Goal: Task Accomplishment & Management: Manage account settings

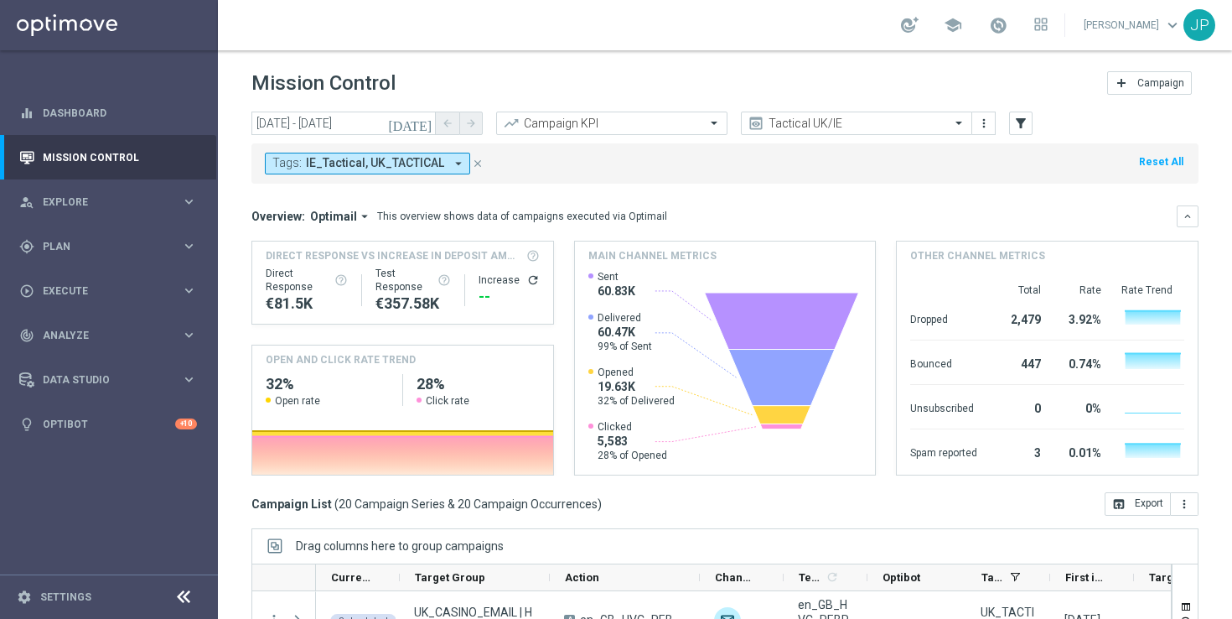
scroll to position [60, 0]
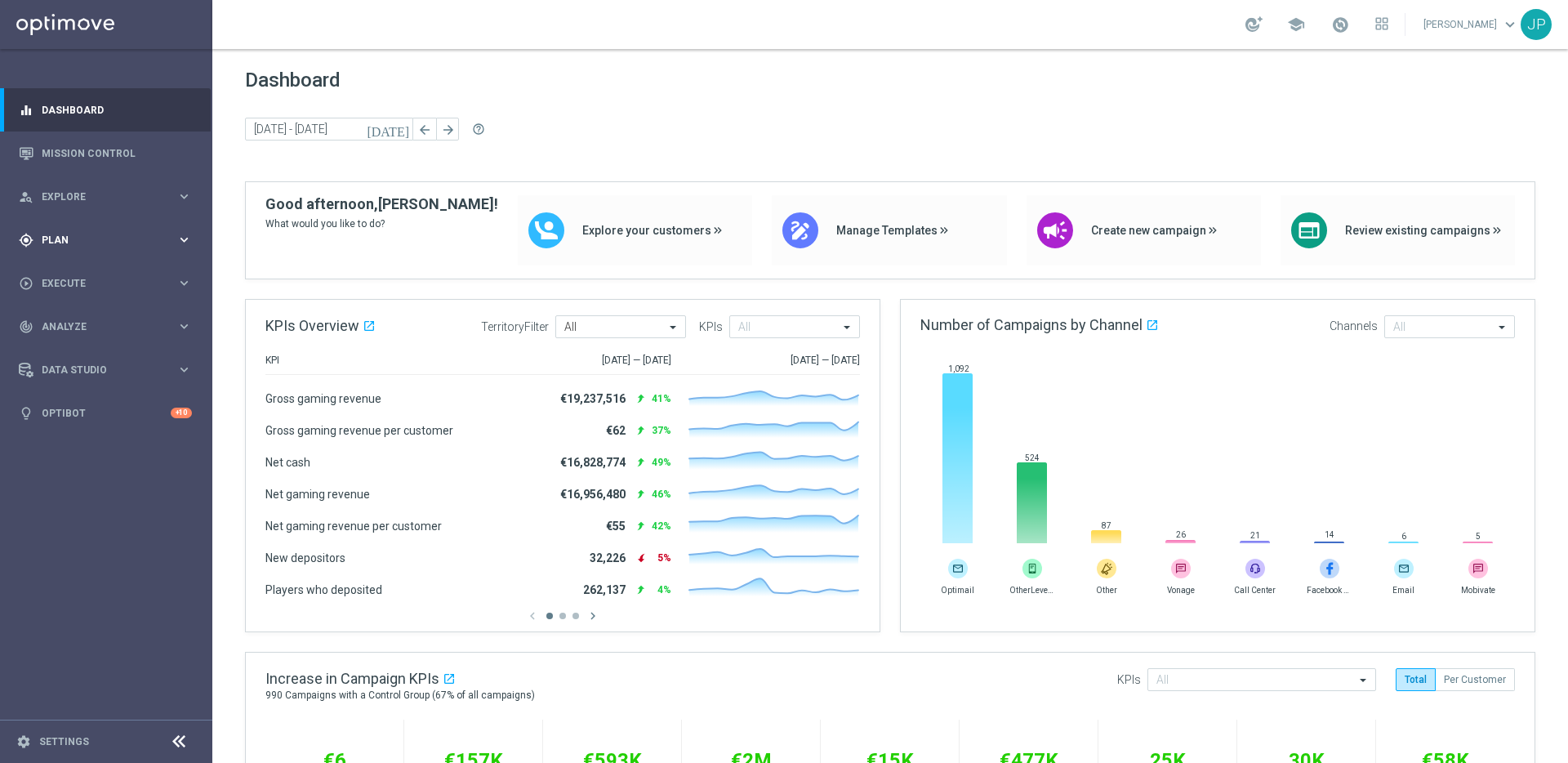
click at [116, 250] on div "gps_fixed Plan keyboard_arrow_right" at bounding box center [105, 240] width 210 height 43
click at [92, 320] on span "Templates" at bounding box center [101, 323] width 117 height 10
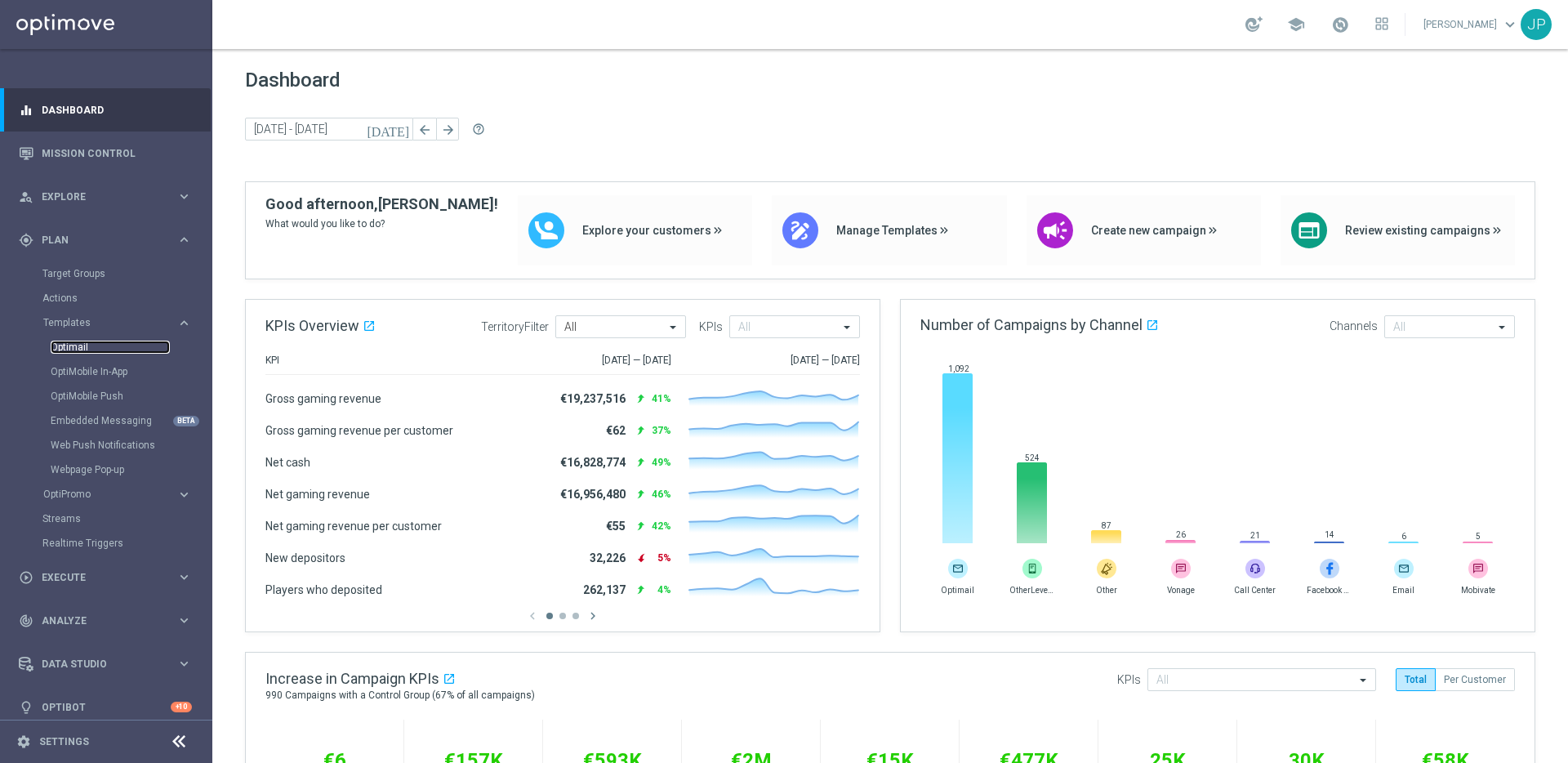
click at [92, 346] on link "Optimail" at bounding box center [110, 347] width 119 height 13
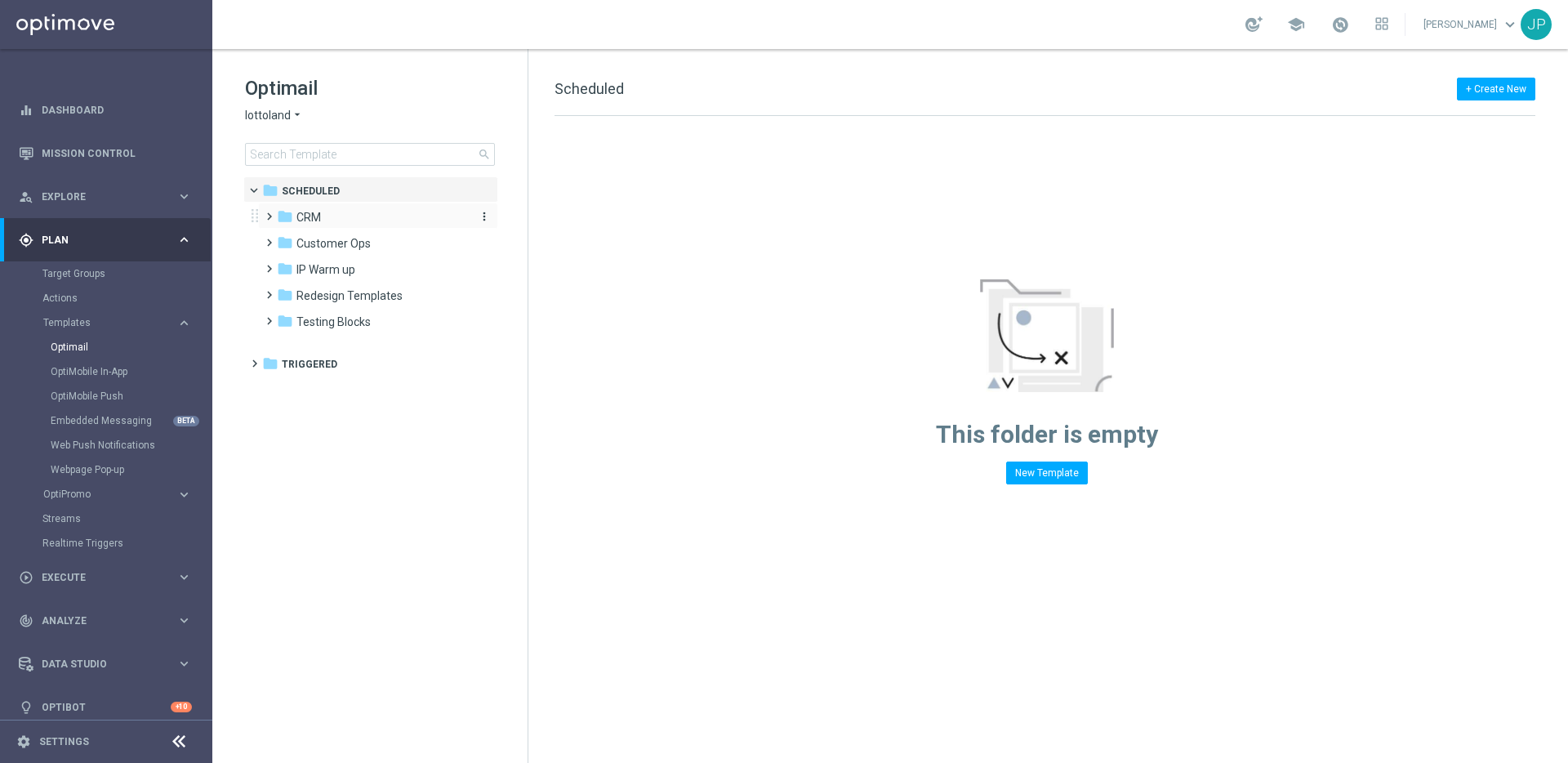
click at [306, 222] on span "CRM" at bounding box center [308, 216] width 24 height 15
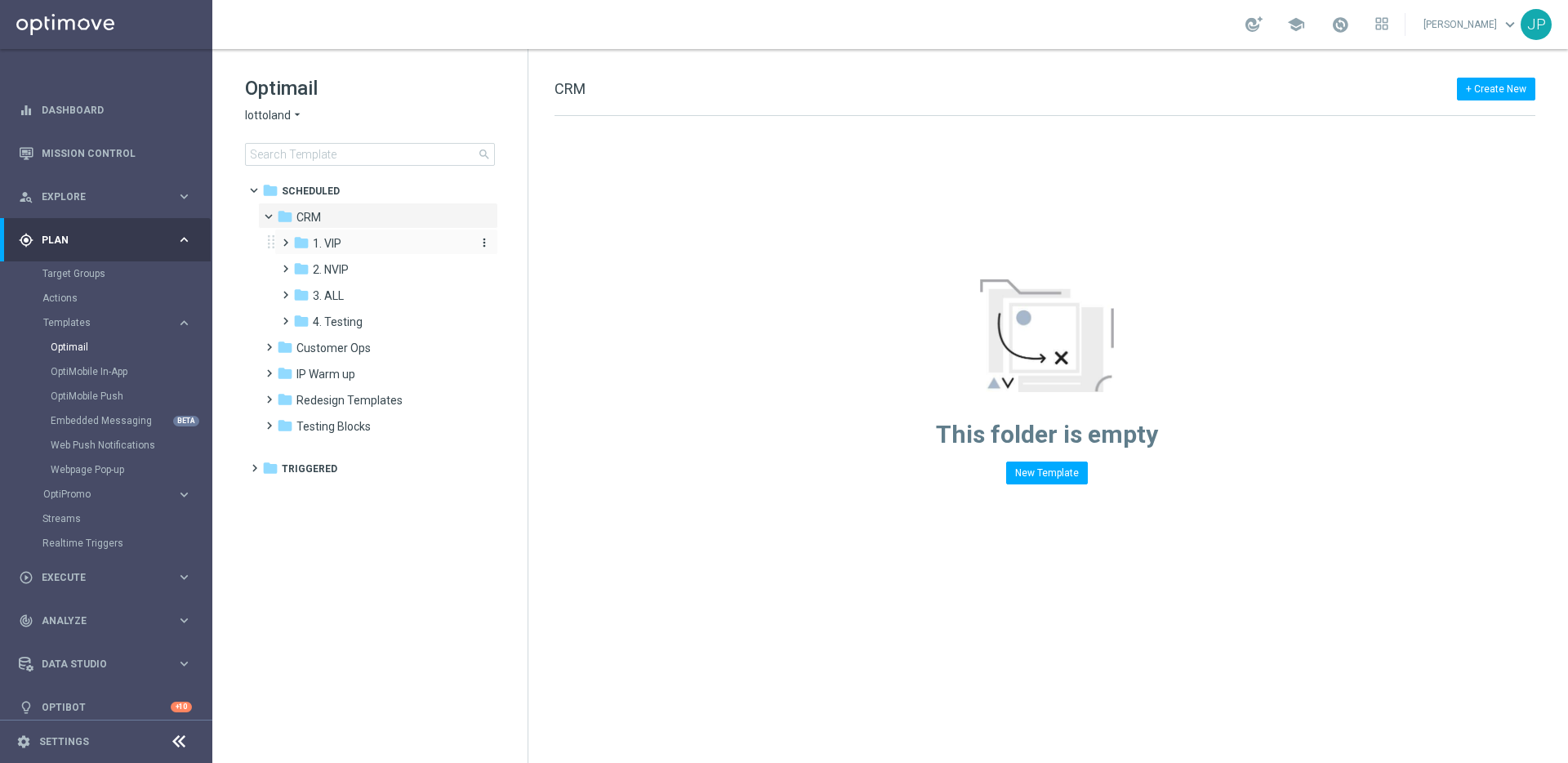
click at [320, 252] on div "folder 1. VIP" at bounding box center [380, 244] width 174 height 19
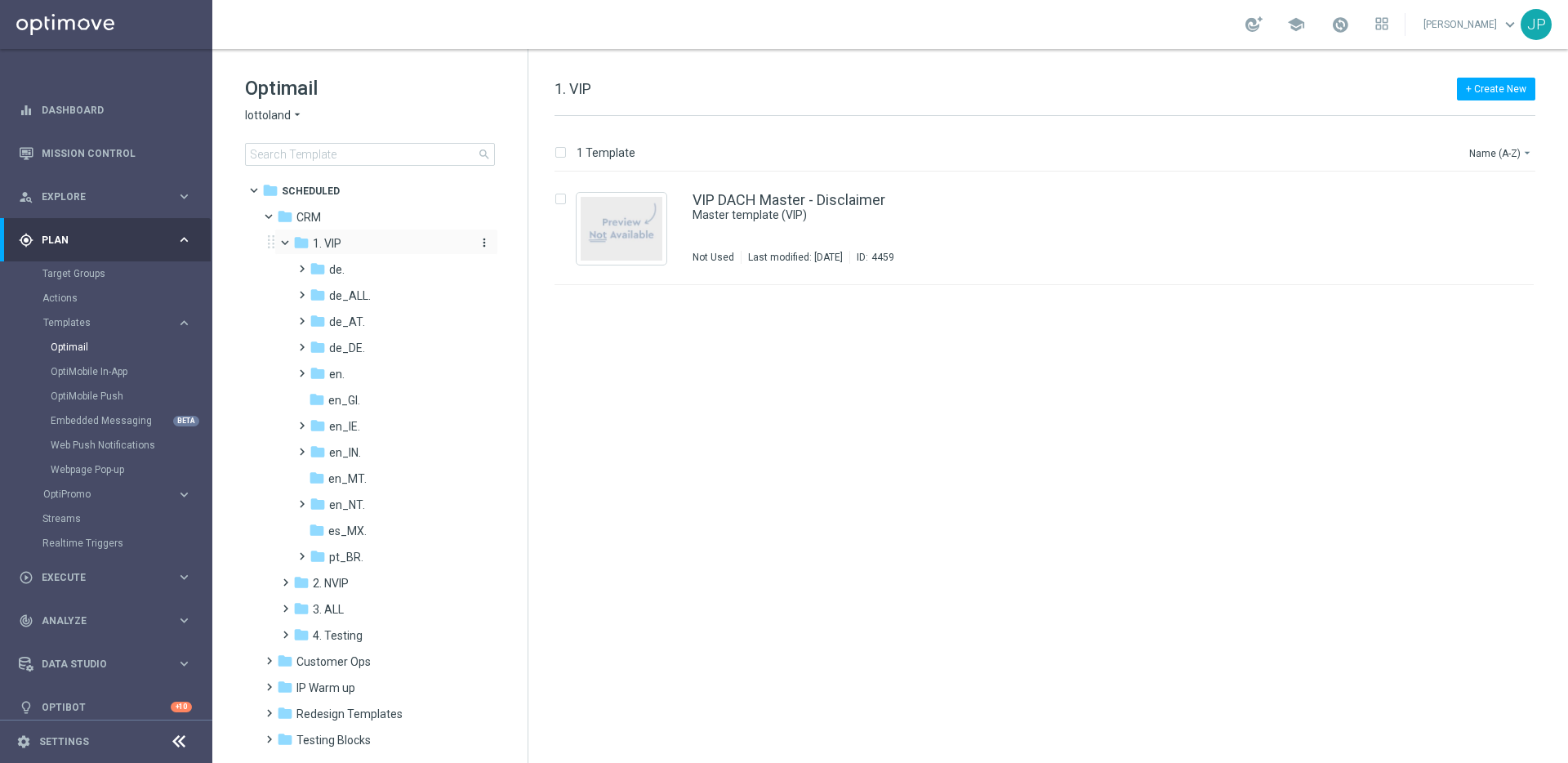
click at [299, 244] on icon "folder" at bounding box center [301, 243] width 17 height 17
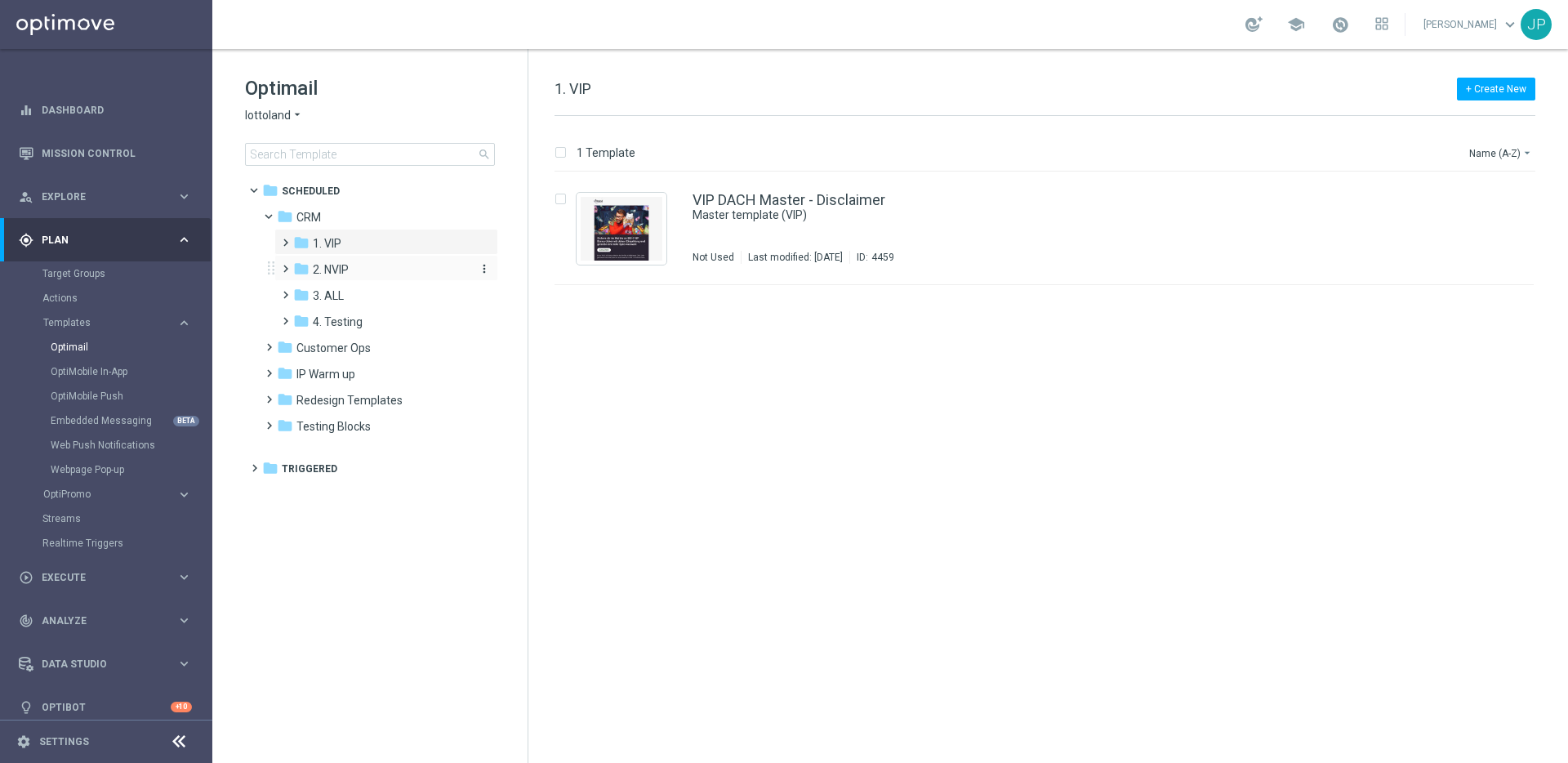
click at [309, 266] on icon "folder" at bounding box center [301, 268] width 17 height 17
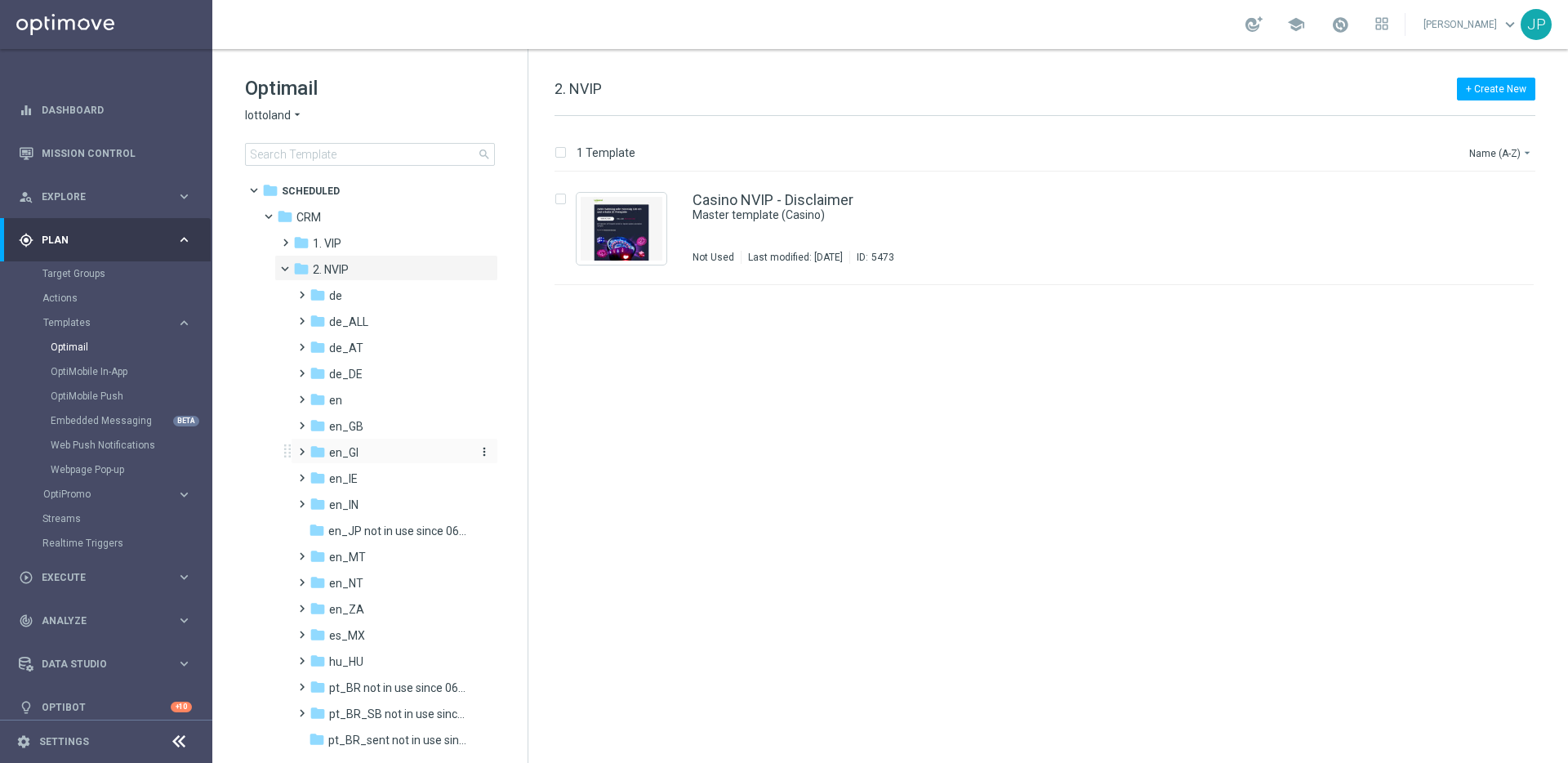
scroll to position [41, 0]
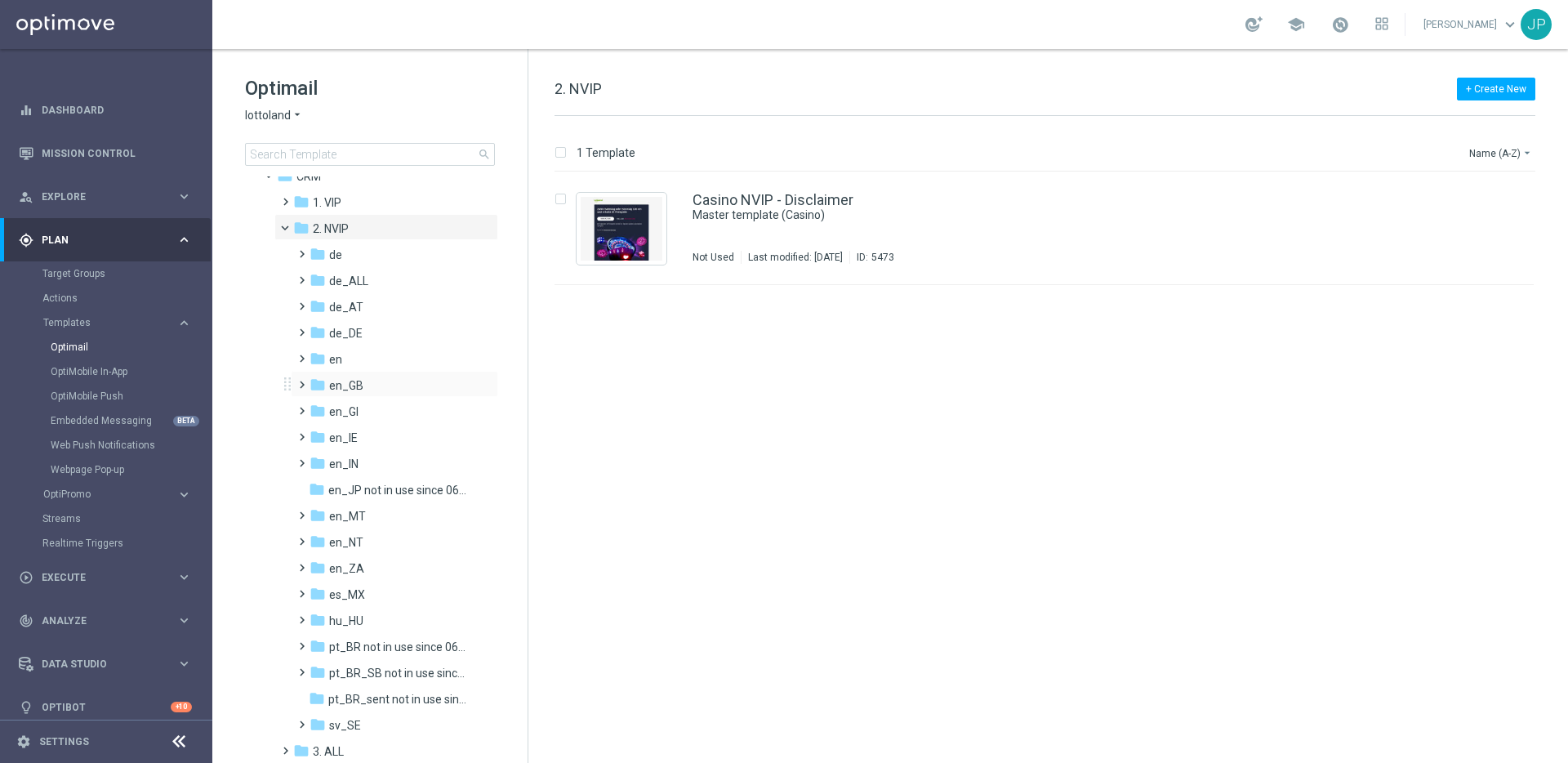
click at [302, 381] on span at bounding box center [299, 377] width 8 height 7
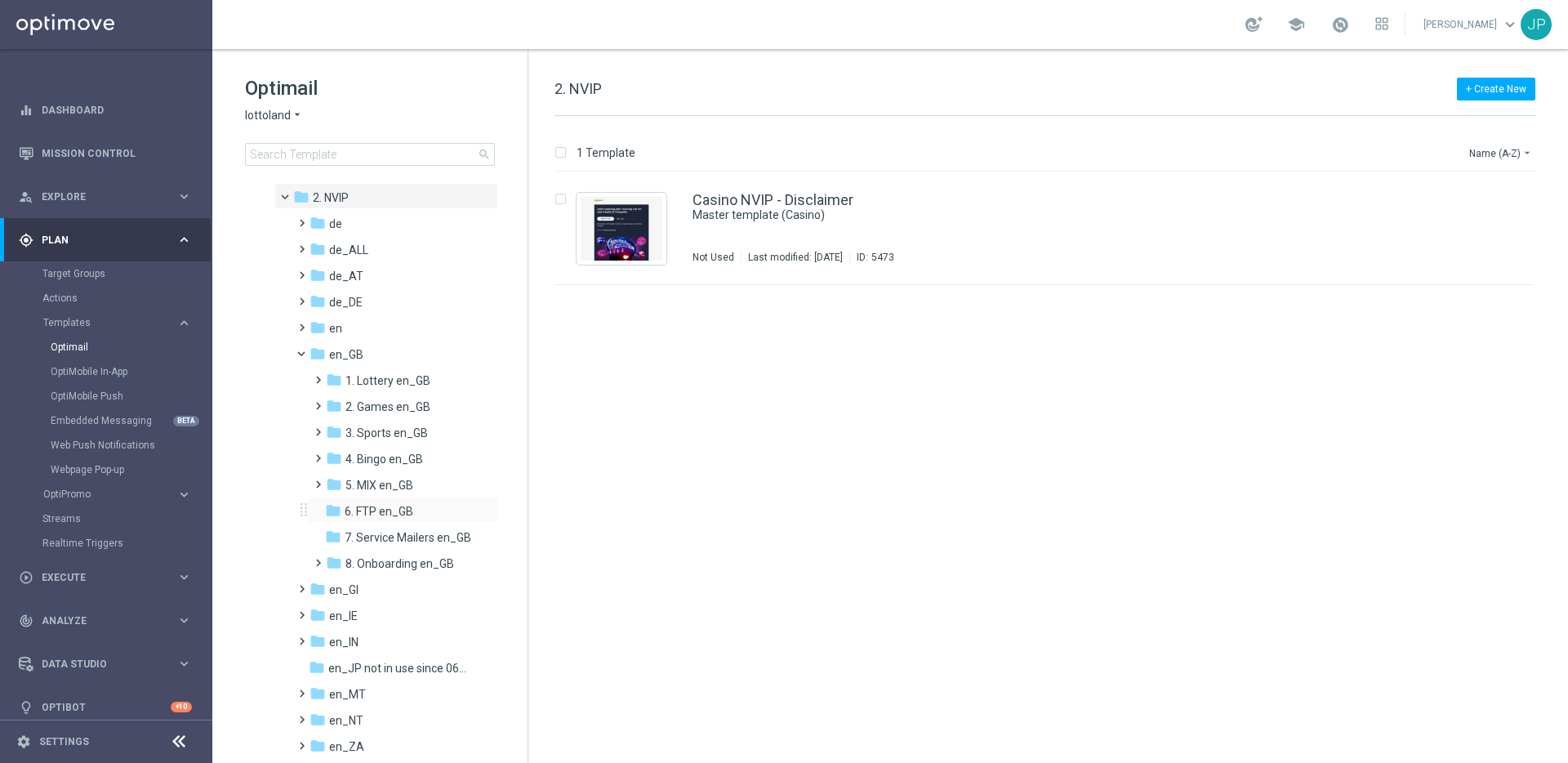
scroll to position [77, 0]
click at [335, 401] on icon "folder" at bounding box center [334, 401] width 17 height 17
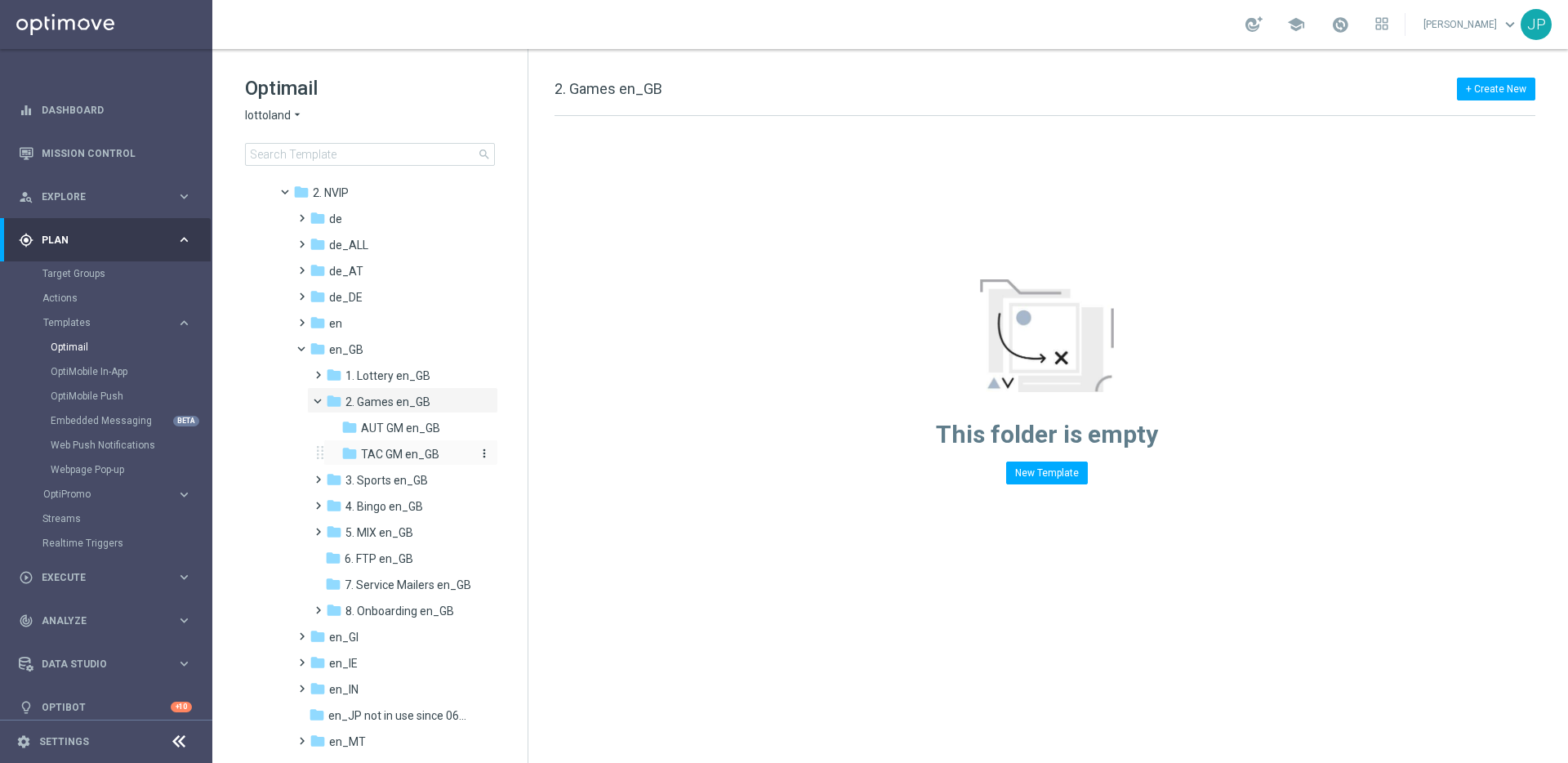
click at [408, 449] on span "TAC GM en_GB" at bounding box center [400, 454] width 78 height 15
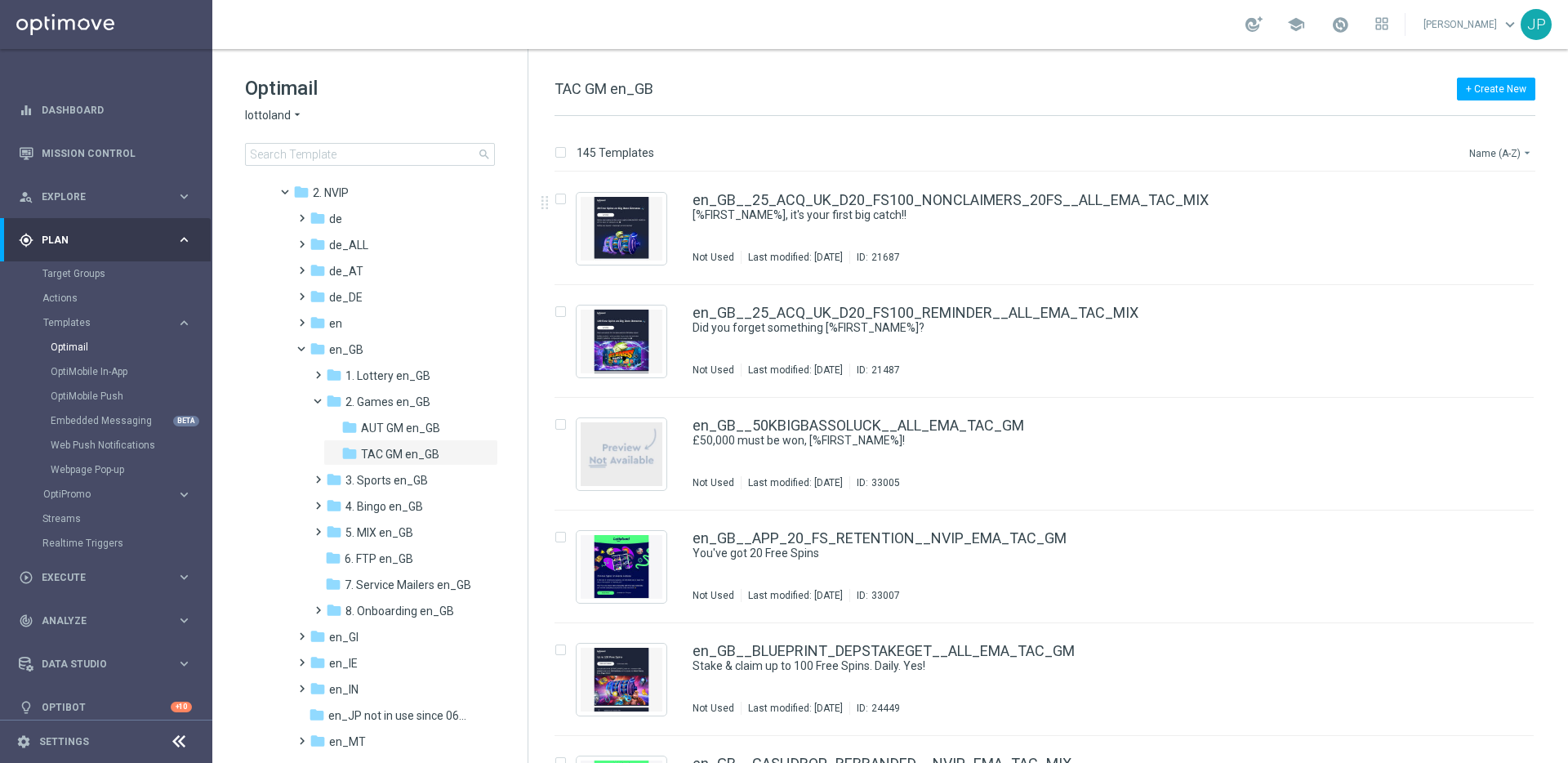
click at [1510, 151] on button "Name (A-Z) arrow_drop_down" at bounding box center [1502, 153] width 68 height 19
click at [1484, 224] on span "Date Modified (Newest)" at bounding box center [1472, 226] width 109 height 12
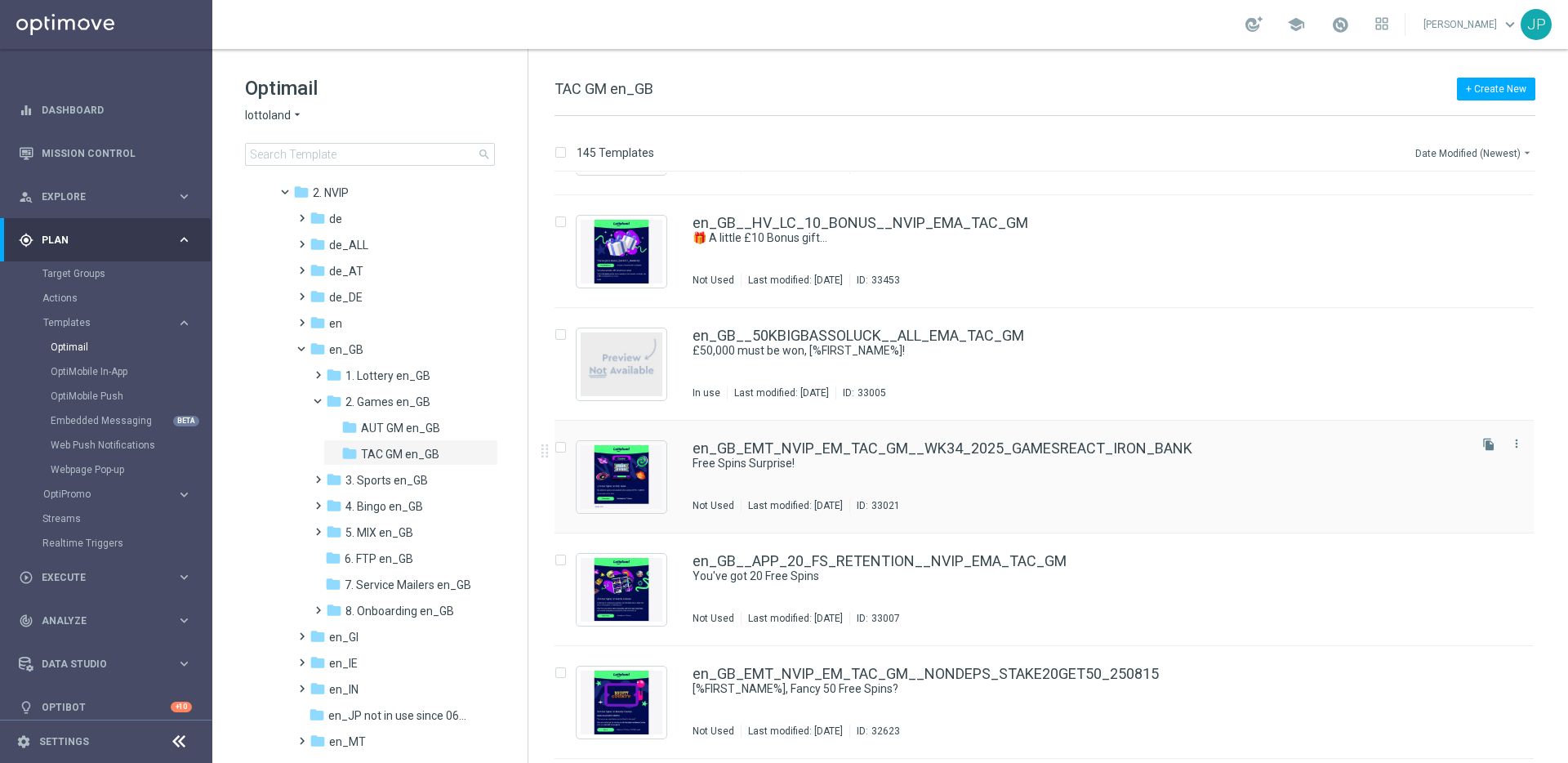
scroll to position [430, 0]
click at [1482, 443] on icon "file_copy" at bounding box center [1488, 442] width 13 height 13
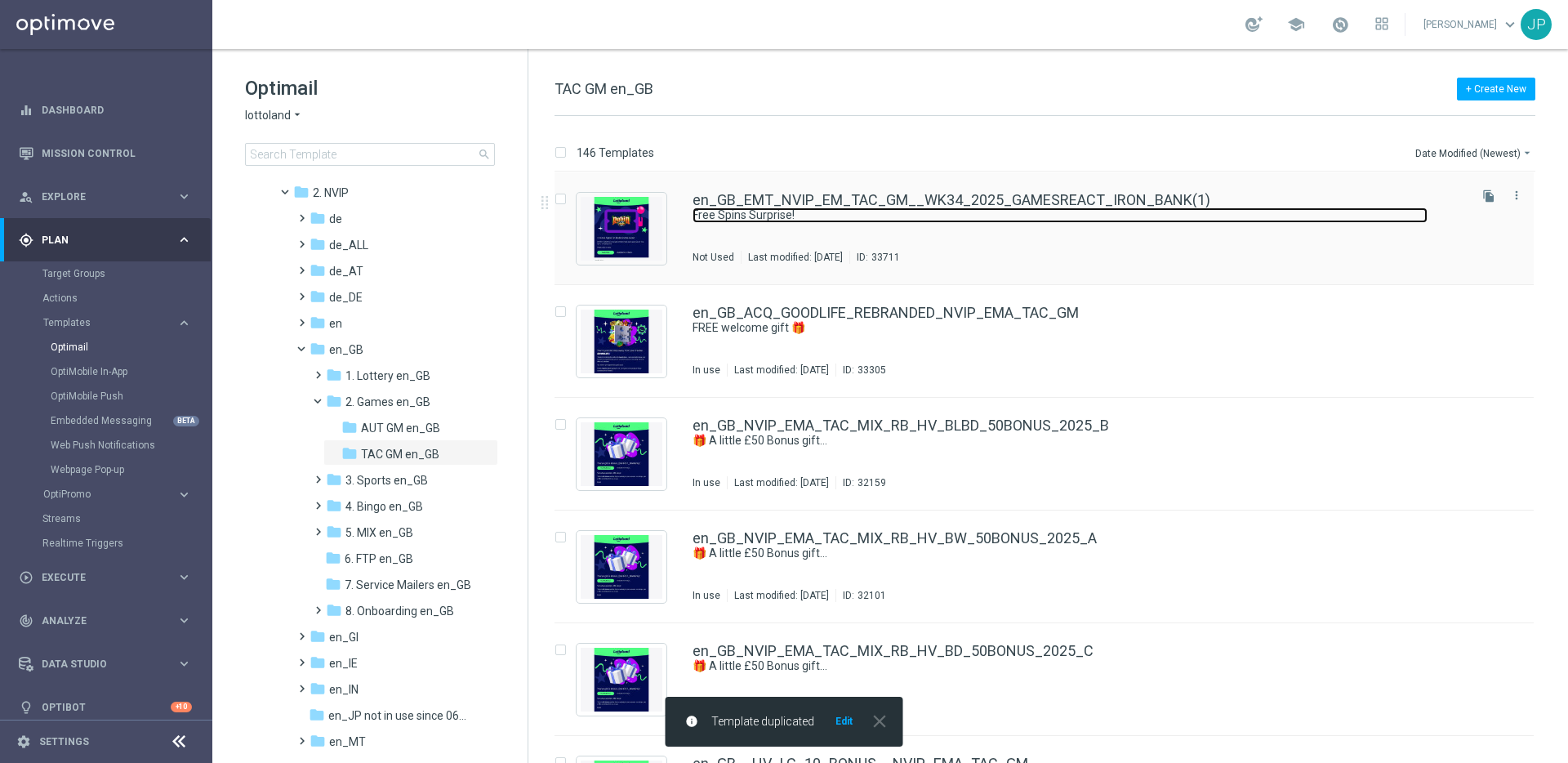
click at [1140, 210] on link "Free Spins Surprise!" at bounding box center [1060, 215] width 735 height 16
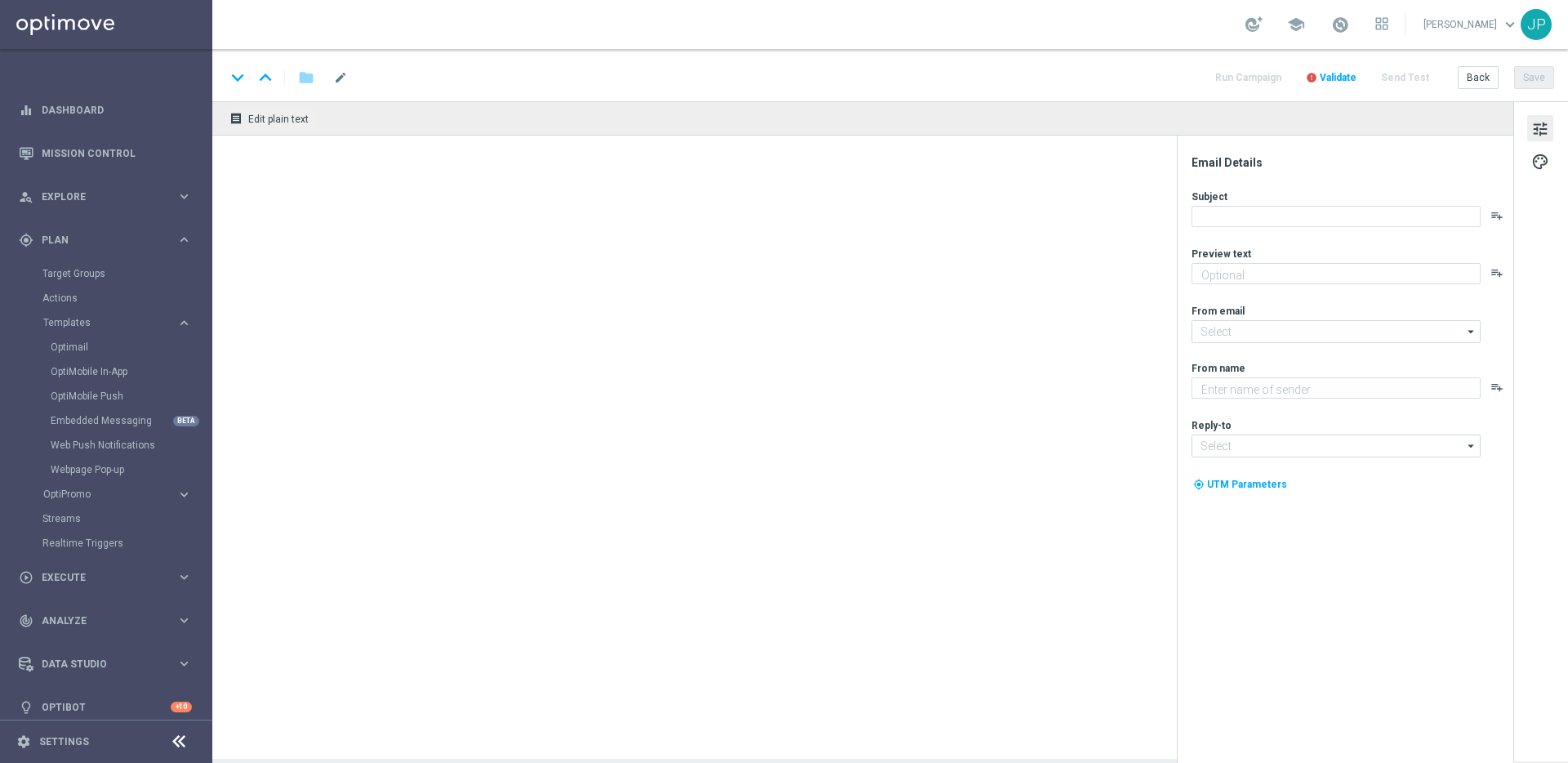
type textarea "Have a happy Friday!"
type input "[EMAIL_ADDRESS][DOMAIN_NAME]"
type textarea "Lottoland"
type input "[EMAIL_ADDRESS][DOMAIN_NAME]"
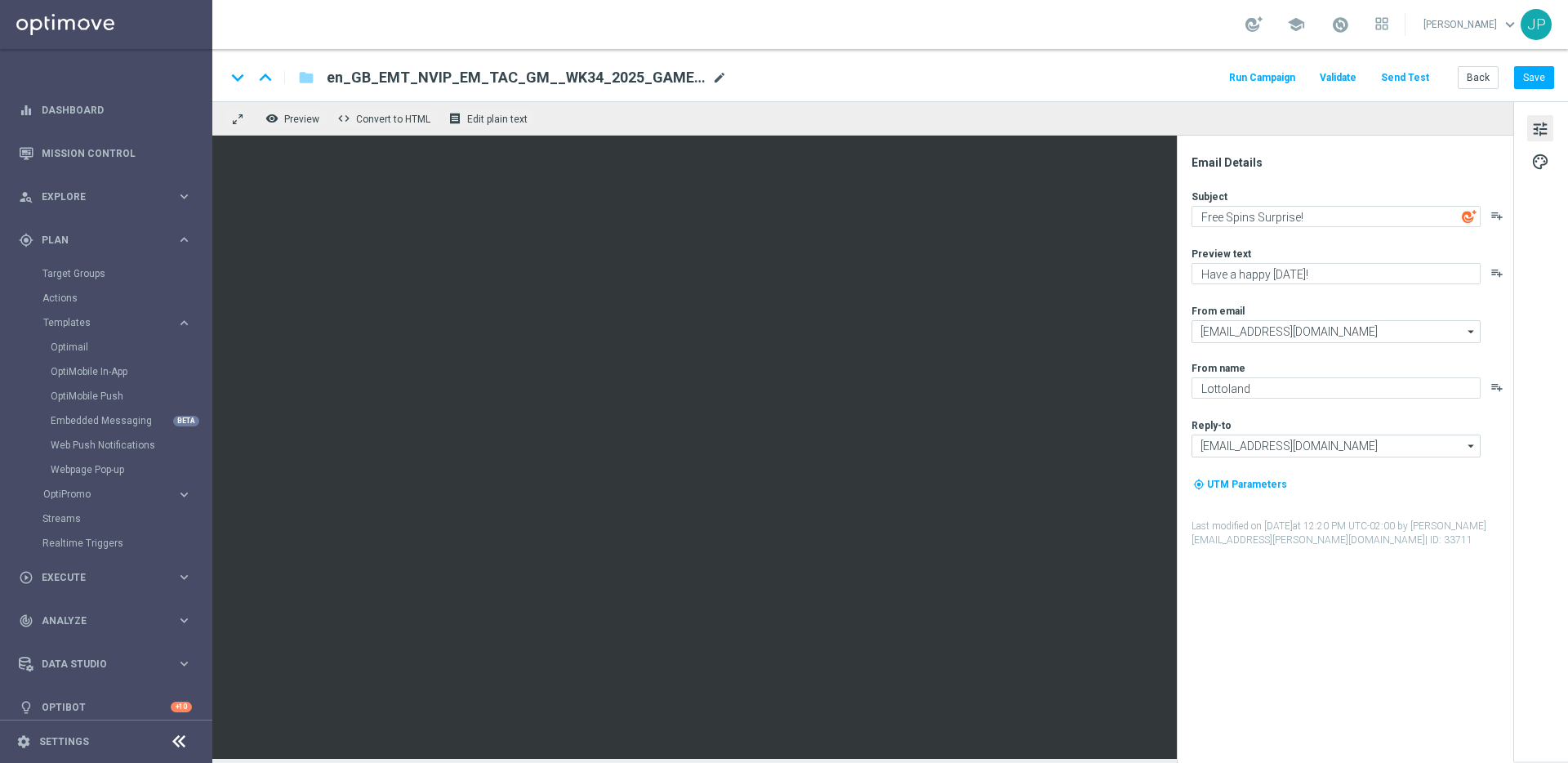
click at [717, 78] on span "mode_edit" at bounding box center [719, 77] width 15 height 15
click at [634, 79] on input "en_GB_EMT_NVIP_EM_TAC_GM__WK34_2025_GAMESREACT_IRON_BANK(1)" at bounding box center [529, 78] width 405 height 21
paste input "5_2025_GAMESREACT_ROBIN_IN_THE_HOOD"
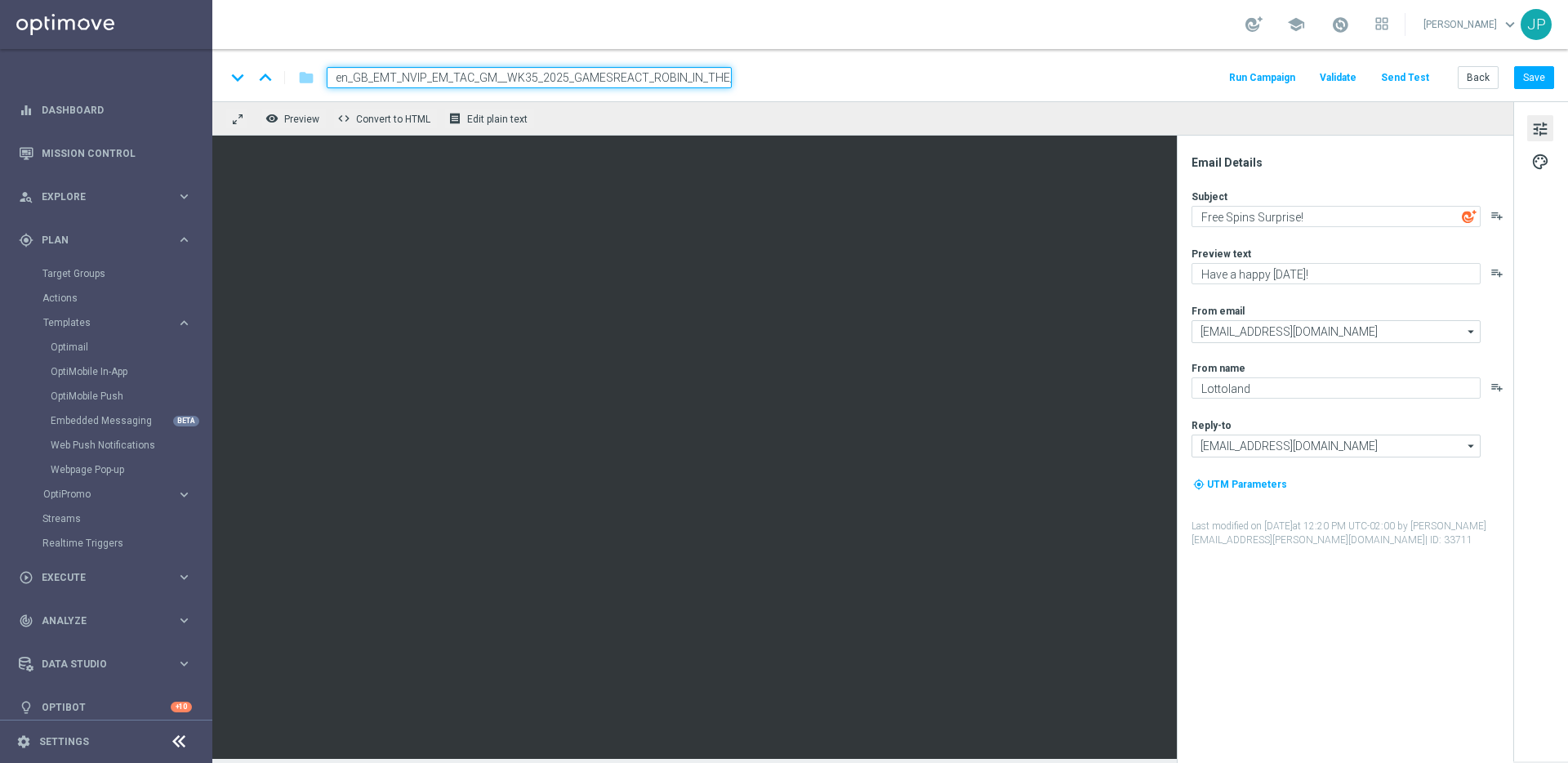
scroll to position [0, 29]
type input "en_GB_EMT_NVIP_EM_TAC_GM__WK35_2025_GAMESREACT_ROBIN_IN_THE_HOOD"
click at [837, 64] on div "keyboard_arrow_down keyboard_arrow_up folder en_GB_EMT_NVIP_EM_TAC_GM__WK35_202…" at bounding box center [890, 75] width 1356 height 53
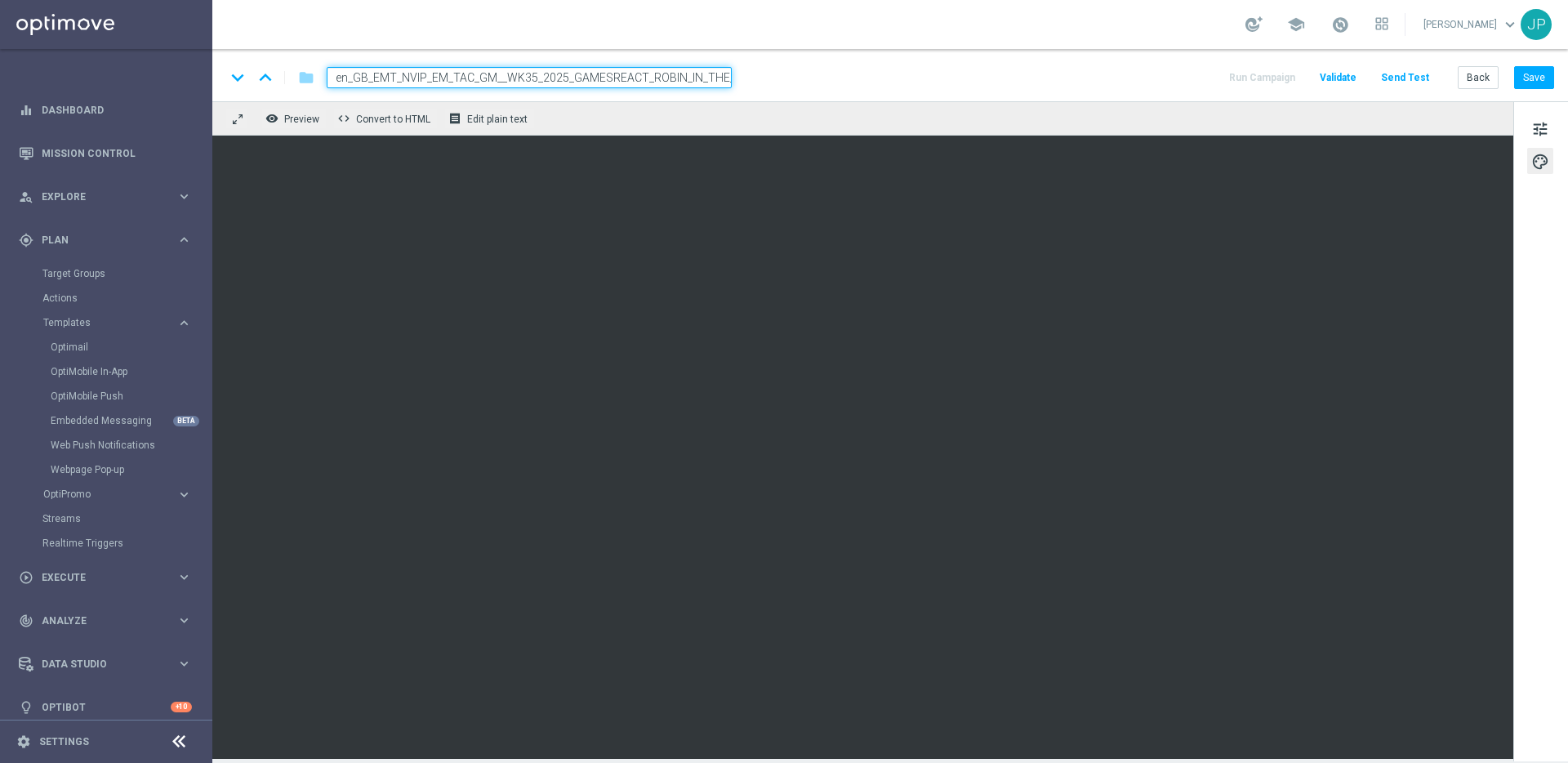
click at [1539, 581] on div "tune palette" at bounding box center [1541, 431] width 55 height 660
click at [1549, 129] on span "tune" at bounding box center [1540, 130] width 18 height 21
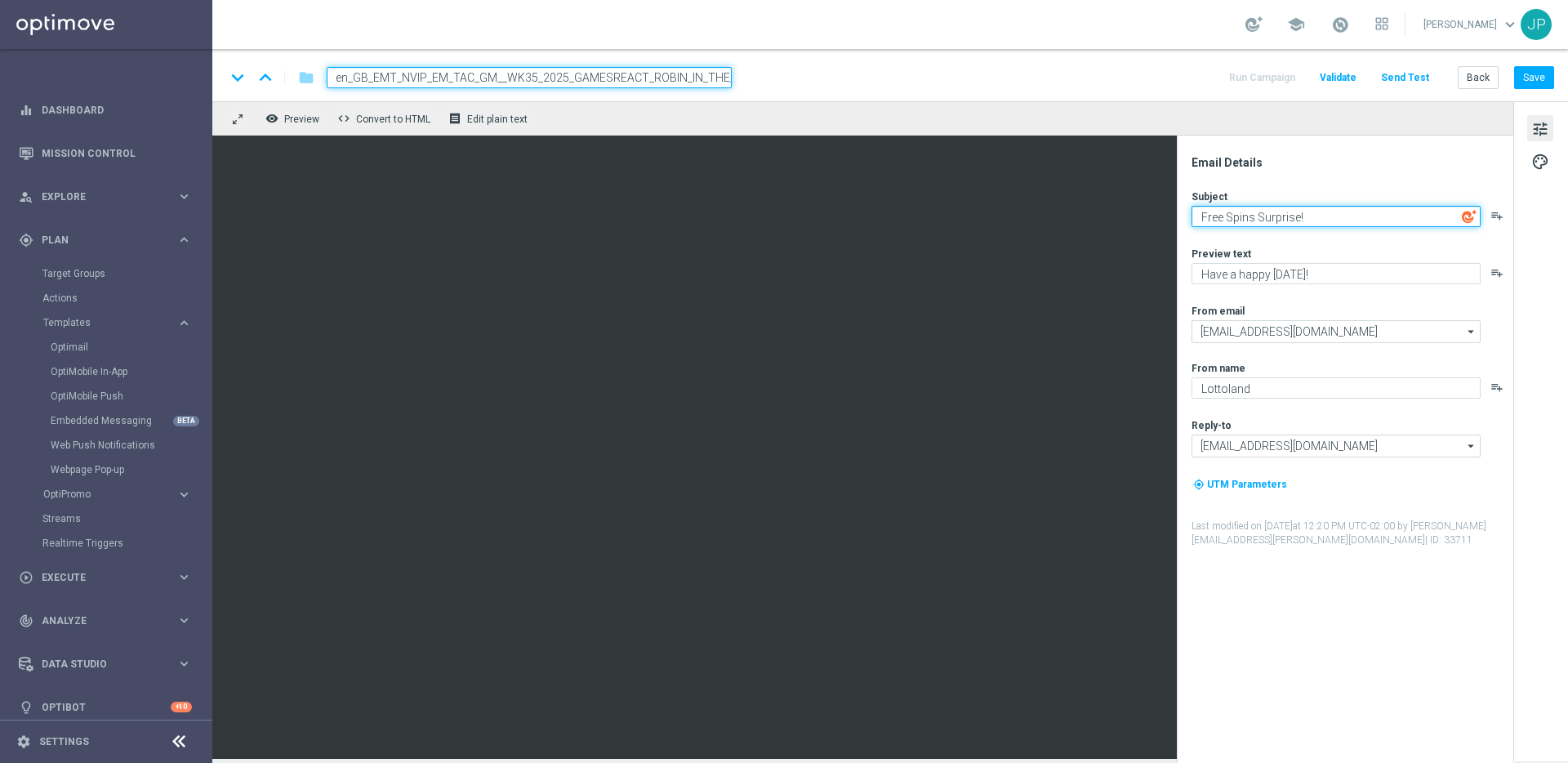
click at [1197, 219] on textarea "Free Spins Surprise!" at bounding box center [1335, 216] width 289 height 21
click at [1345, 215] on textarea "Robin' us of Free Spins Surprise!" at bounding box center [1335, 216] width 289 height 21
type textarea "Robin' us of Free Spins?!"
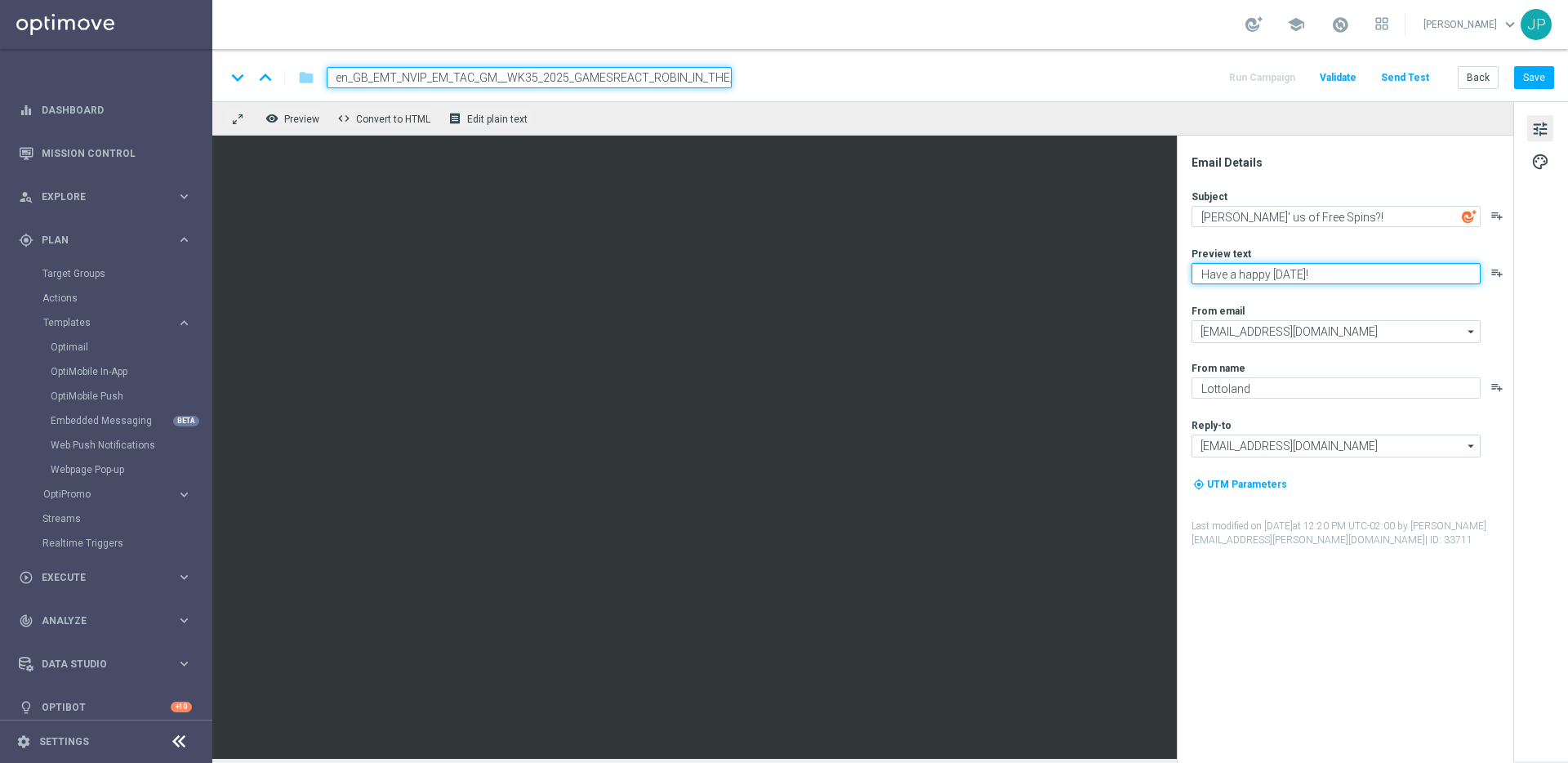
click at [1331, 275] on textarea "Have a happy Friday!" at bounding box center [1335, 274] width 289 height 21
type textarea "From Sherwood to Lottoland's hood..."
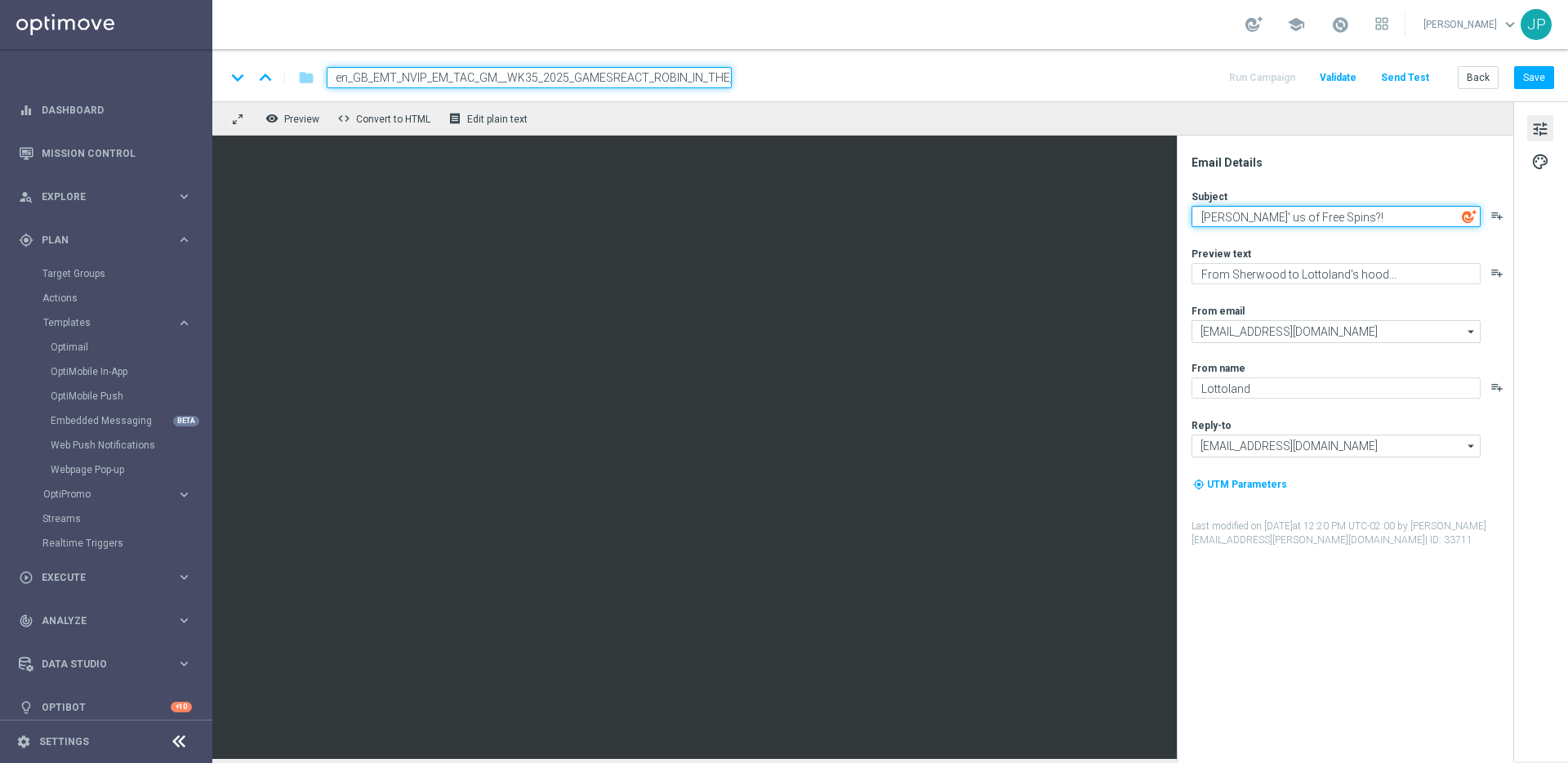
click at [1260, 217] on textarea "Robin' us of Free Spins?!" at bounding box center [1335, 216] width 289 height 21
type textarea "Robin' us of 15 Free Spins?!"
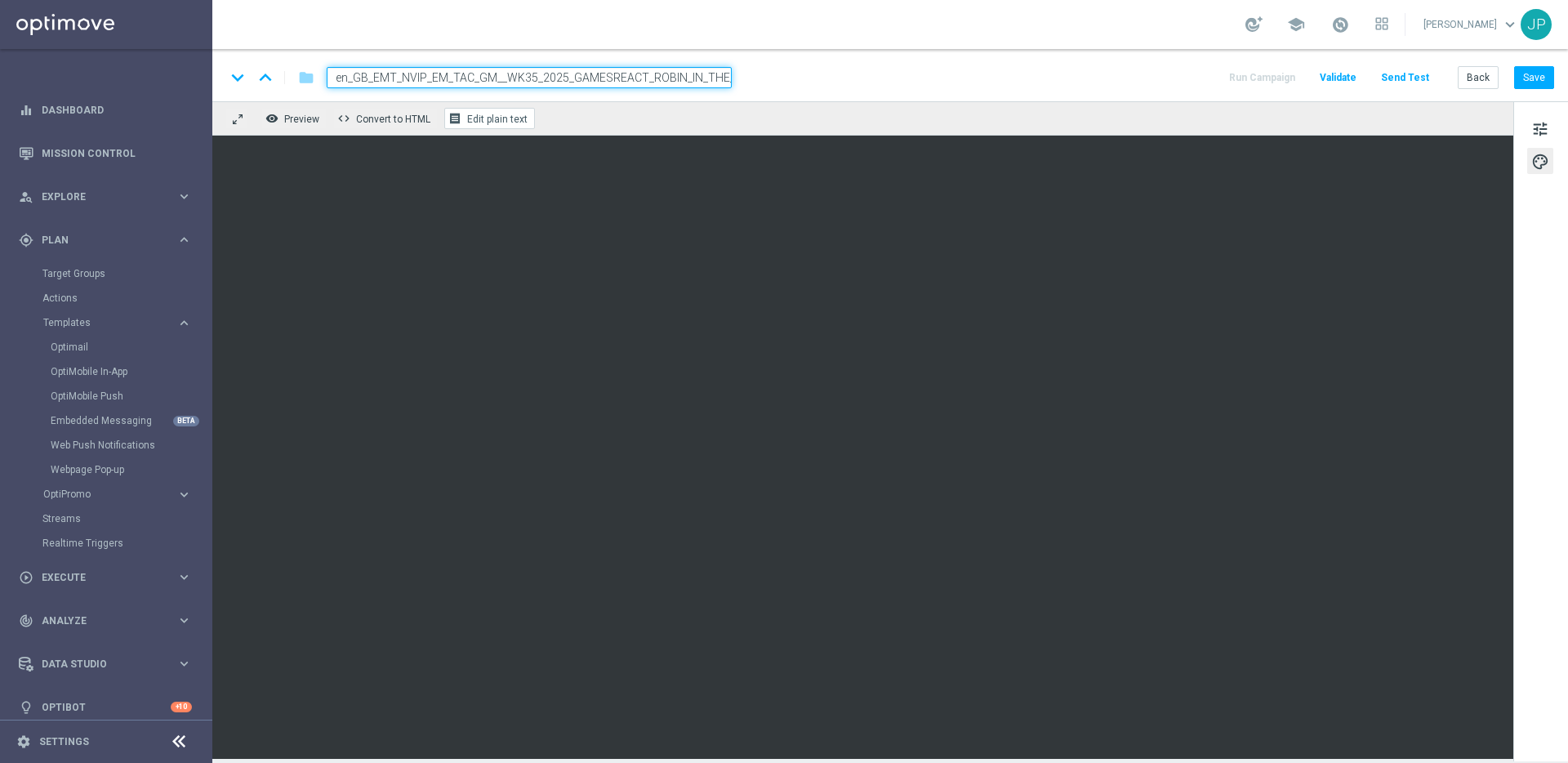
click at [505, 114] on span "Edit plain text" at bounding box center [498, 120] width 60 height 12
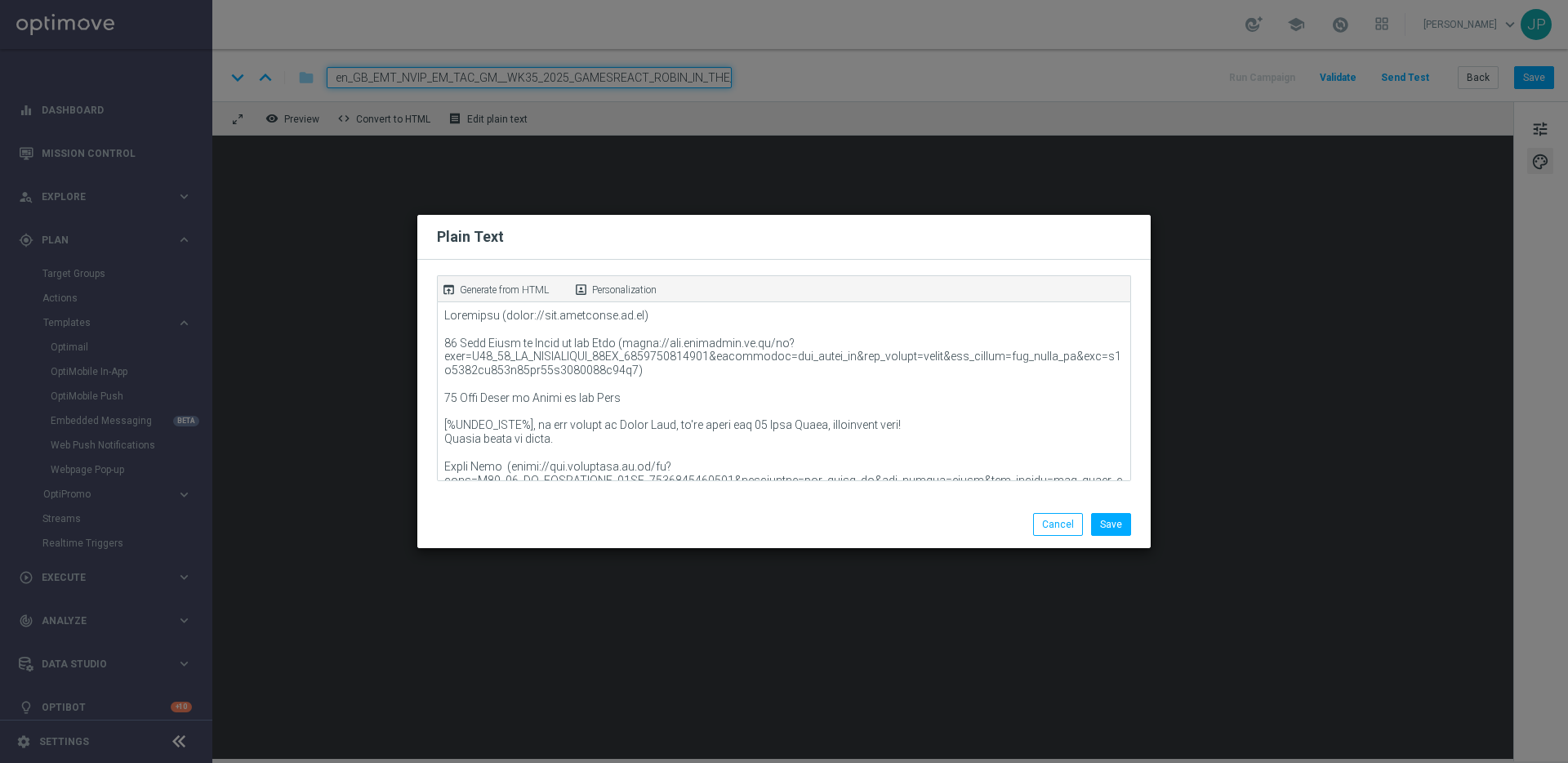
click at [524, 295] on p "Generate from HTML" at bounding box center [504, 289] width 89 height 15
click at [1117, 518] on button "Save" at bounding box center [1110, 524] width 40 height 22
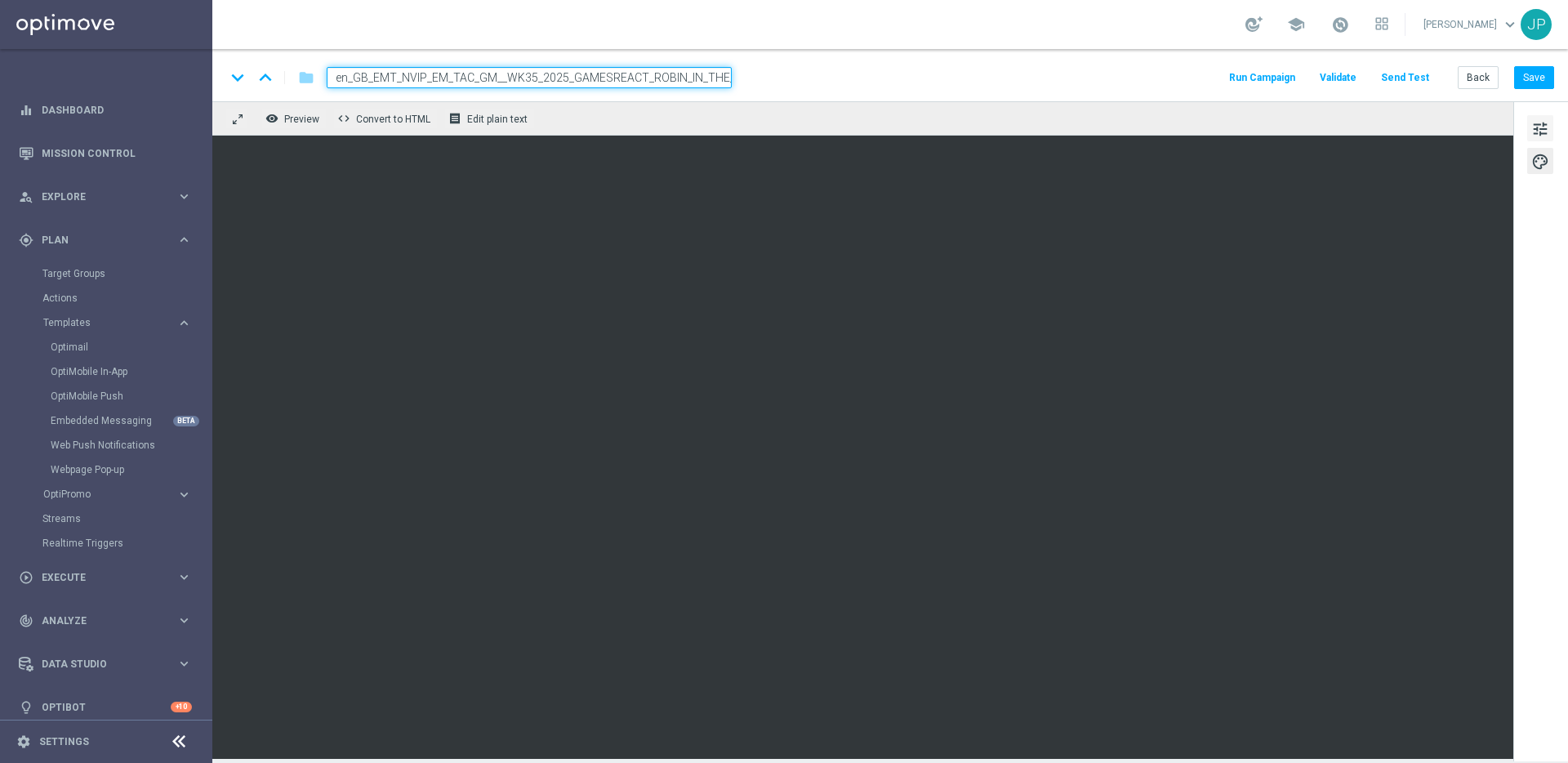
click at [1540, 130] on span "tune" at bounding box center [1540, 130] width 18 height 21
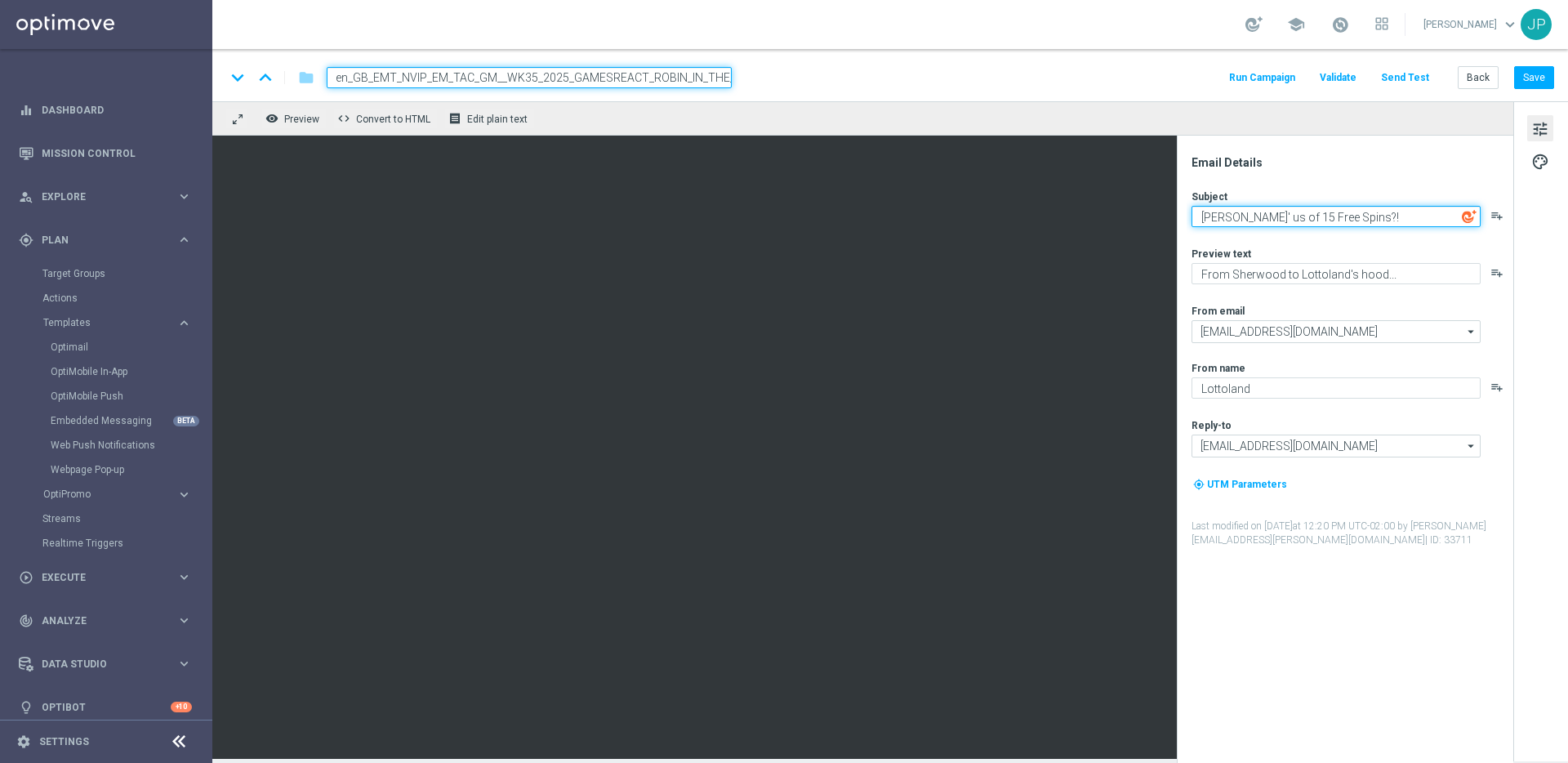
click at [1406, 207] on textarea "Robin' us of 15 Free Spins?!" at bounding box center [1335, 216] width 289 height 21
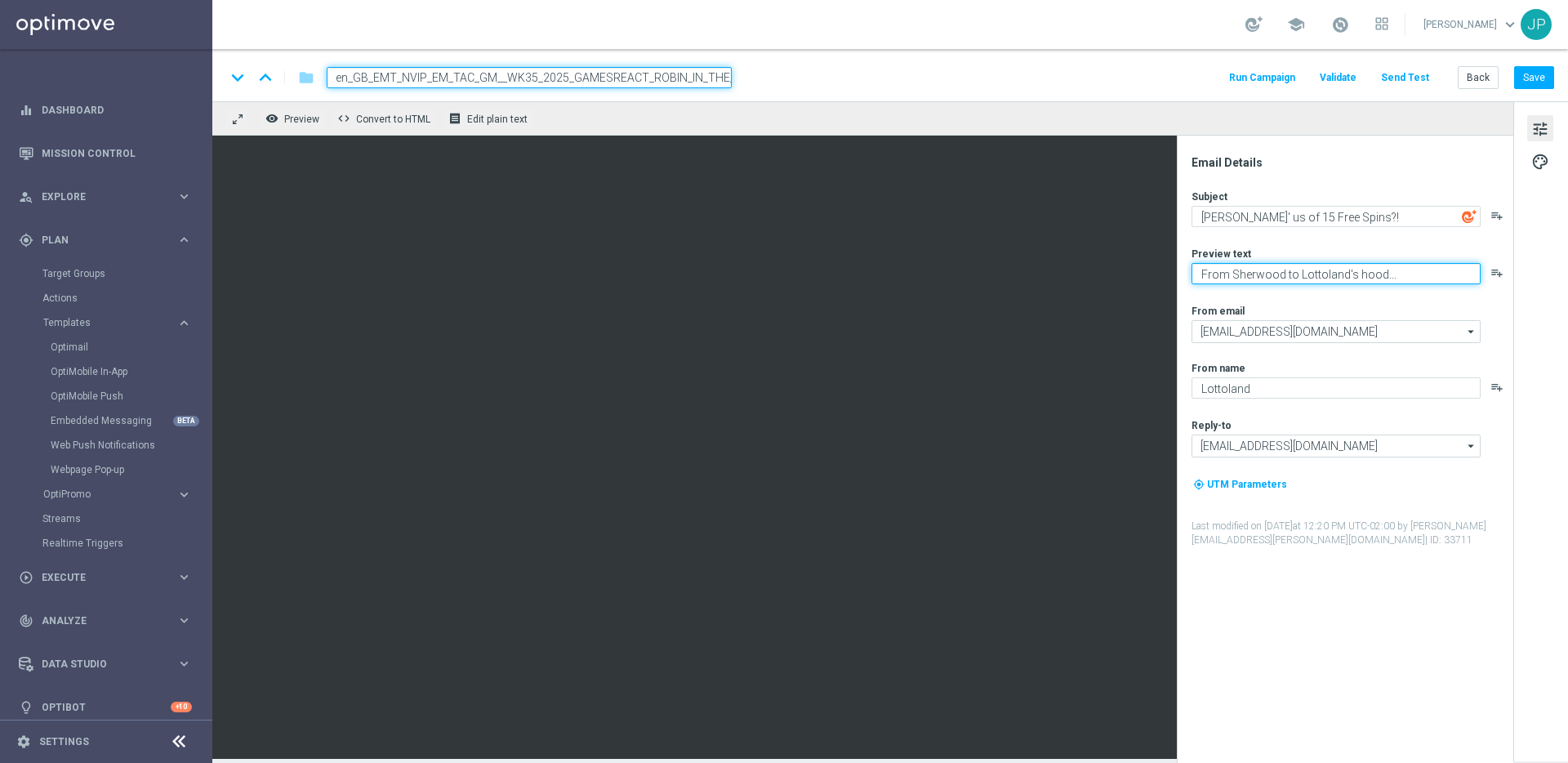
click at [1405, 271] on textarea "From Sherwood to Lottoland's hood..." at bounding box center [1335, 274] width 289 height 21
click at [1550, 75] on button "Save" at bounding box center [1533, 77] width 40 height 22
click at [1527, 73] on button "Save" at bounding box center [1533, 77] width 40 height 22
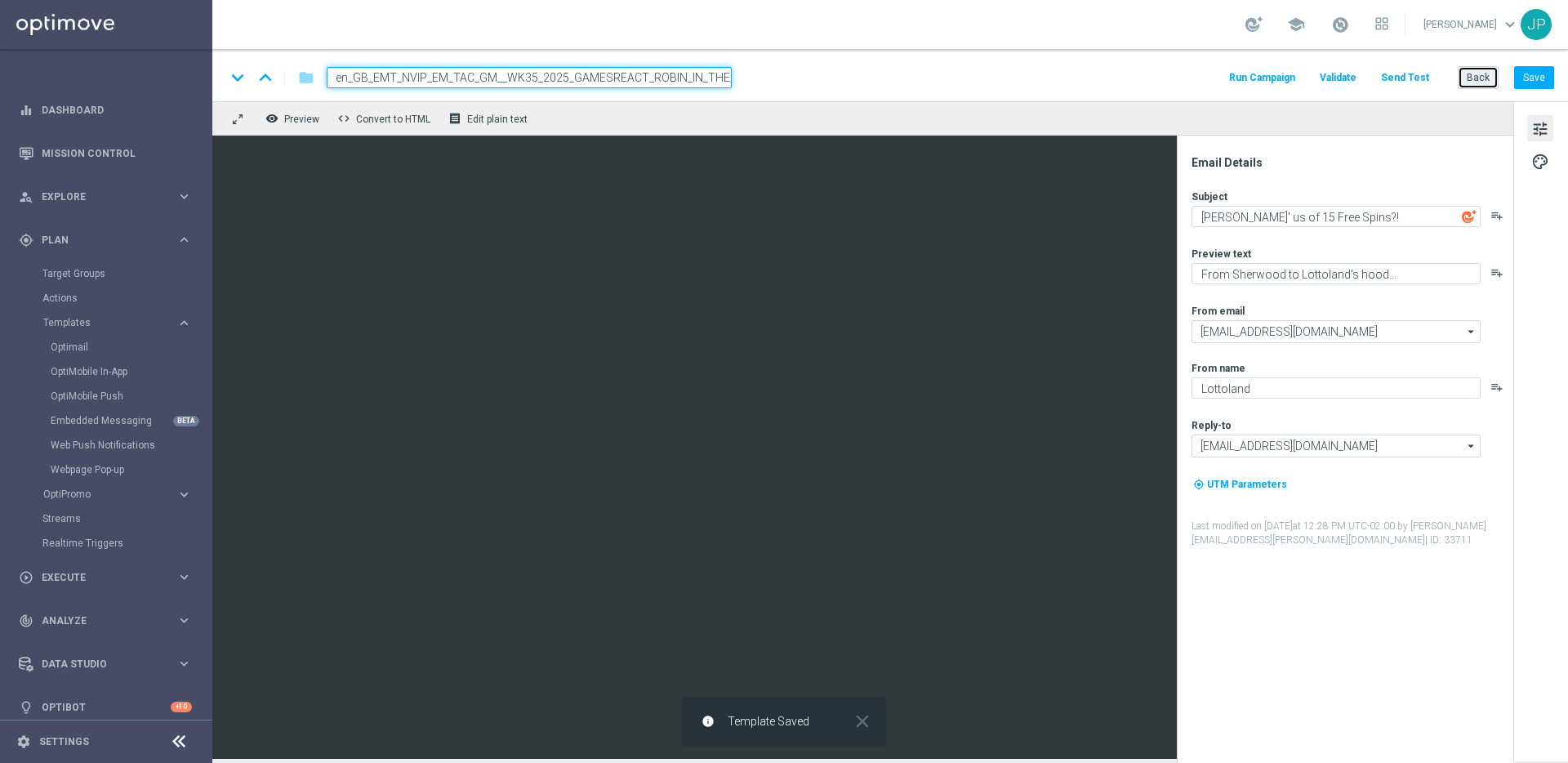
click at [1473, 80] on button "Back" at bounding box center [1478, 77] width 41 height 22
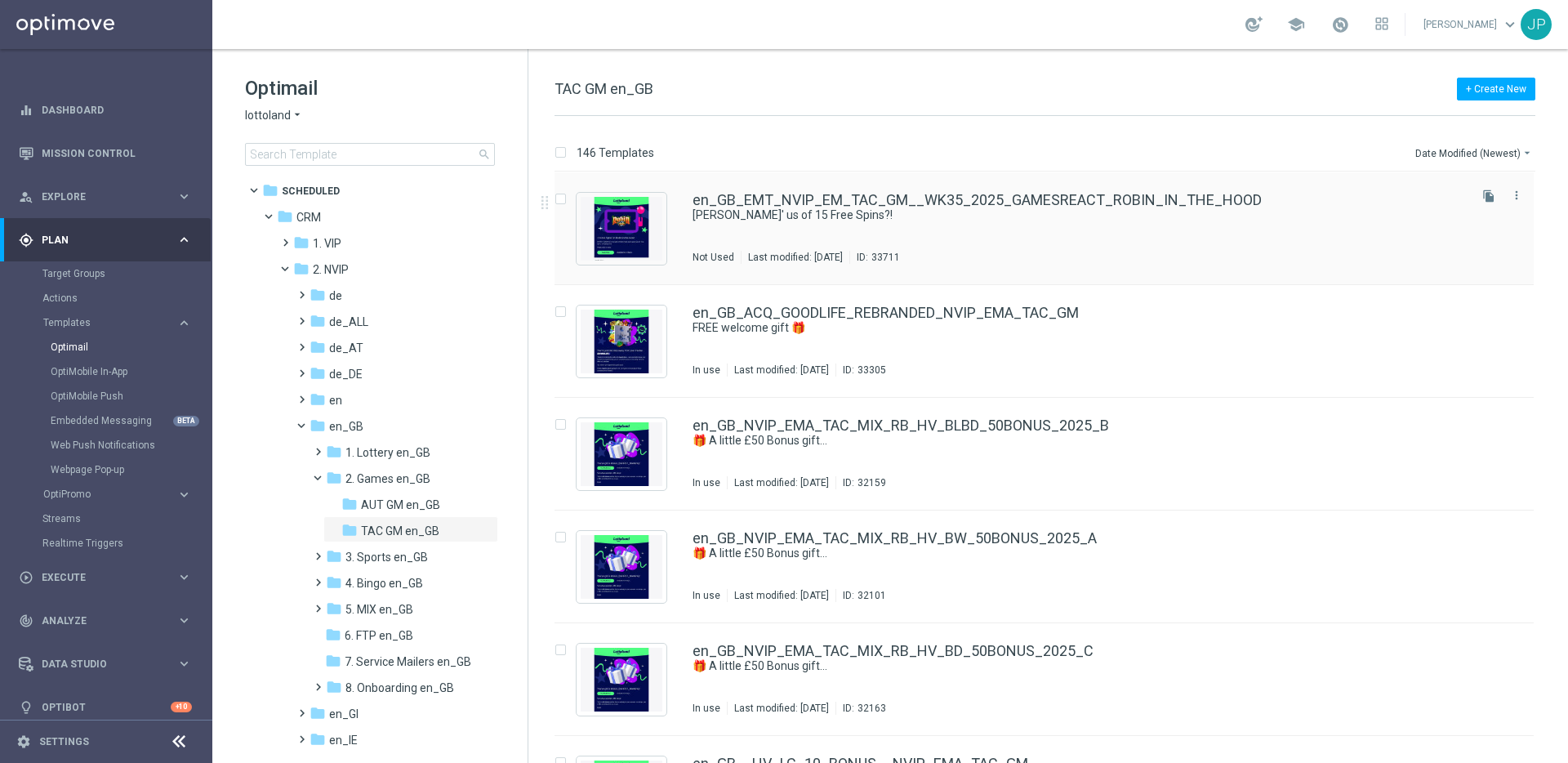
click at [1132, 226] on div "en_GB_EMT_NVIP_EM_TAC_GM__WK35_2025_GAMESREACT_ROBIN_IN_THE_HOOD Robin' us of 1…" at bounding box center [1078, 228] width 772 height 71
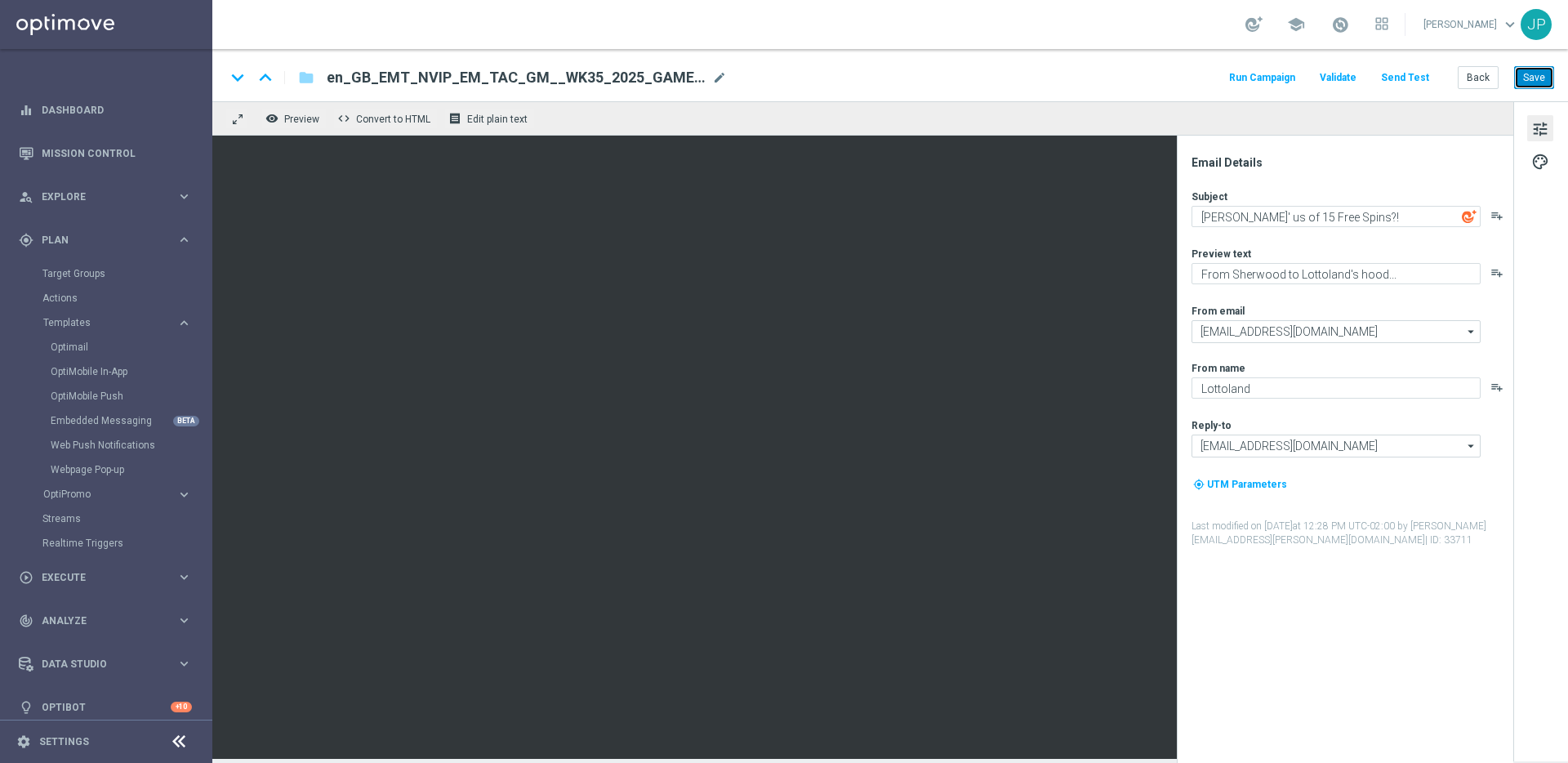
click at [1541, 80] on button "Save" at bounding box center [1533, 77] width 40 height 22
click at [1407, 76] on button "Send Test" at bounding box center [1404, 78] width 53 height 22
click at [1404, 84] on button "Send Test" at bounding box center [1404, 78] width 53 height 22
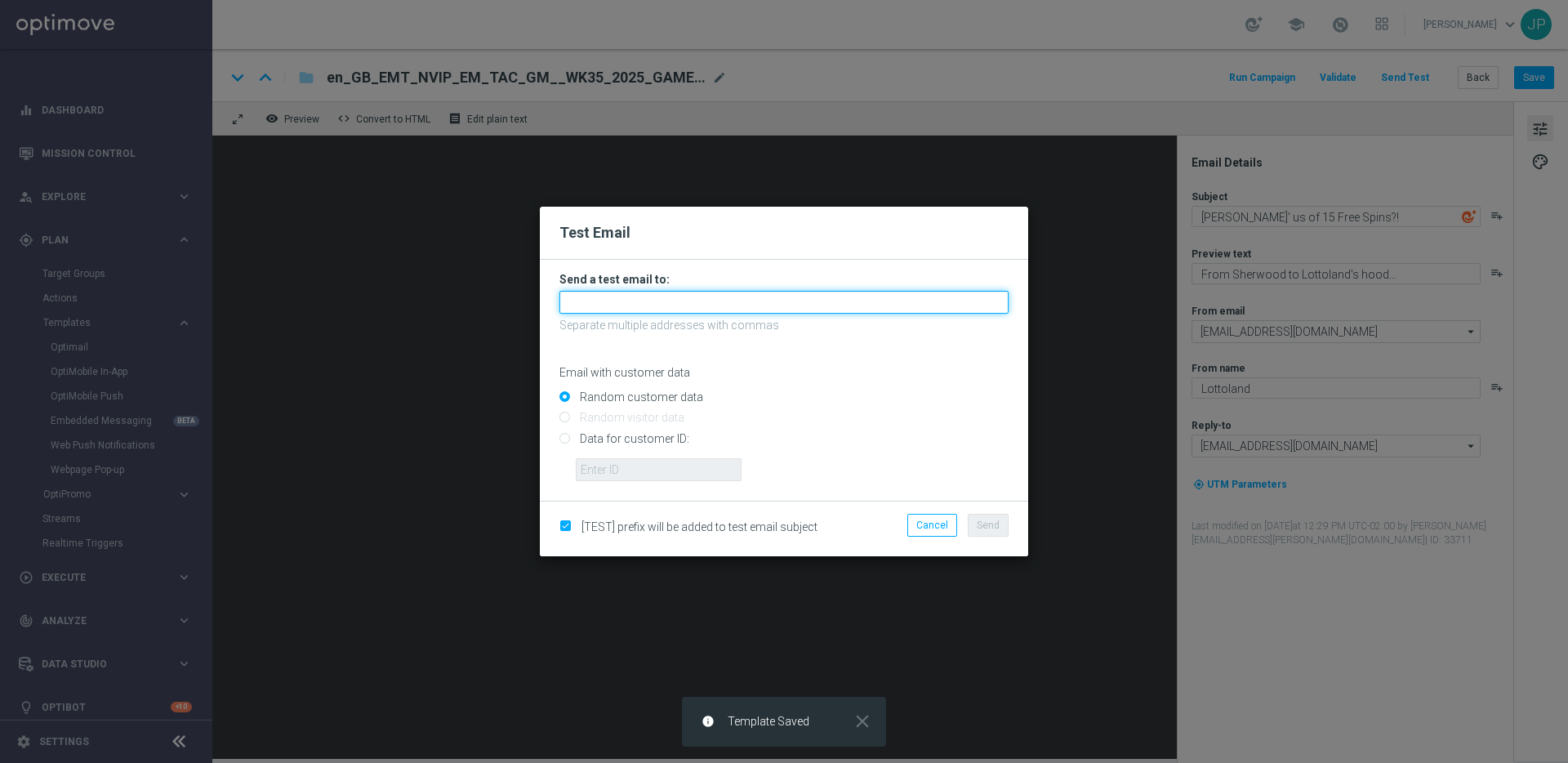
click at [888, 302] on input "text" at bounding box center [783, 301] width 449 height 22
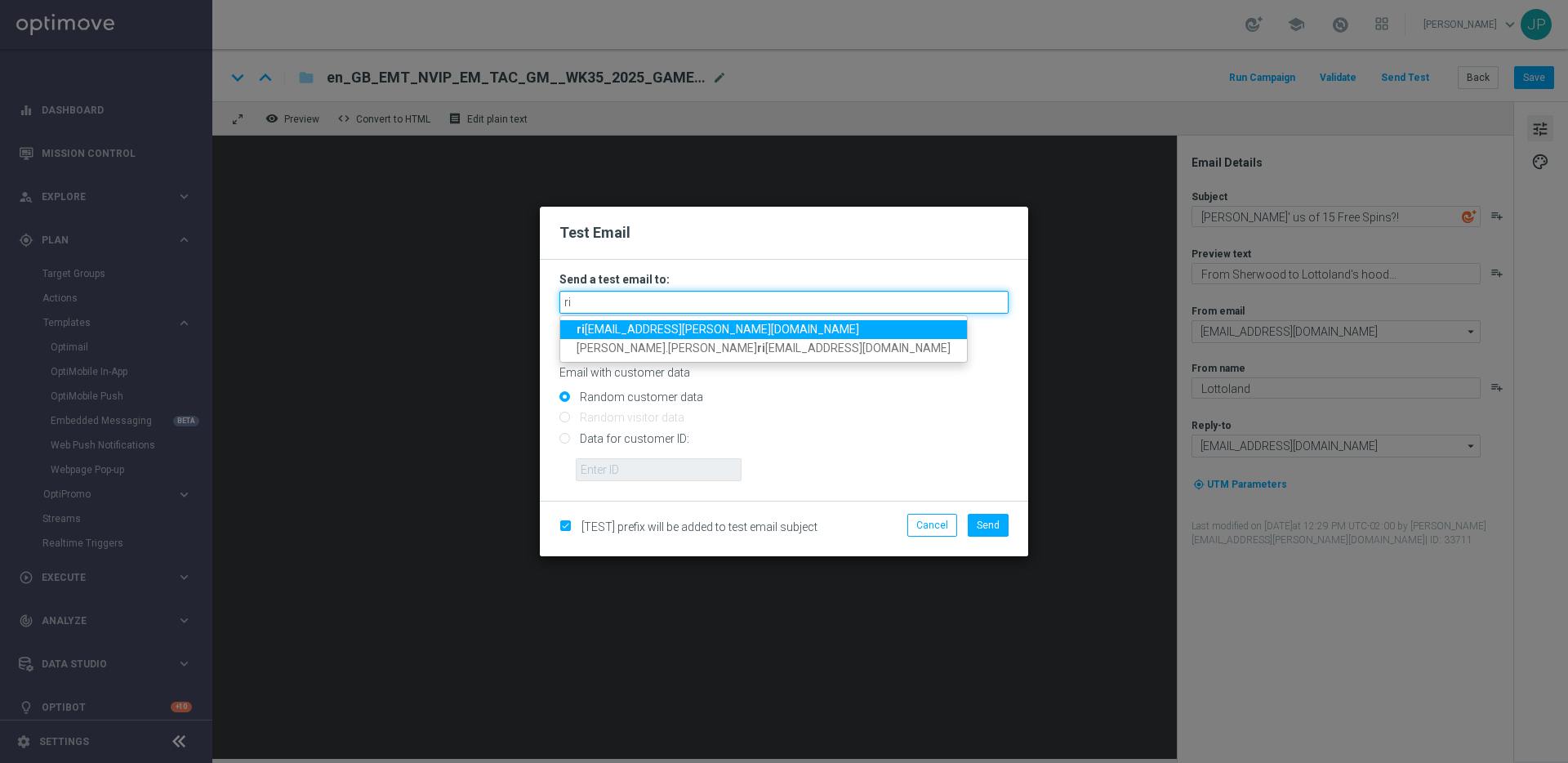
type input "r"
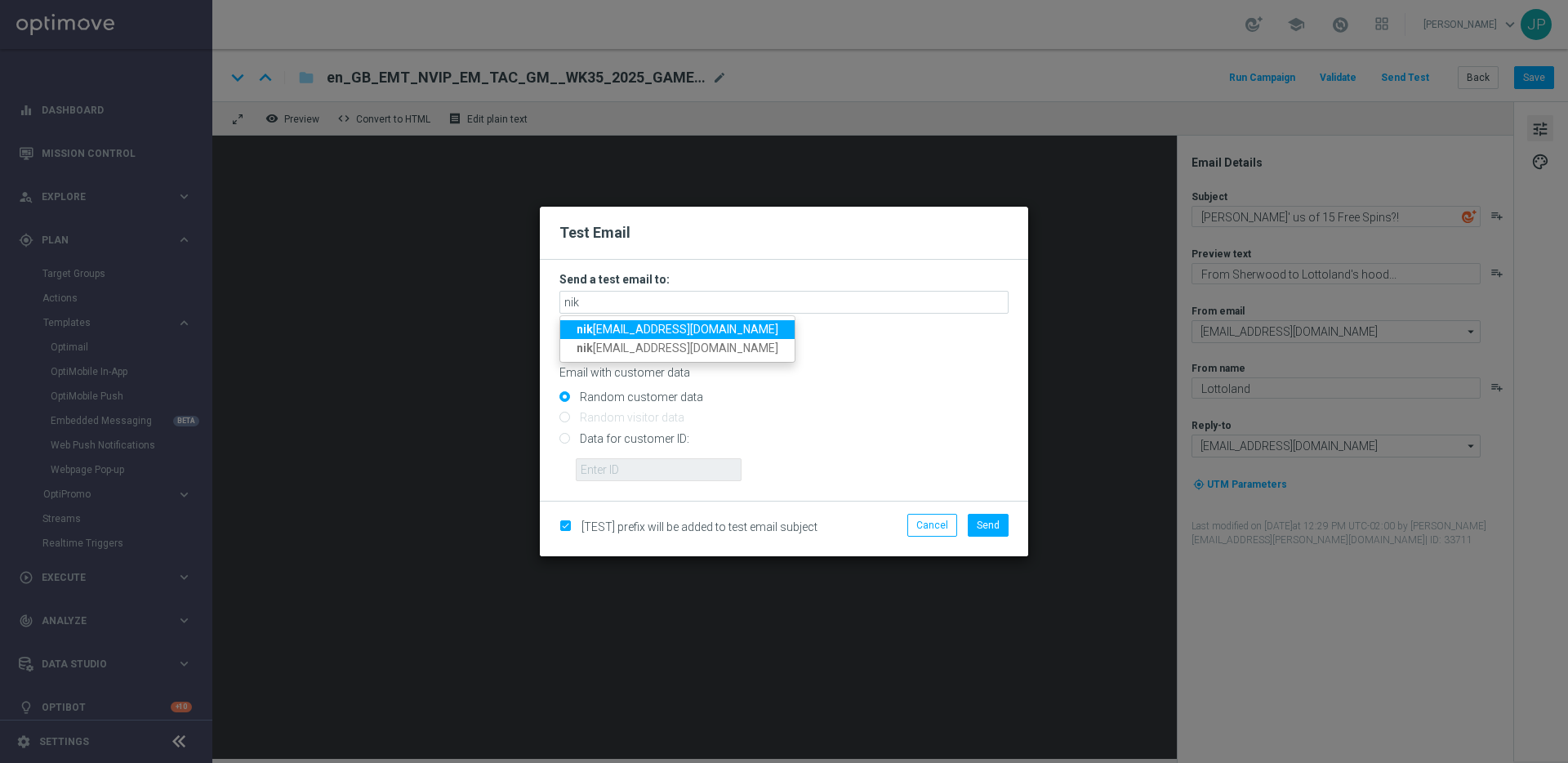
click at [698, 331] on span "nik ola.misotova@lottoland.com" at bounding box center [677, 328] width 202 height 13
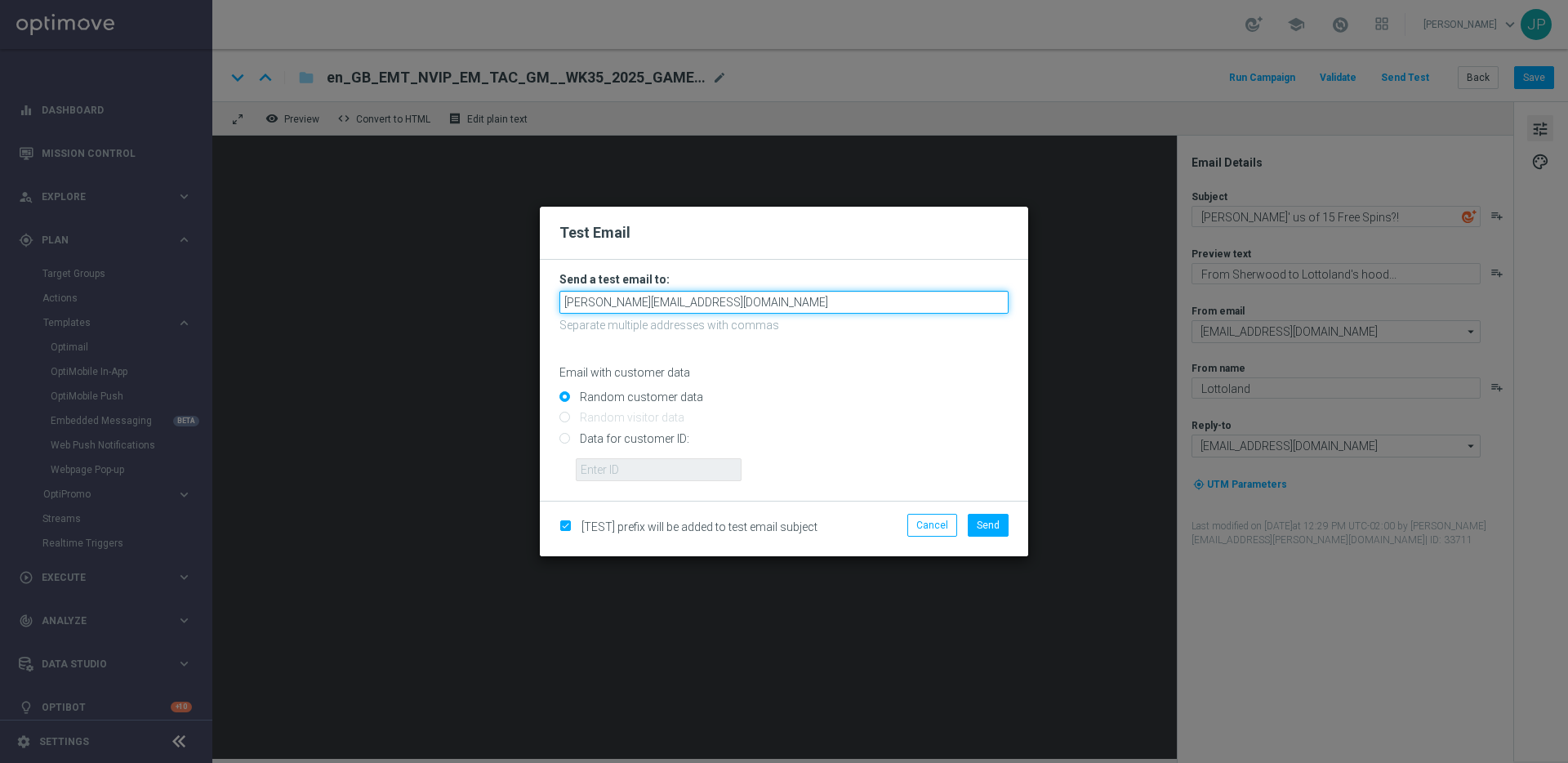
click at [758, 300] on input "nikola.misotova@lottoland.com" at bounding box center [783, 301] width 449 height 22
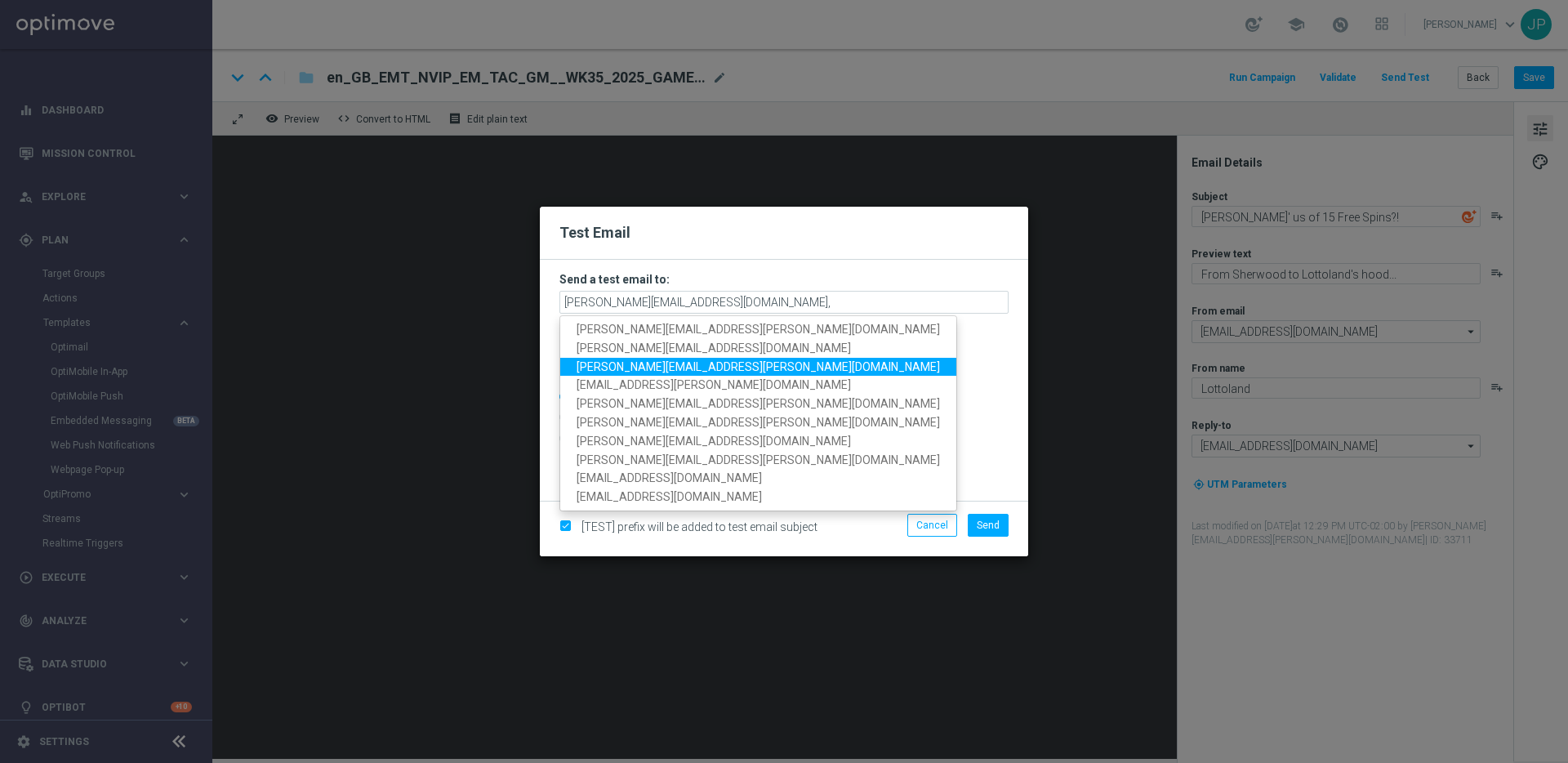
click at [635, 368] on span "james.parr@lottoland.com" at bounding box center [758, 365] width 363 height 13
type input "nikola.misotova@lottoland.com,james.parr@lottoland.com"
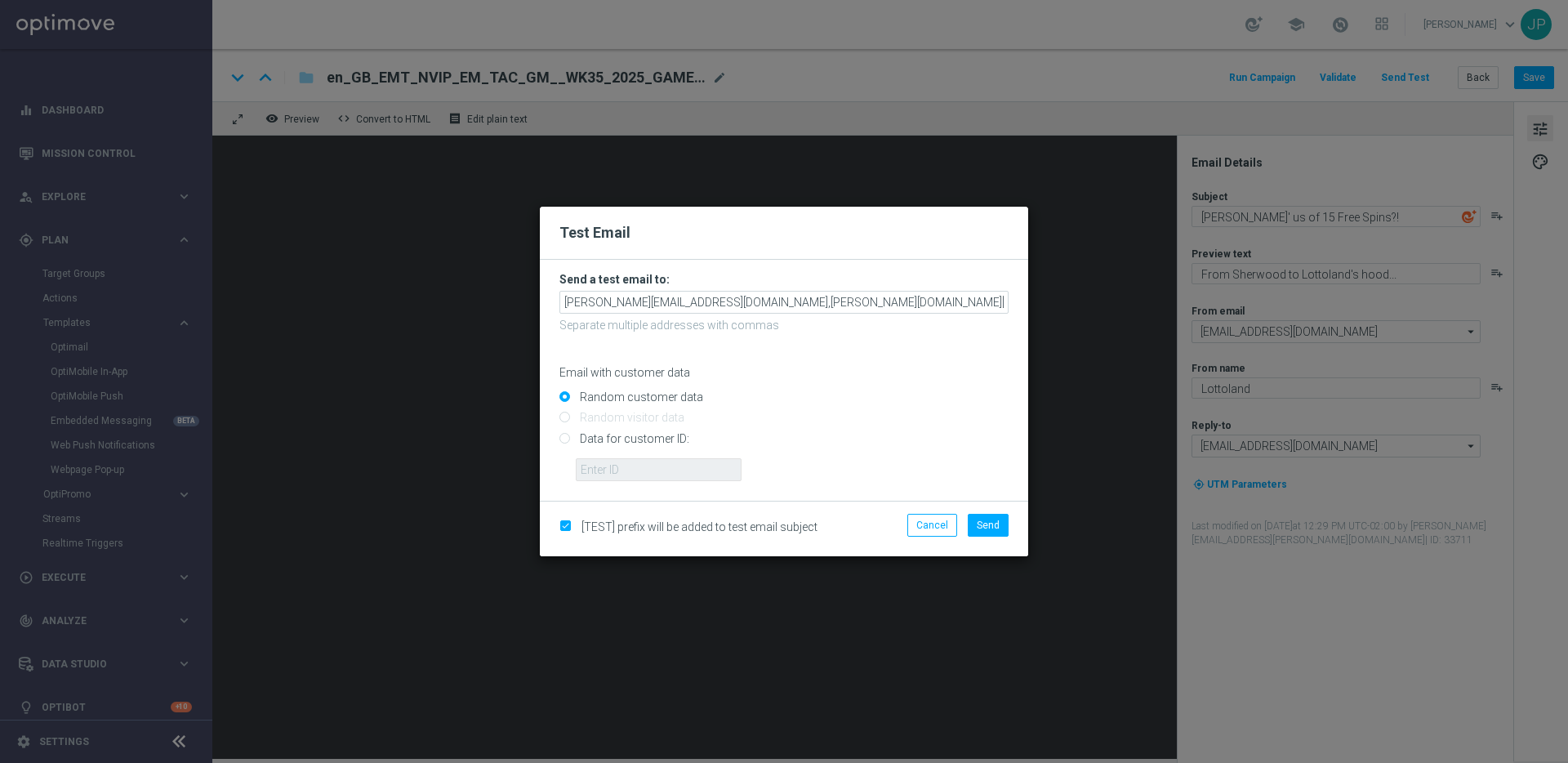
click at [645, 435] on input "Data for customer ID:" at bounding box center [783, 444] width 449 height 22
radio input "true"
click at [657, 466] on input "text" at bounding box center [658, 469] width 166 height 22
paste input "223901476"
type input "223901476"
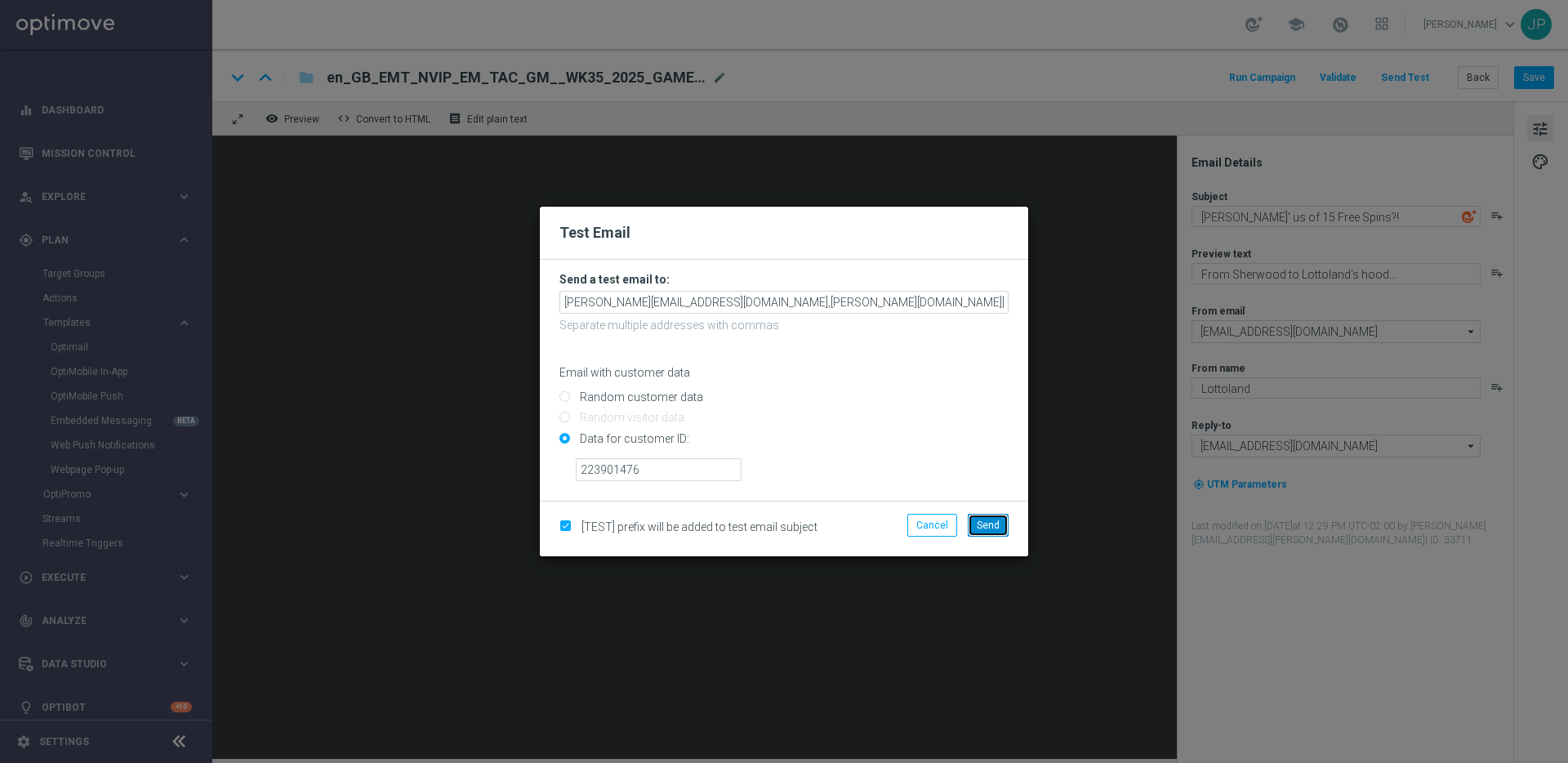
click at [1001, 530] on button "Send" at bounding box center [989, 524] width 41 height 22
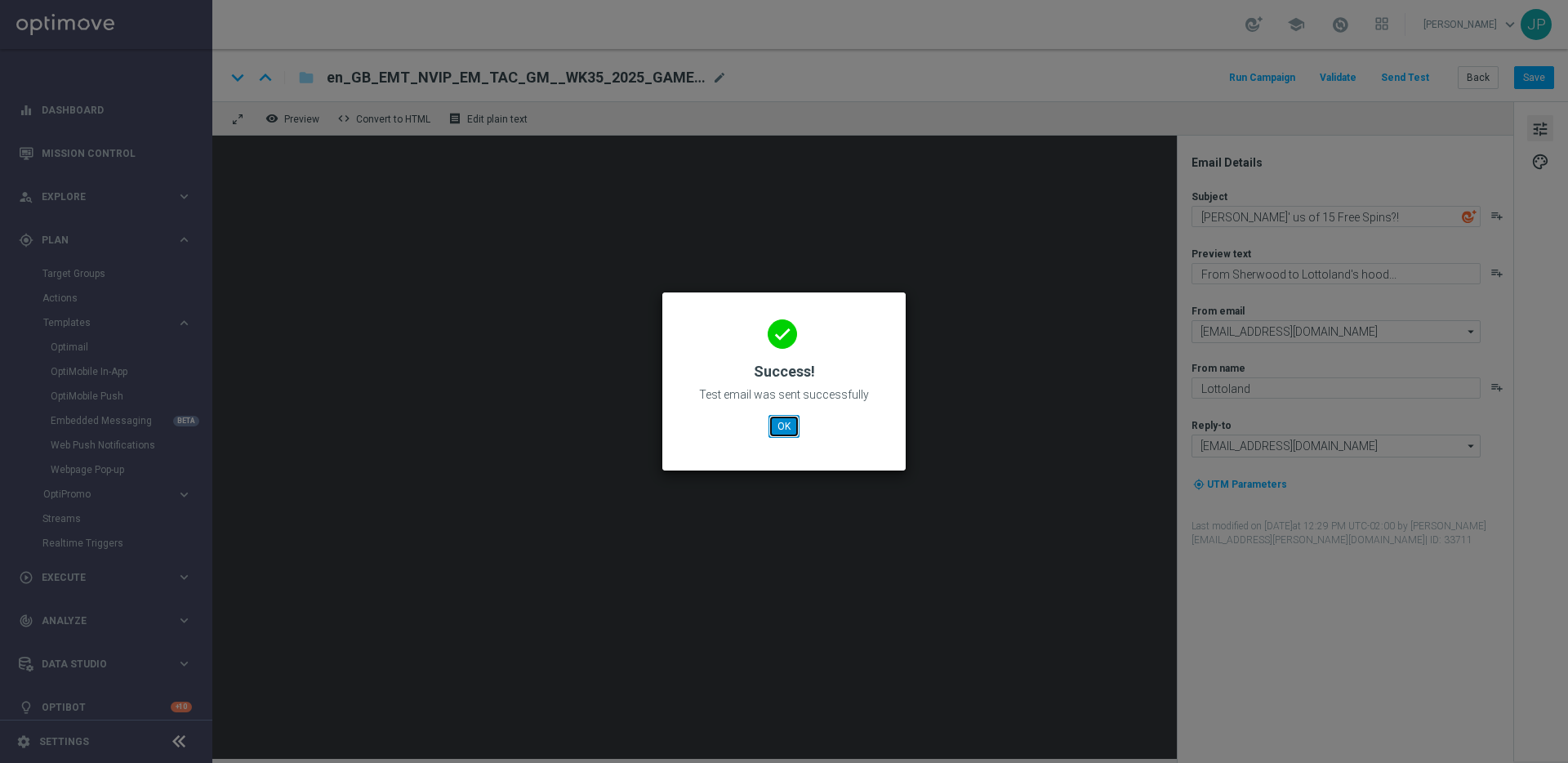
click at [791, 428] on button "OK" at bounding box center [784, 426] width 31 height 22
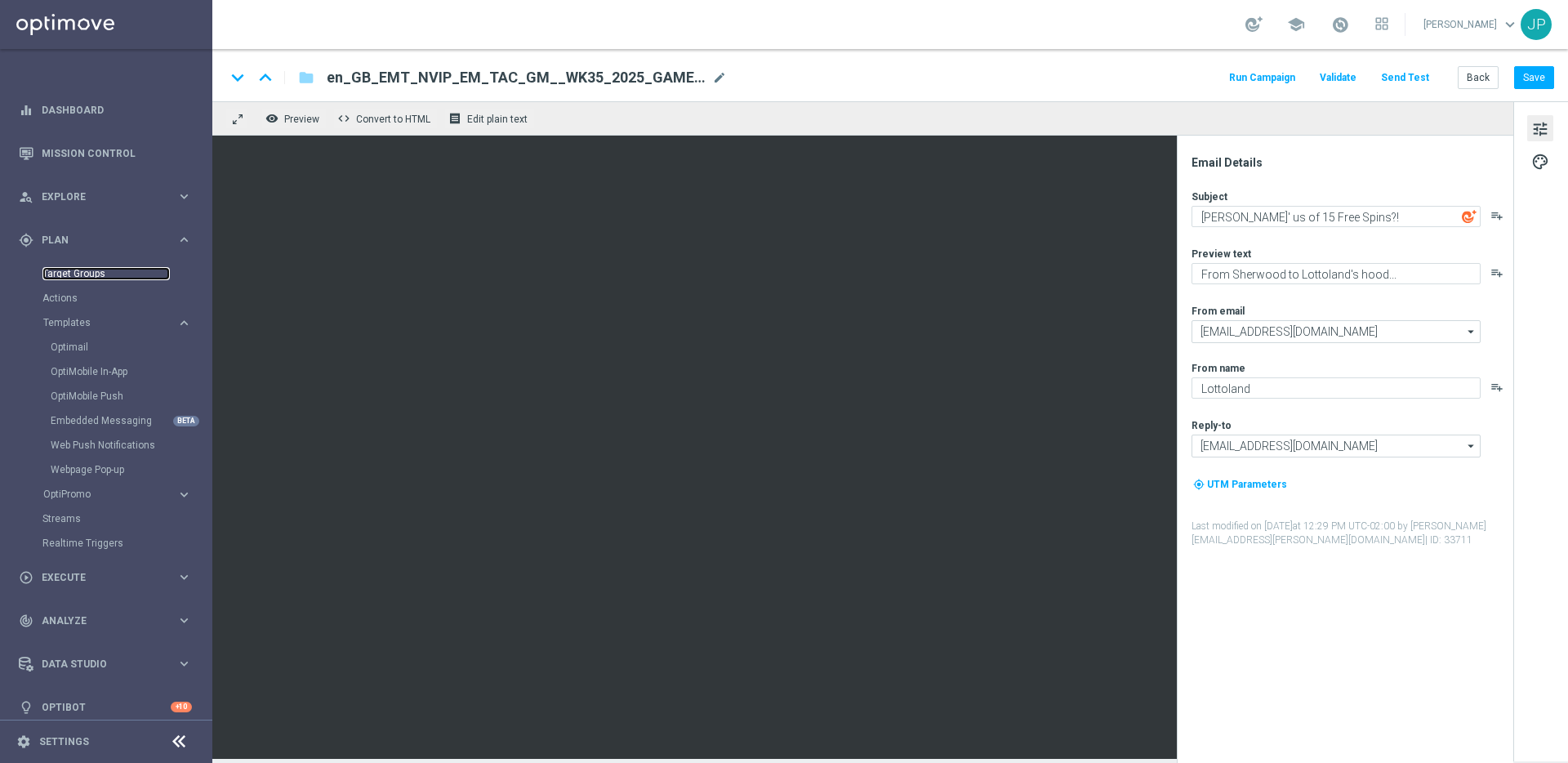
click at [92, 277] on link "Target Groups" at bounding box center [106, 273] width 128 height 13
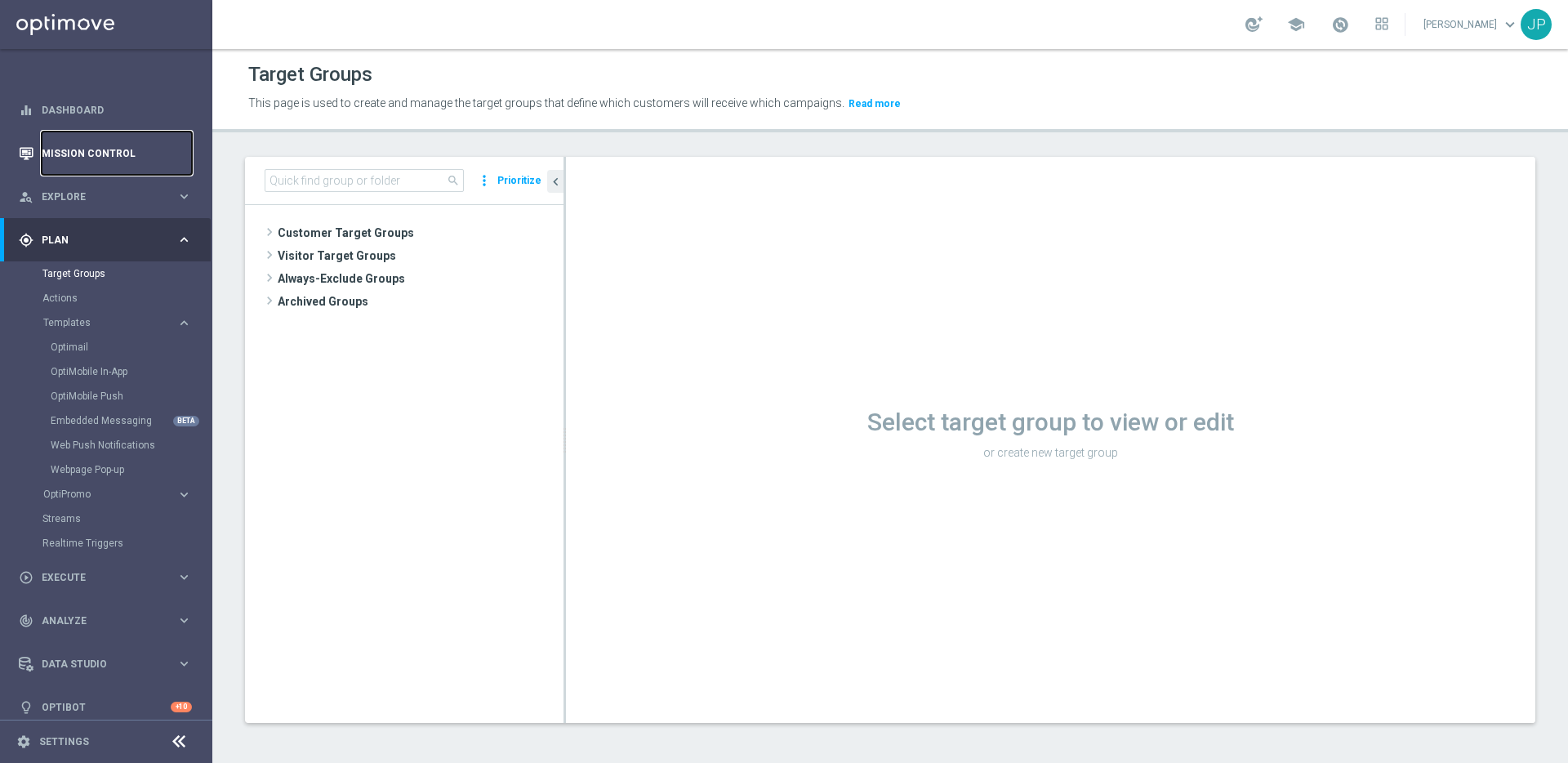
click at [109, 157] on link "Mission Control" at bounding box center [117, 153] width 150 height 43
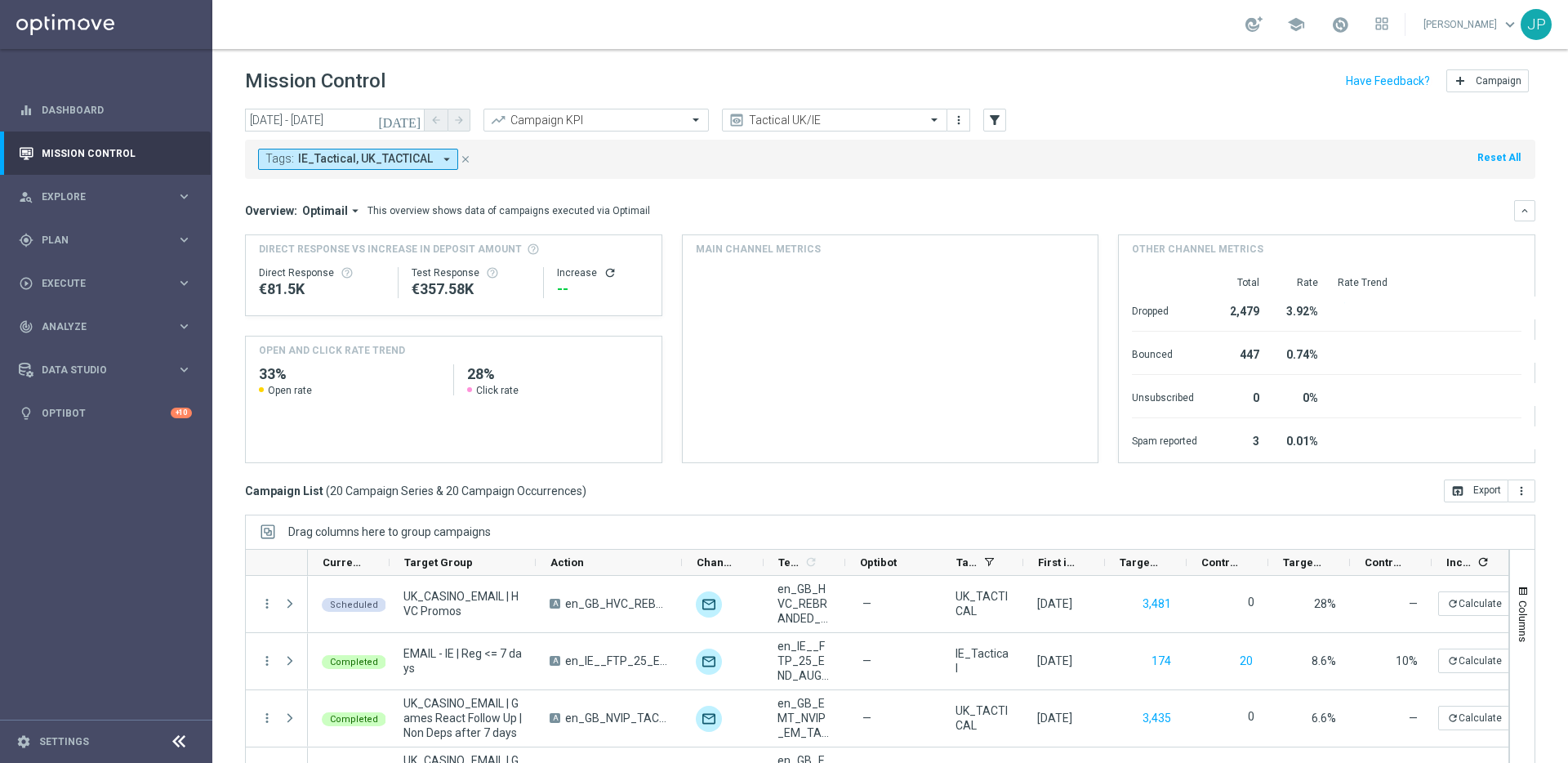
click at [412, 116] on icon "today" at bounding box center [399, 120] width 44 height 15
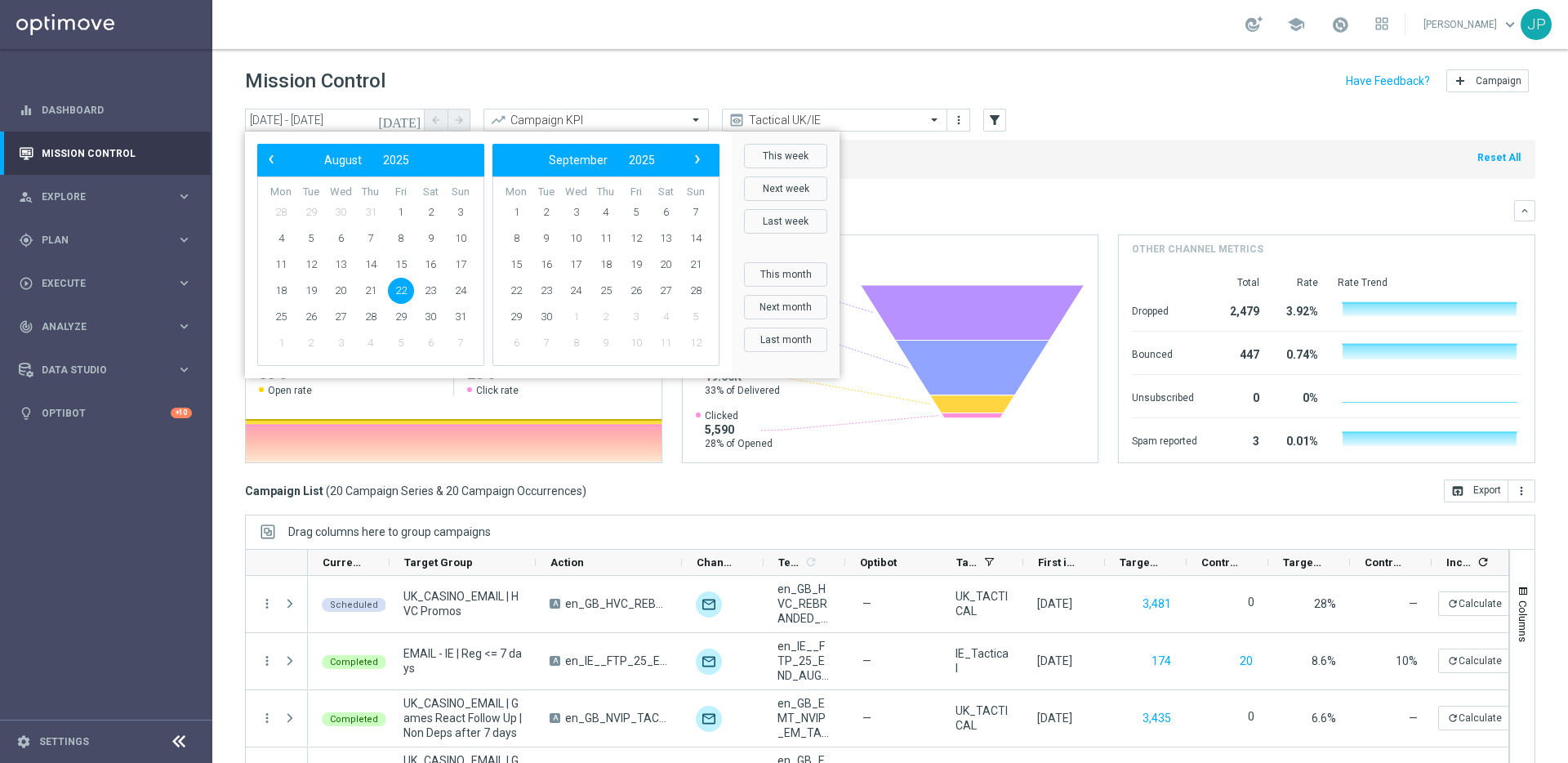
click at [402, 289] on span "22" at bounding box center [400, 290] width 26 height 26
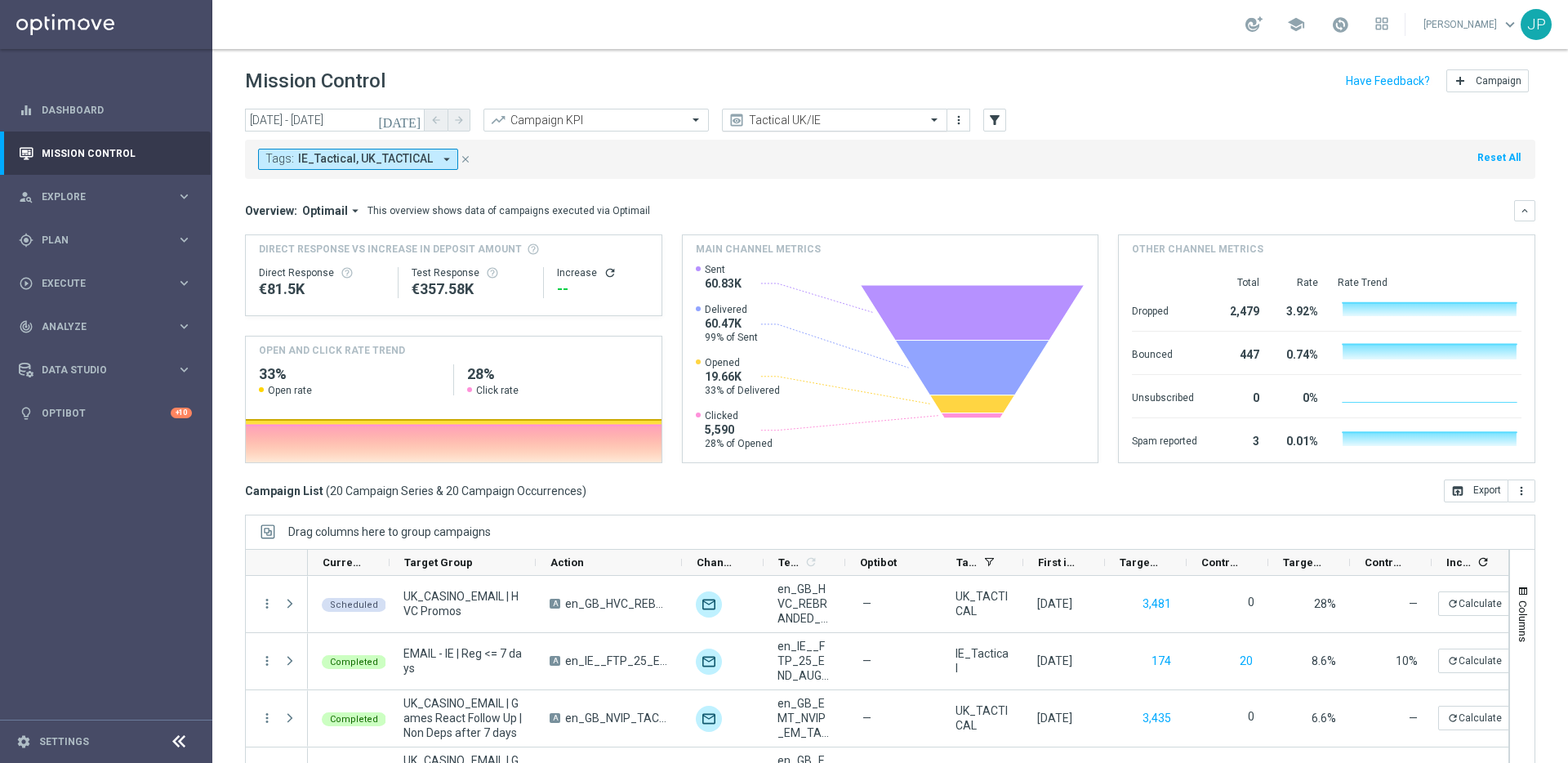
click at [899, 125] on input "text" at bounding box center [817, 121] width 174 height 14
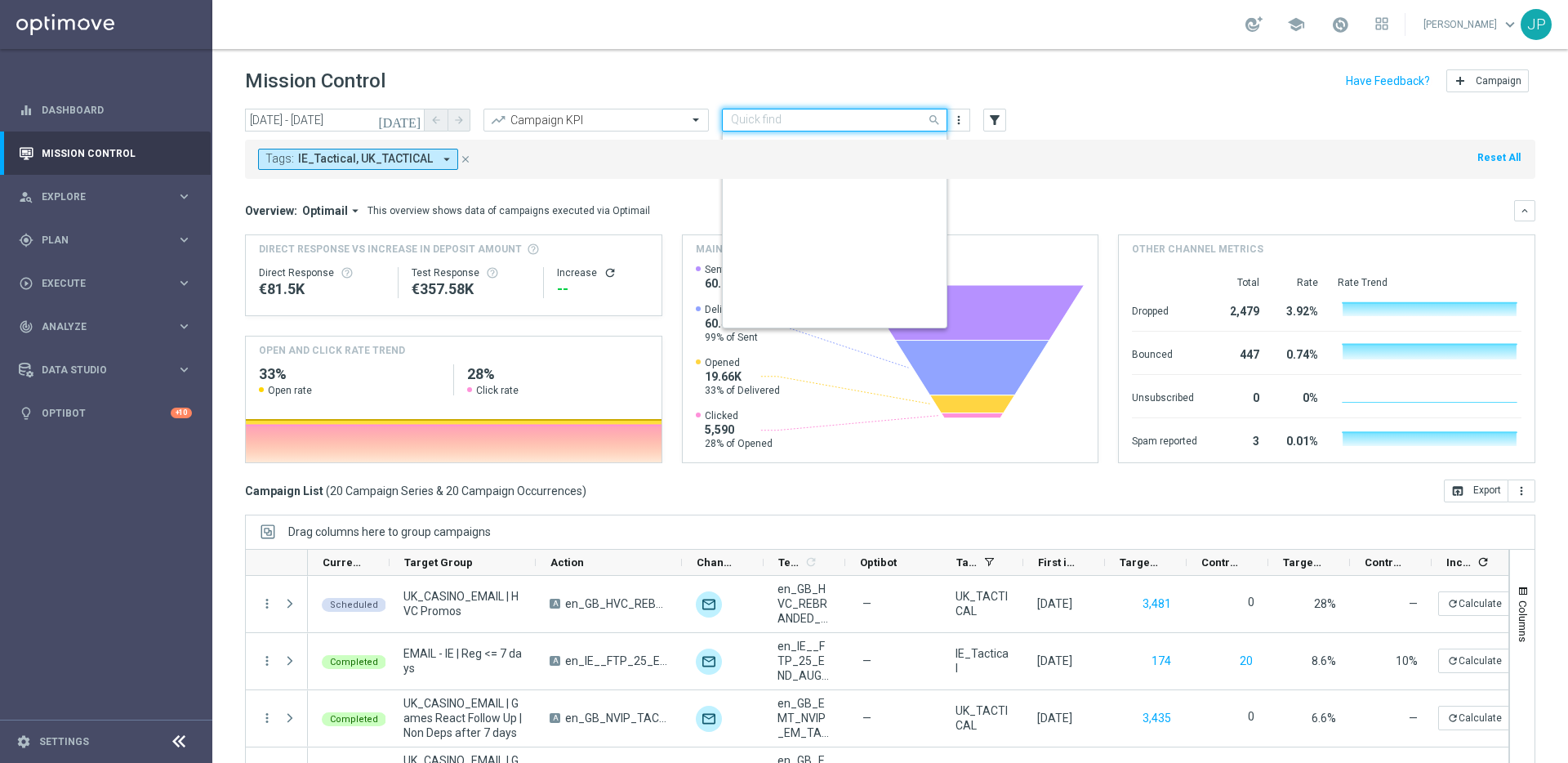
scroll to position [351, 0]
click at [859, 282] on div "UK/IE NVIP - HV BIG W/L/D" at bounding box center [834, 279] width 207 height 27
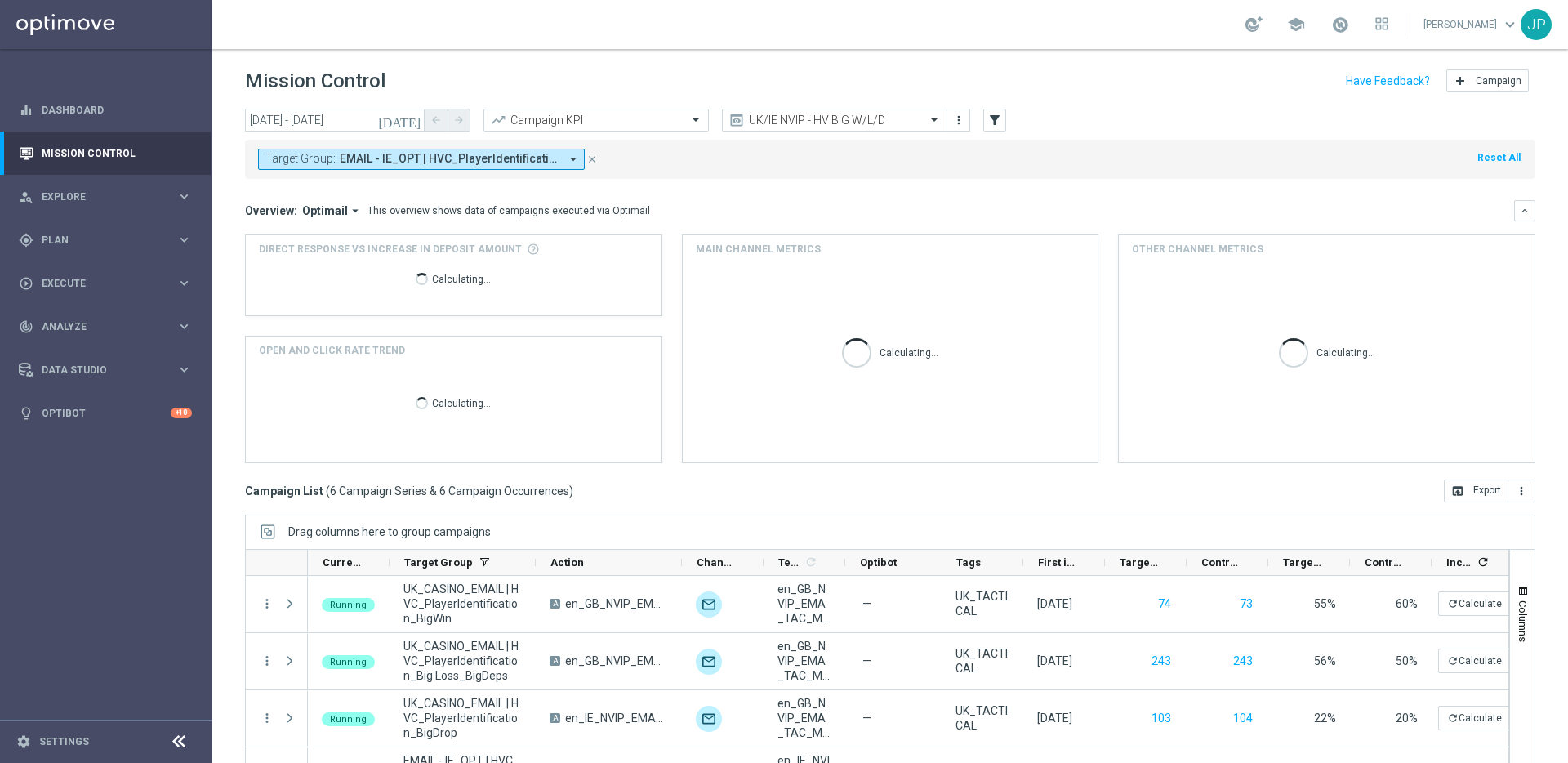
click at [919, 125] on div at bounding box center [835, 121] width 224 height 14
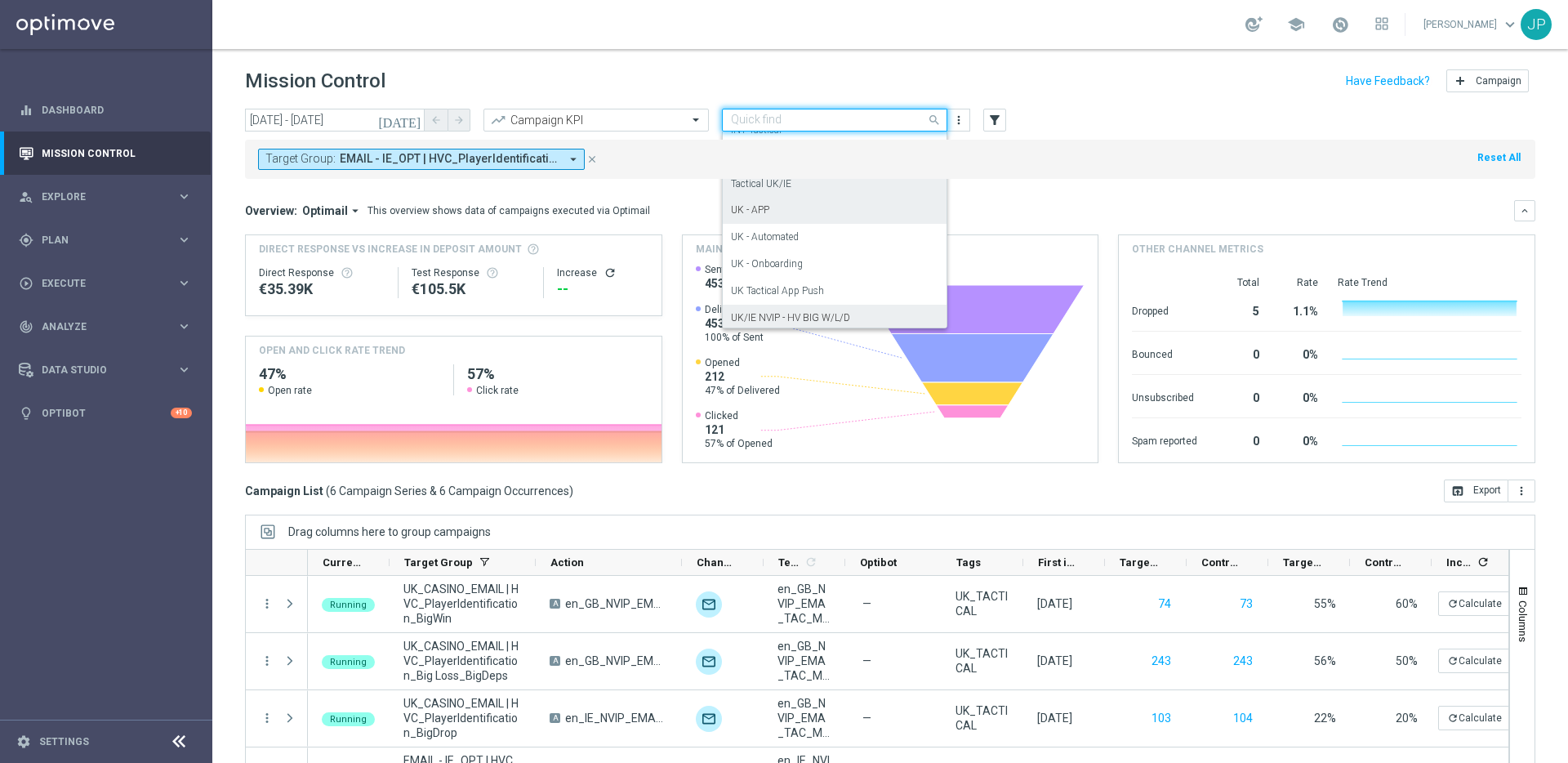
scroll to position [303, 0]
click at [895, 184] on div "Tactical UK/IE" at bounding box center [834, 192] width 207 height 27
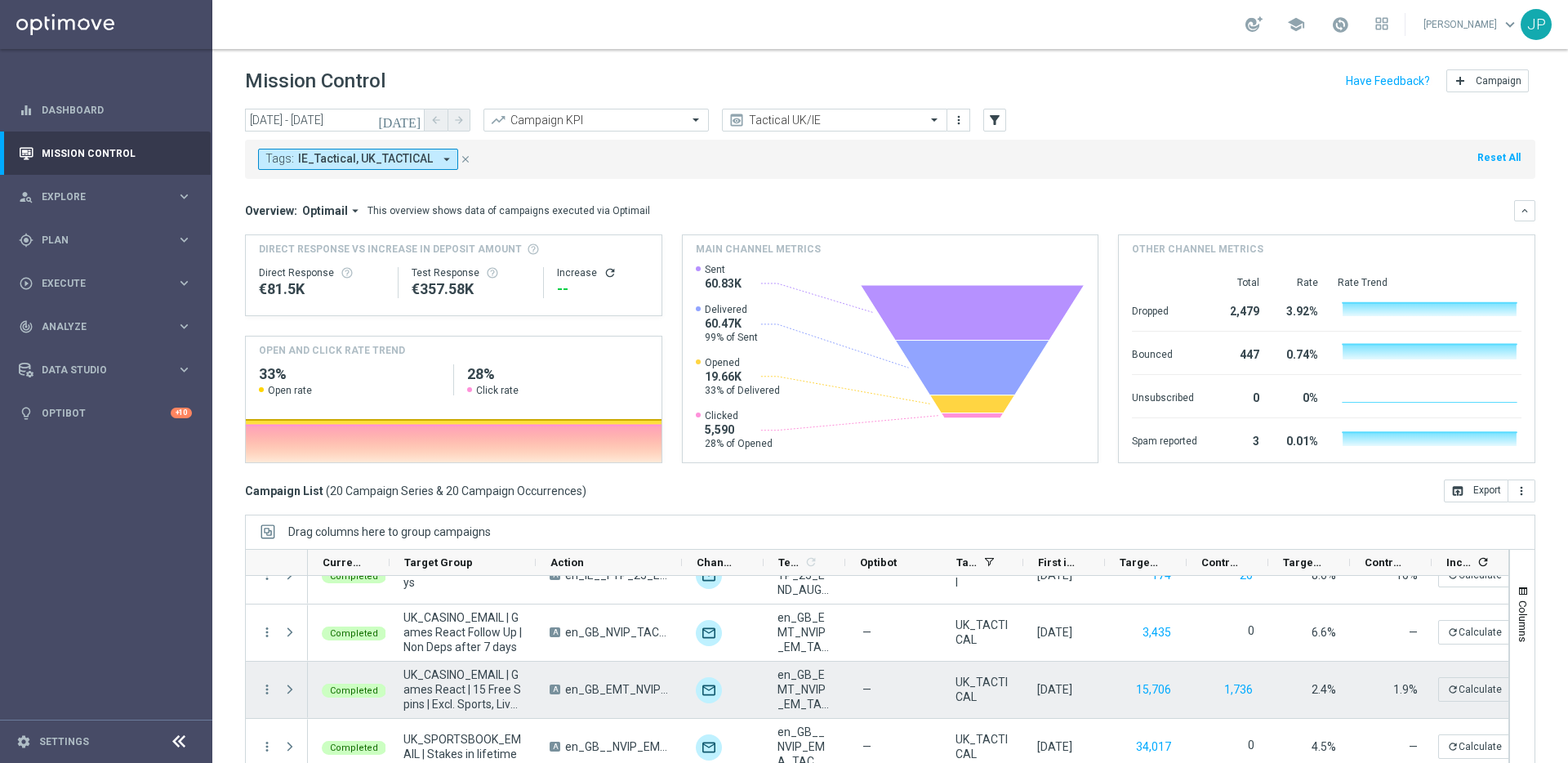
scroll to position [80, 0]
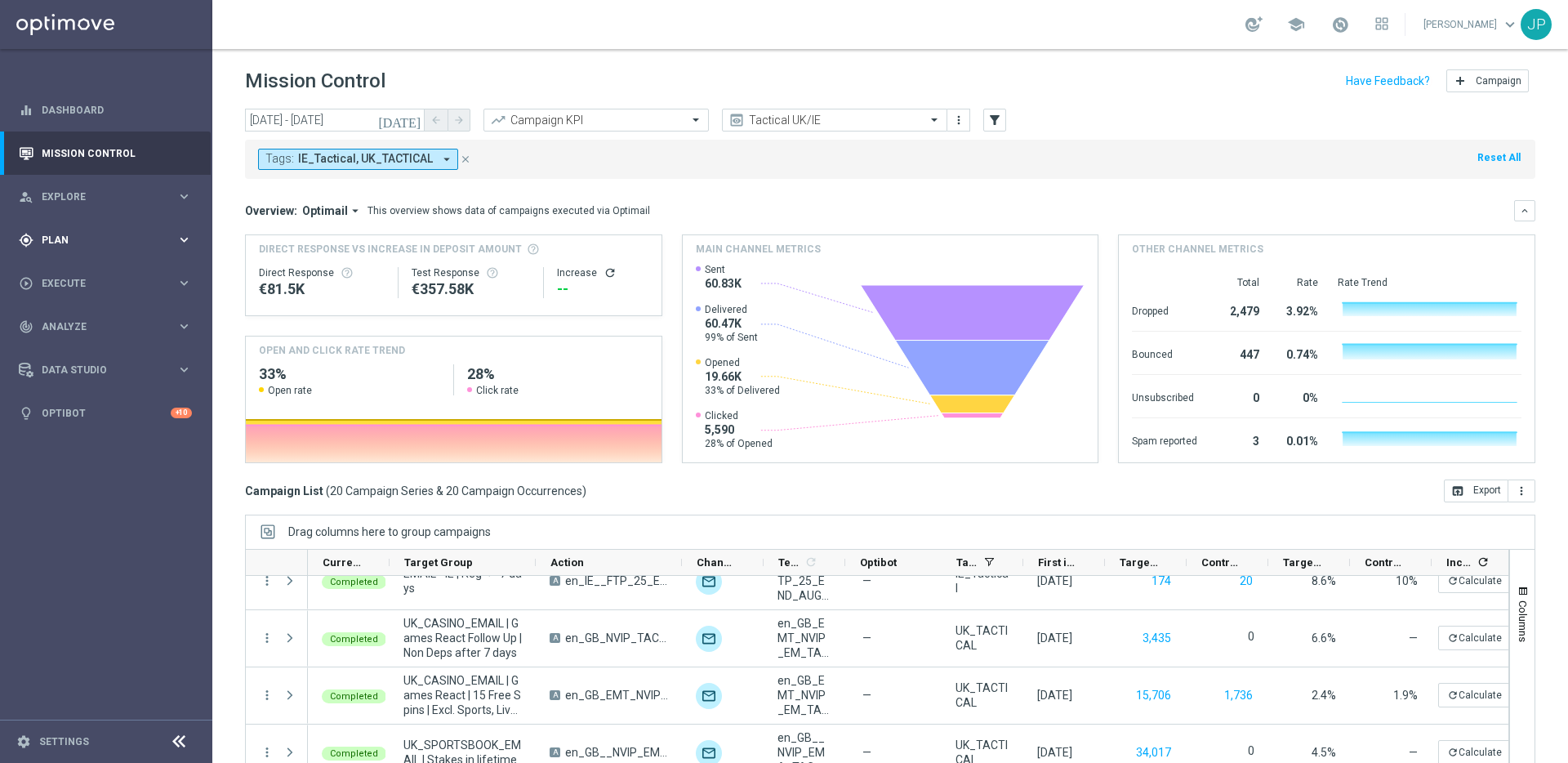
click at [103, 246] on div "gps_fixed Plan" at bounding box center [97, 240] width 158 height 15
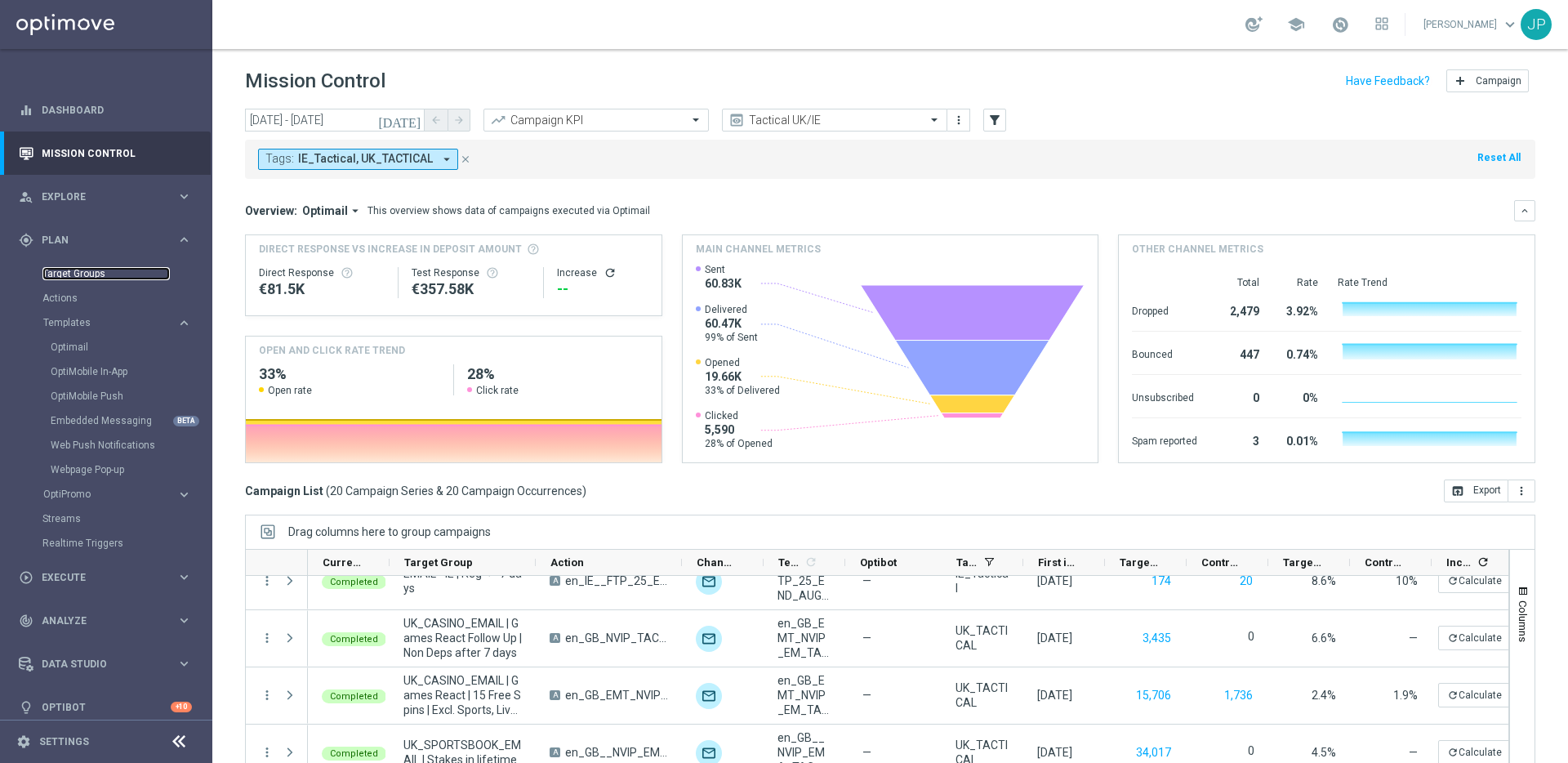
click at [93, 275] on link "Target Groups" at bounding box center [106, 273] width 128 height 13
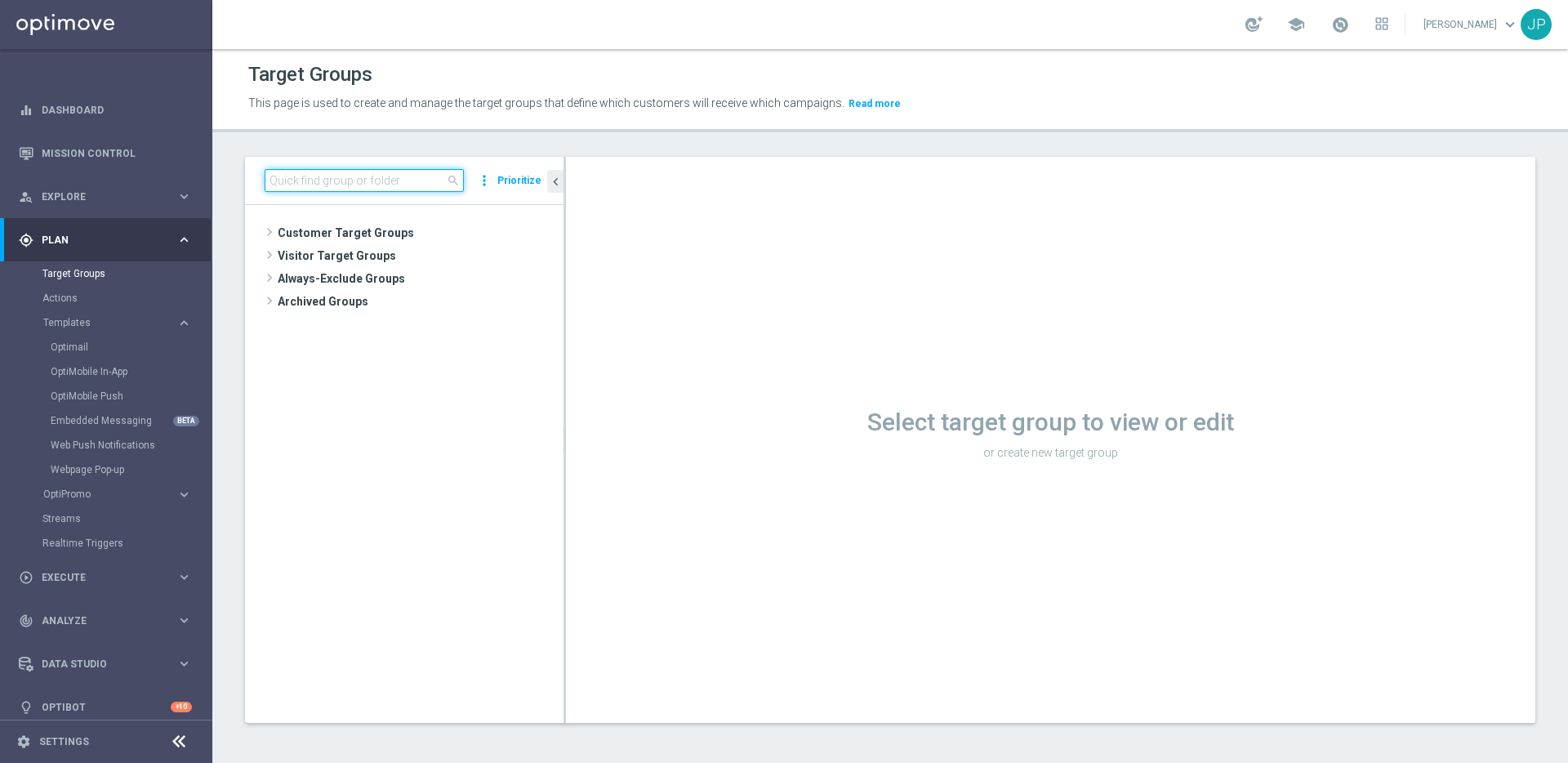
click at [378, 177] on input at bounding box center [364, 180] width 200 height 22
paste input "UK_CASINO_EMAIL | Games React Follow Up | Non Deps after 7 days"
type input "UK_CASINO_EMAIL | Games React Follow Up | Non Deps after 7 days"
click at [459, 176] on span "close" at bounding box center [453, 180] width 13 height 13
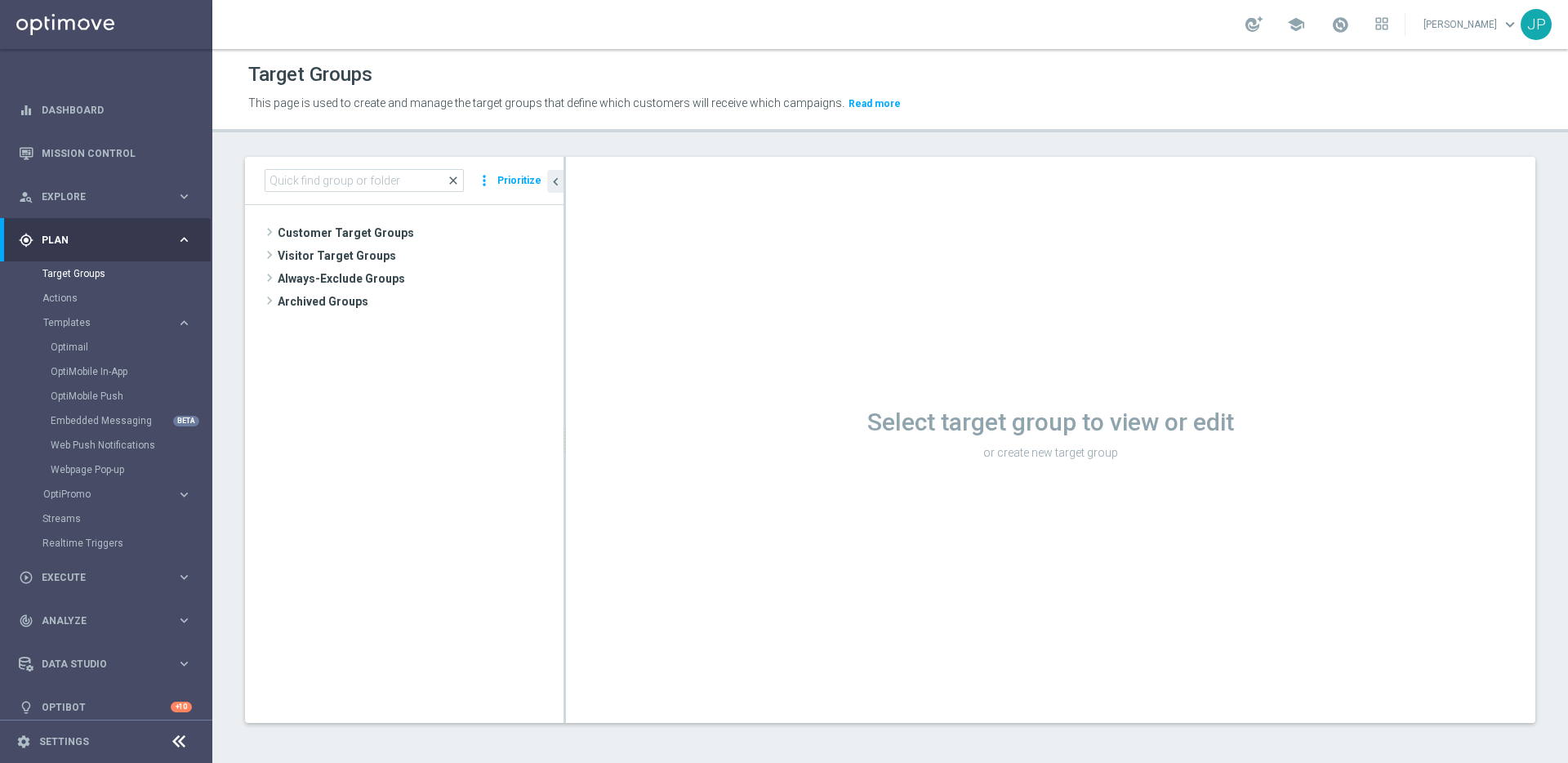
scroll to position [0, 0]
click at [346, 181] on input at bounding box center [364, 180] width 200 height 22
paste input "UK_CASINO_EMAIL | Games React Follow Up | Non Deps after 7 days"
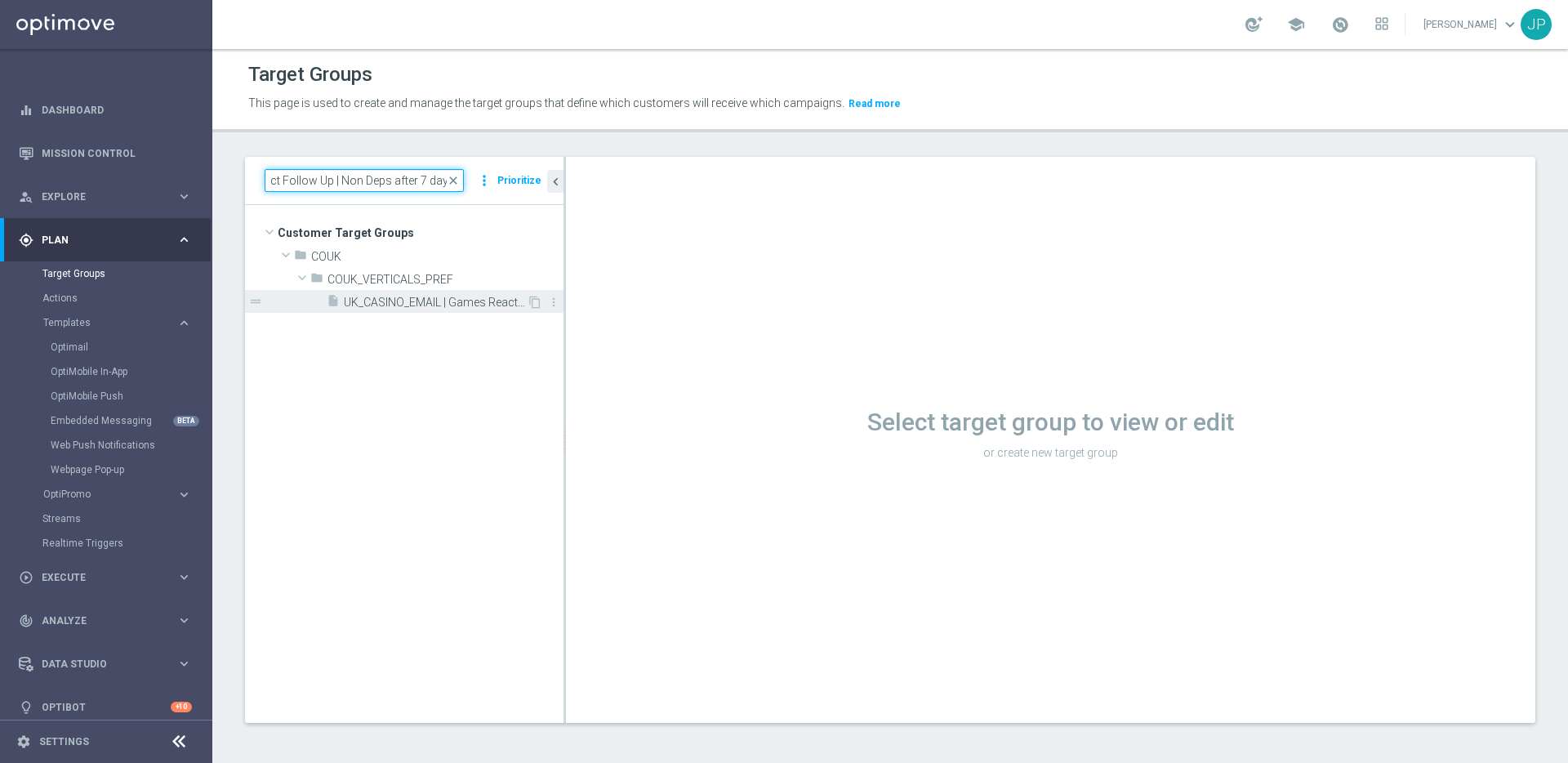
type input "UK_CASINO_EMAIL | Games React Follow Up | Non Deps after 7 days"
click at [422, 296] on span "UK_CASINO_EMAIL | Games React Follow Up | Non Deps after 7 days" at bounding box center [435, 303] width 183 height 14
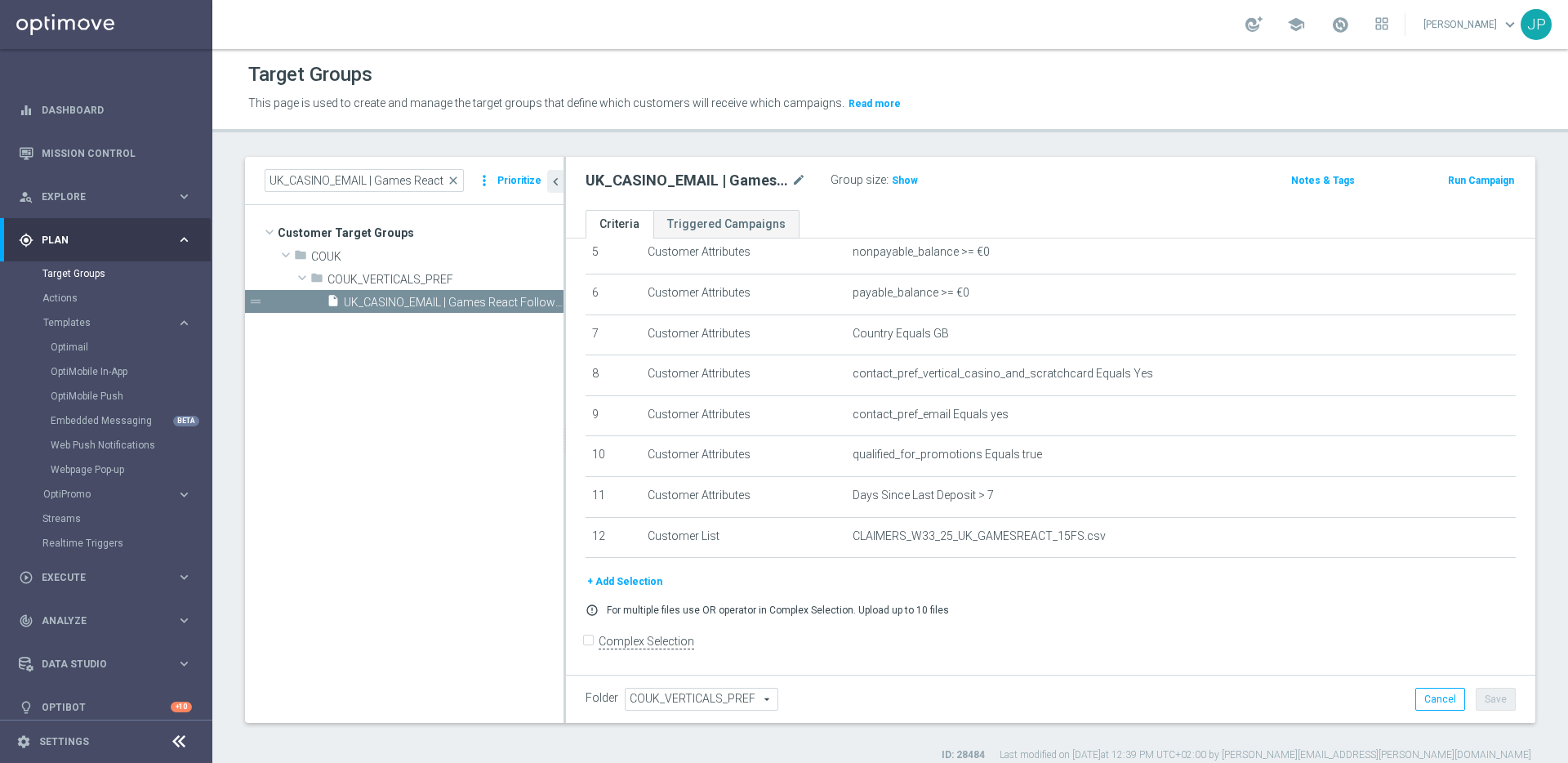
scroll to position [16, 0]
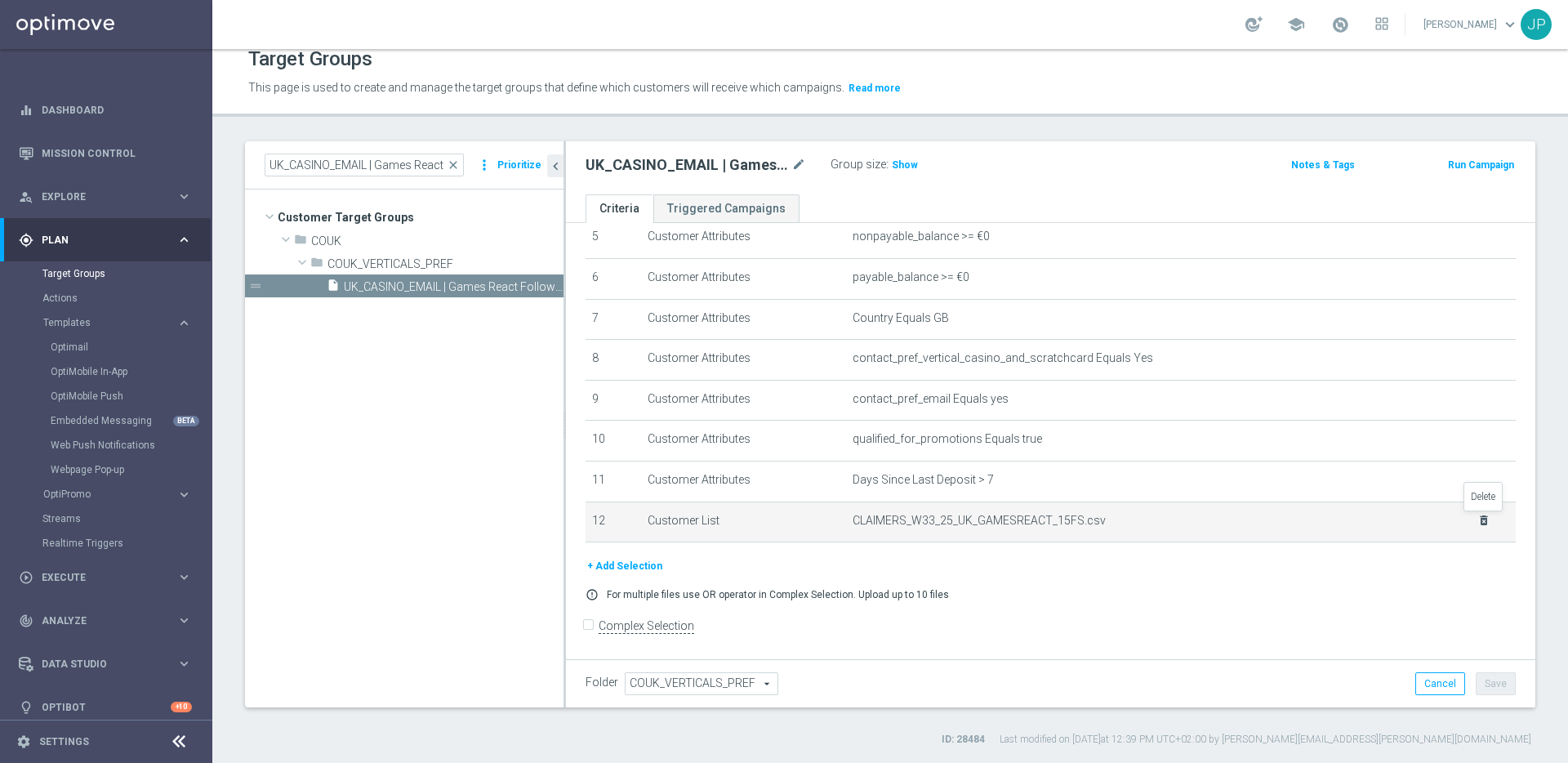
click at [1486, 520] on icon "delete_forever" at bounding box center [1483, 519] width 13 height 13
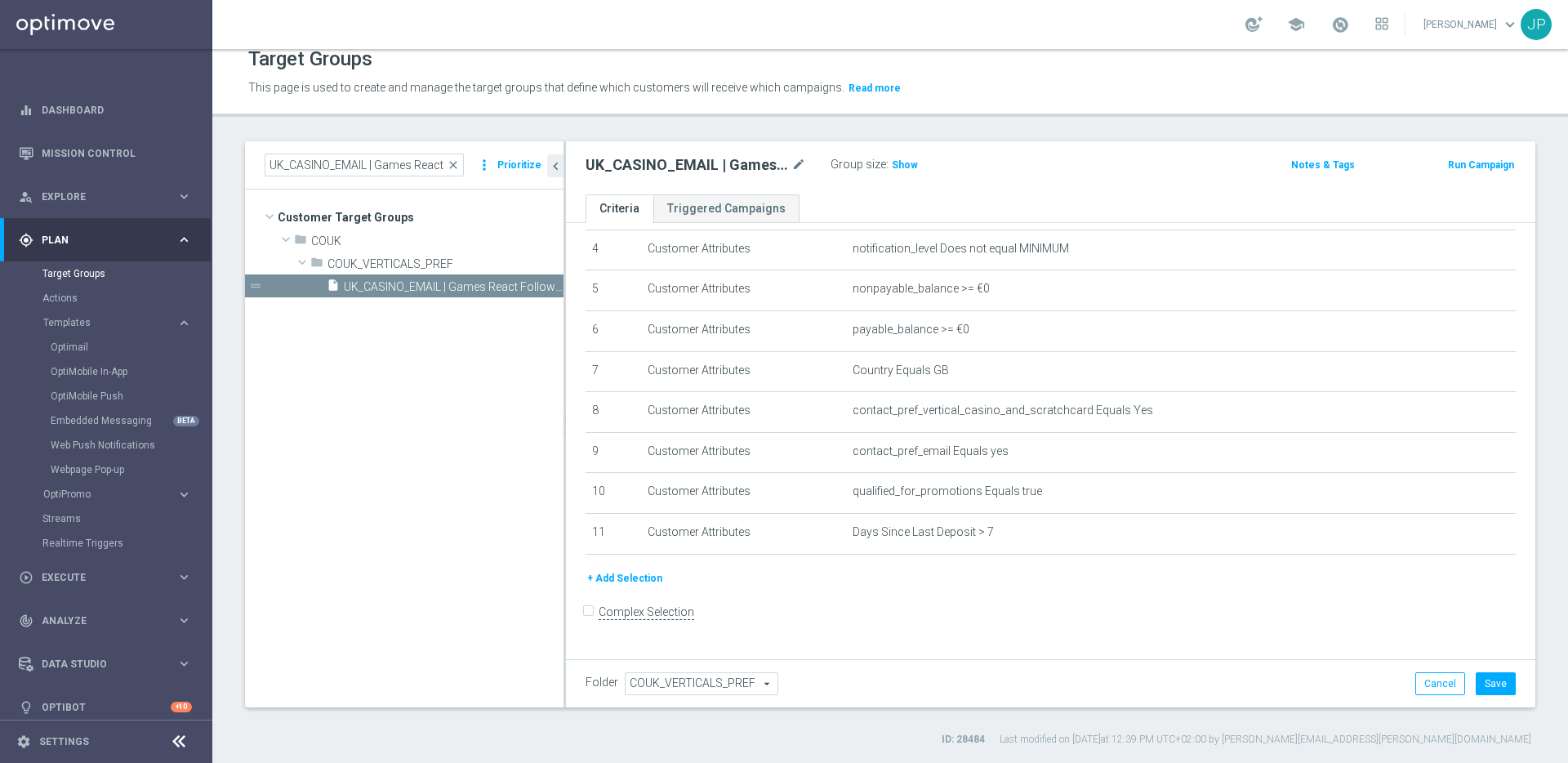
scroll to position [159, 0]
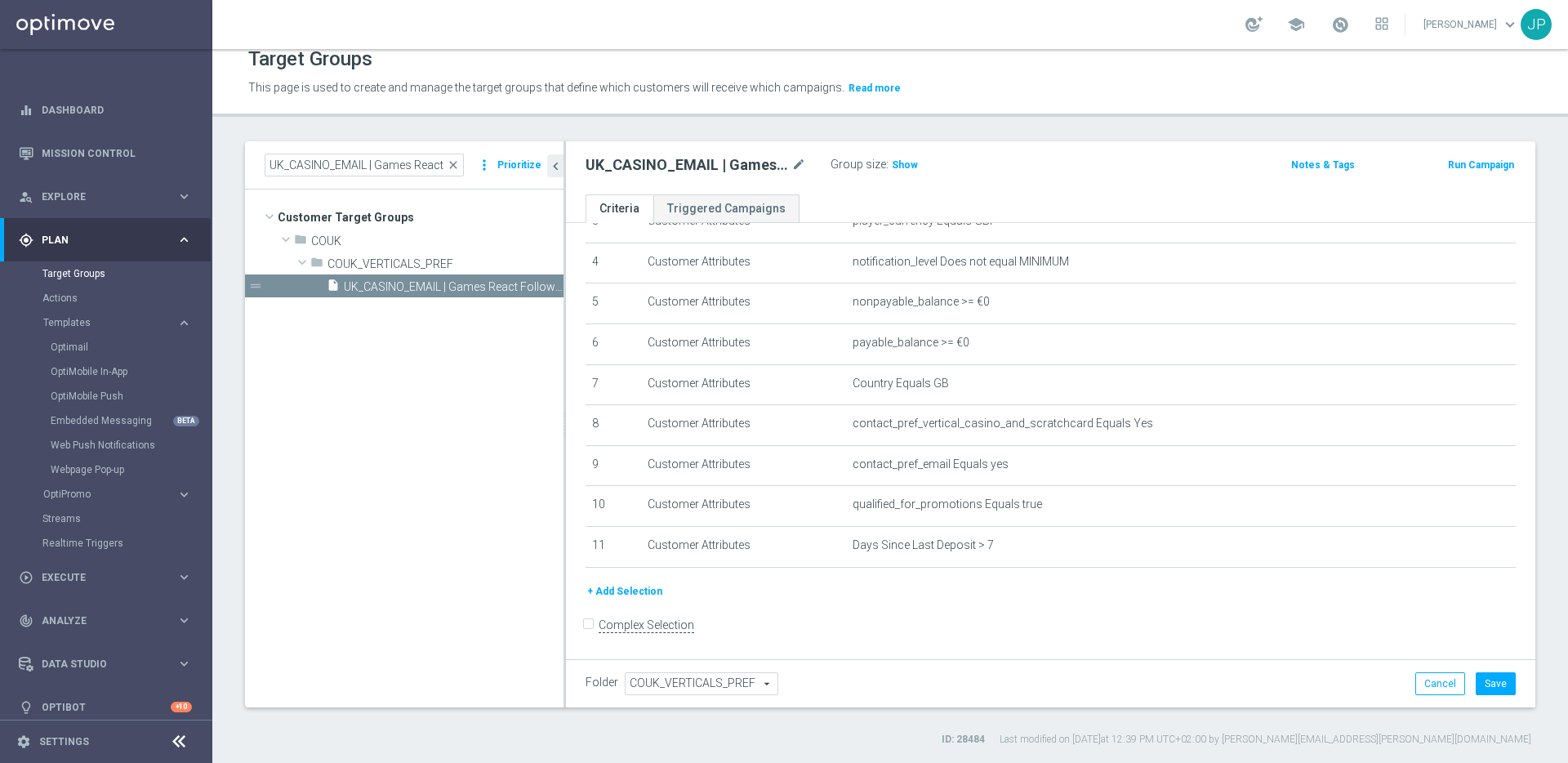
click at [634, 587] on button "+ Add Selection" at bounding box center [624, 591] width 78 height 18
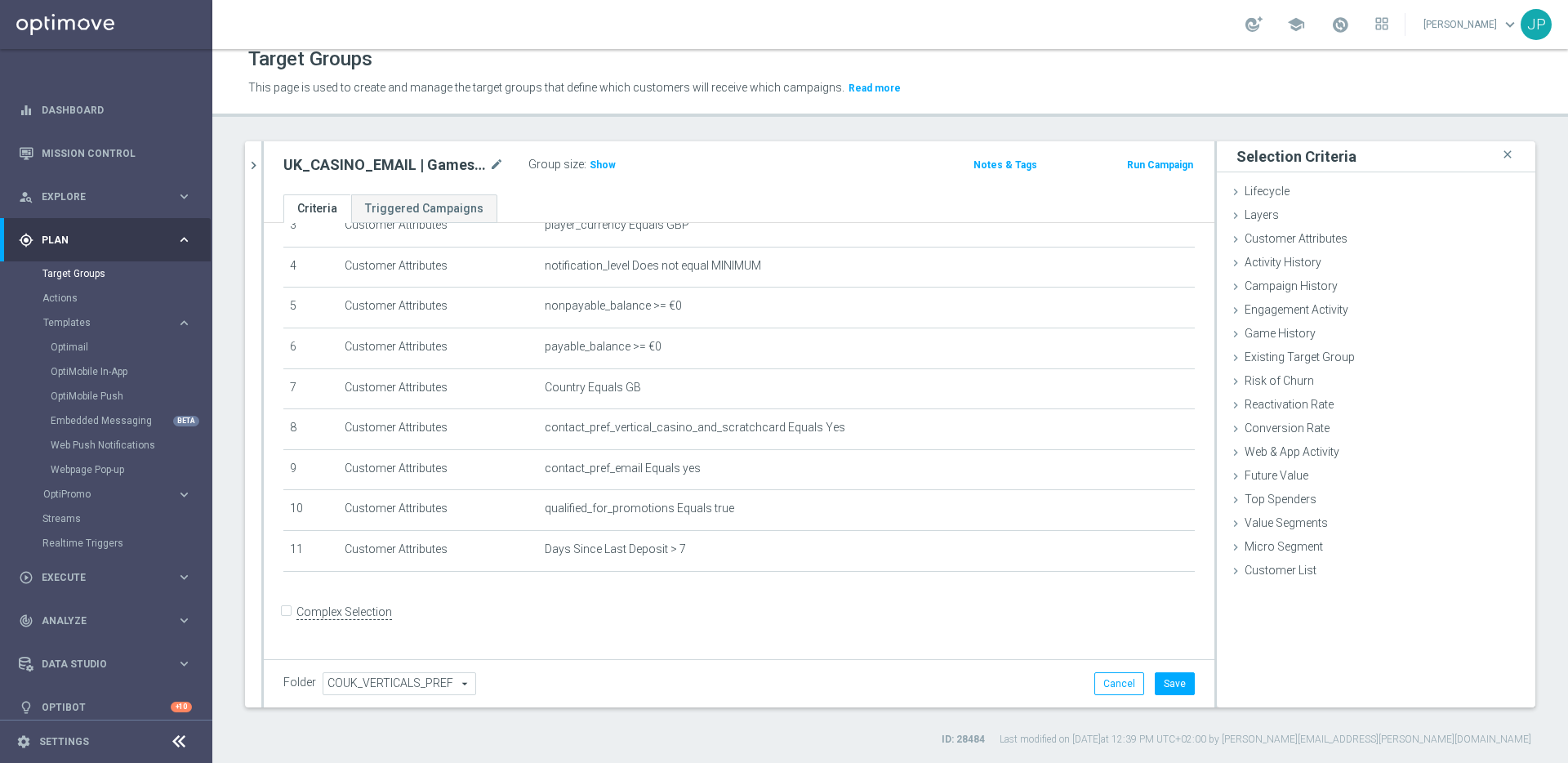
scroll to position [141, 0]
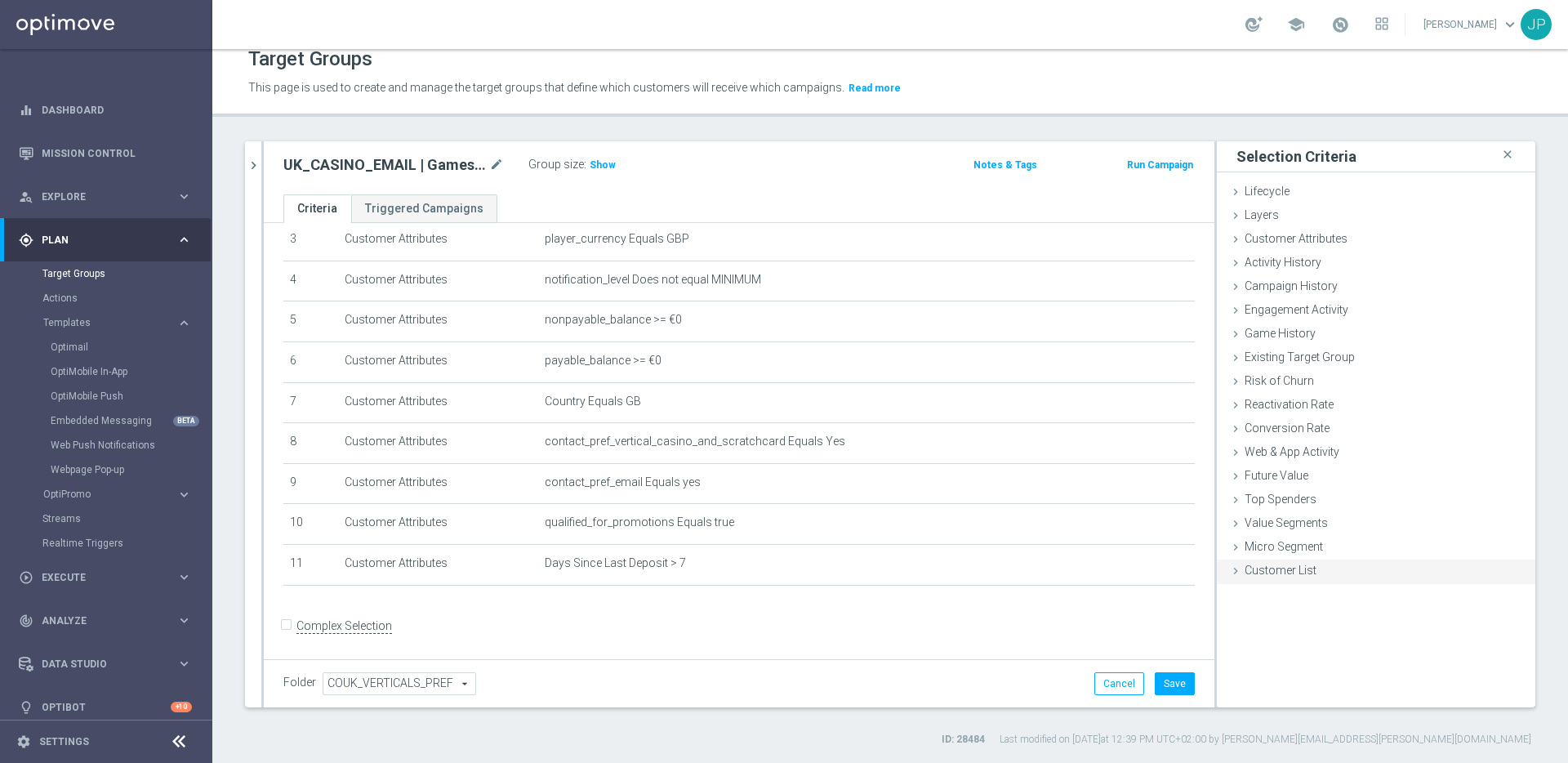
click at [1238, 571] on icon at bounding box center [1235, 570] width 13 height 13
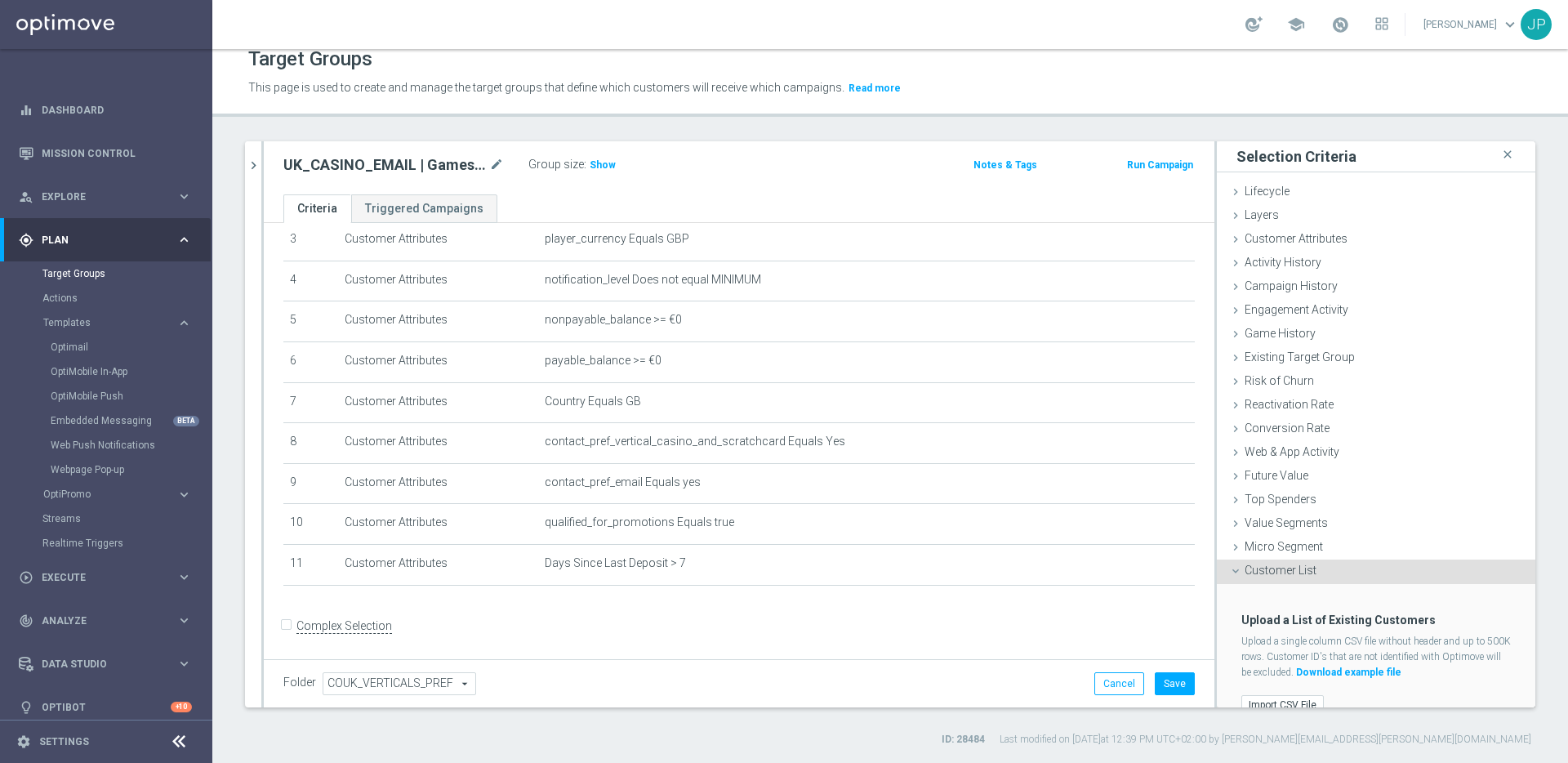
scroll to position [25, 0]
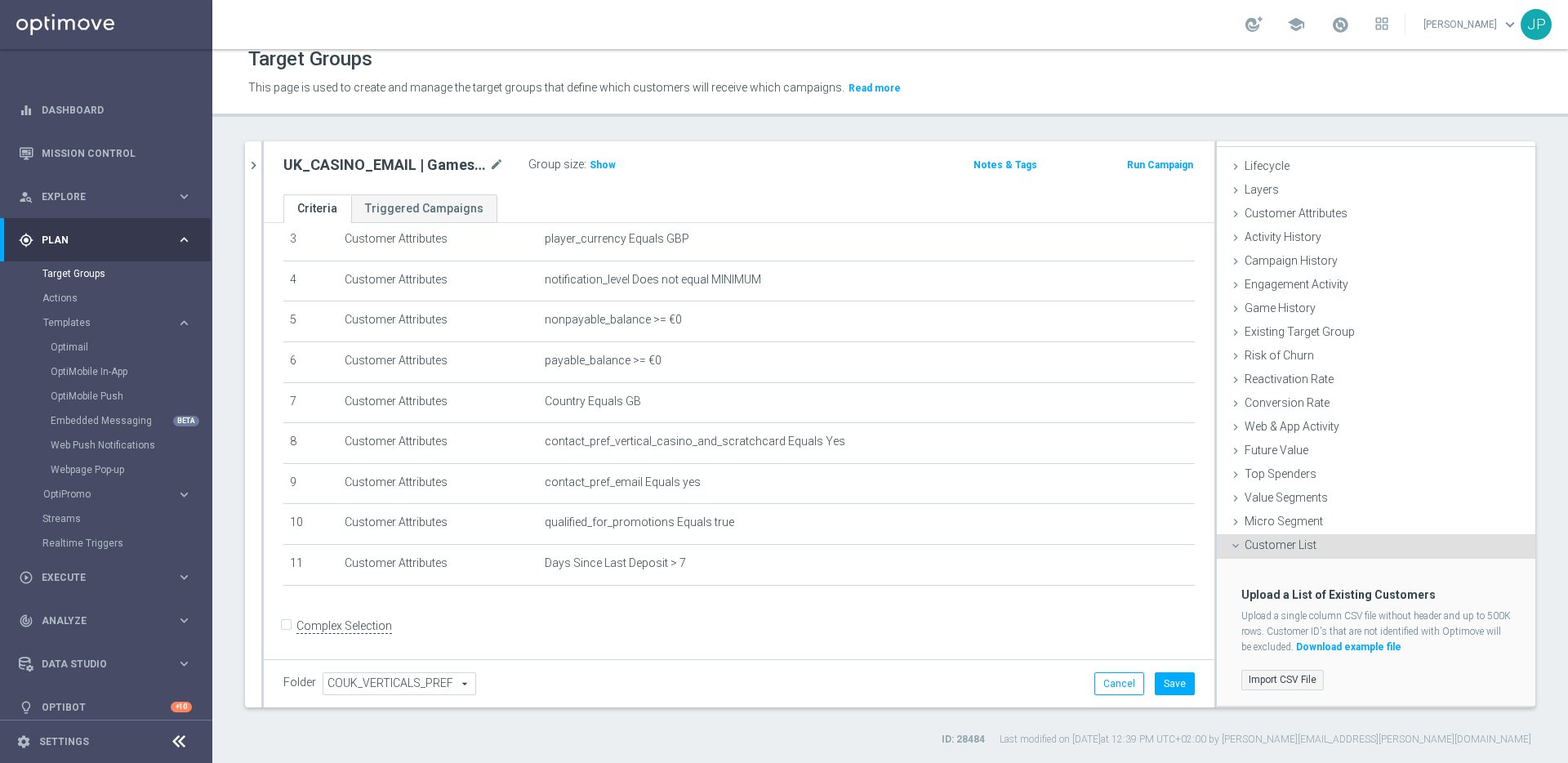
click at [1303, 679] on label "Import CSV File" at bounding box center [1282, 679] width 83 height 20
click at [0, 0] on input "Import CSV File" at bounding box center [0, 0] width 0 height 0
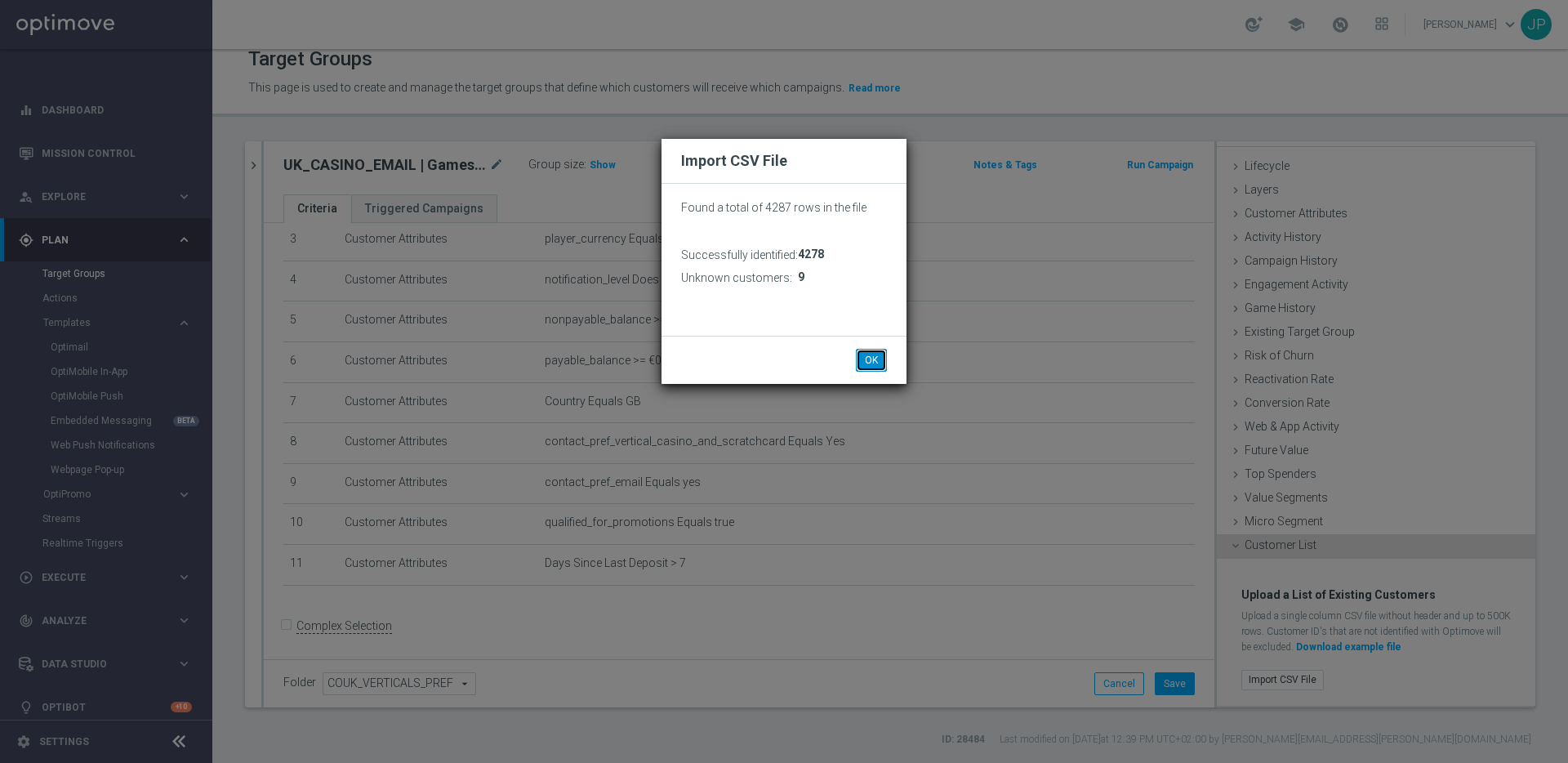
click at [868, 357] on button "OK" at bounding box center [872, 360] width 31 height 22
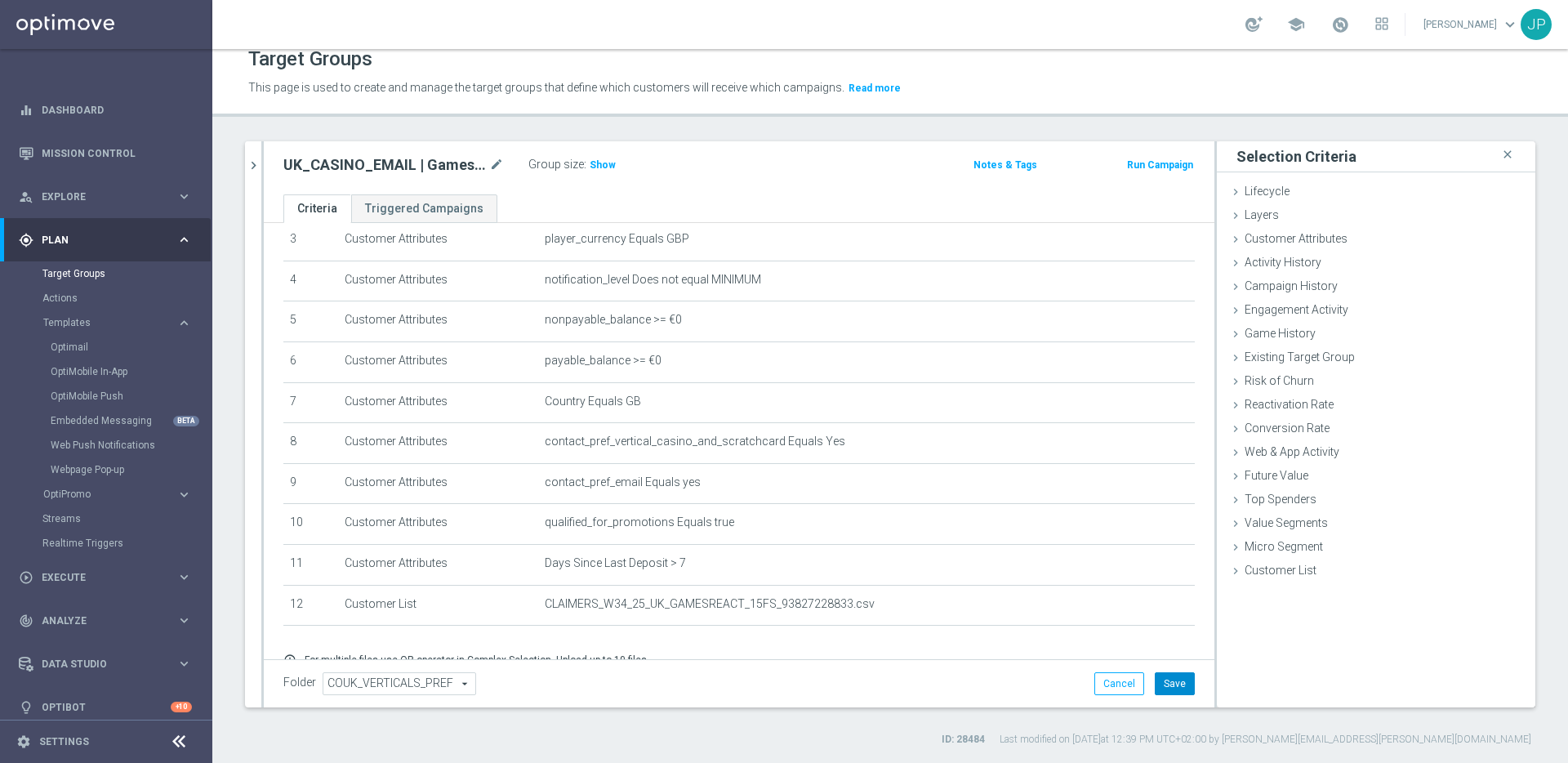
click at [1174, 675] on button "Save" at bounding box center [1175, 683] width 40 height 22
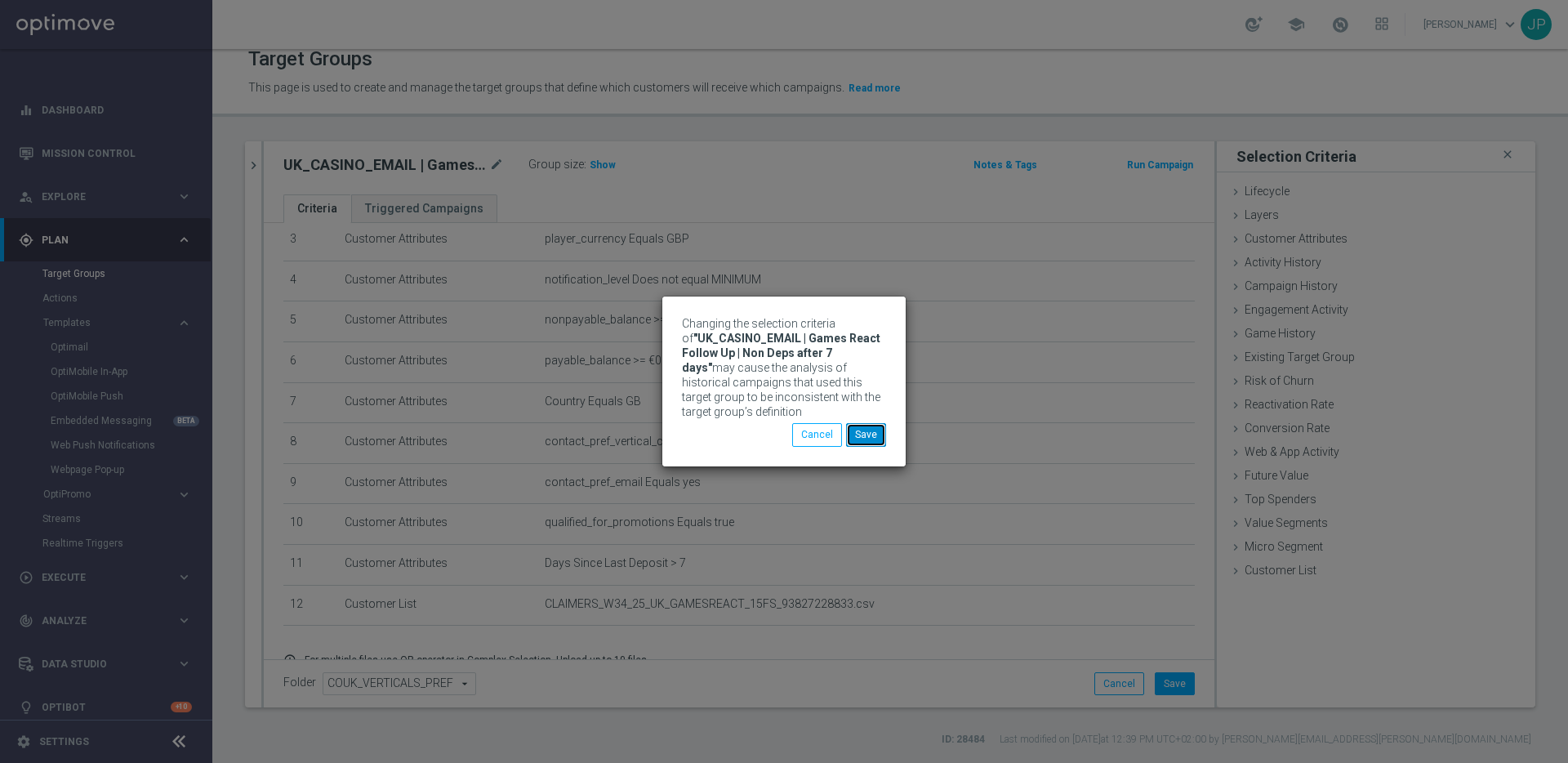
click at [872, 438] on button "Save" at bounding box center [866, 434] width 40 height 22
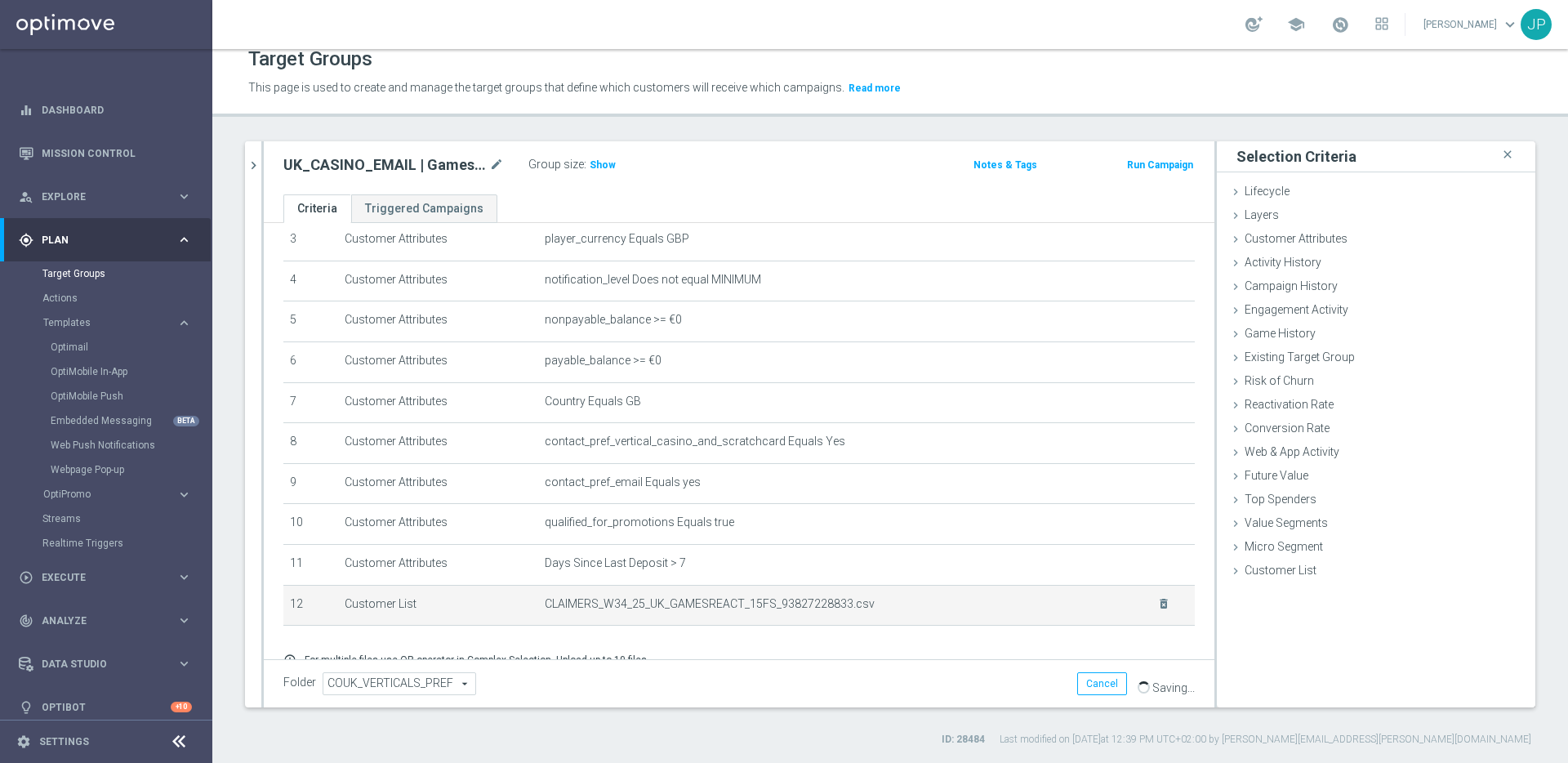
scroll to position [208, 0]
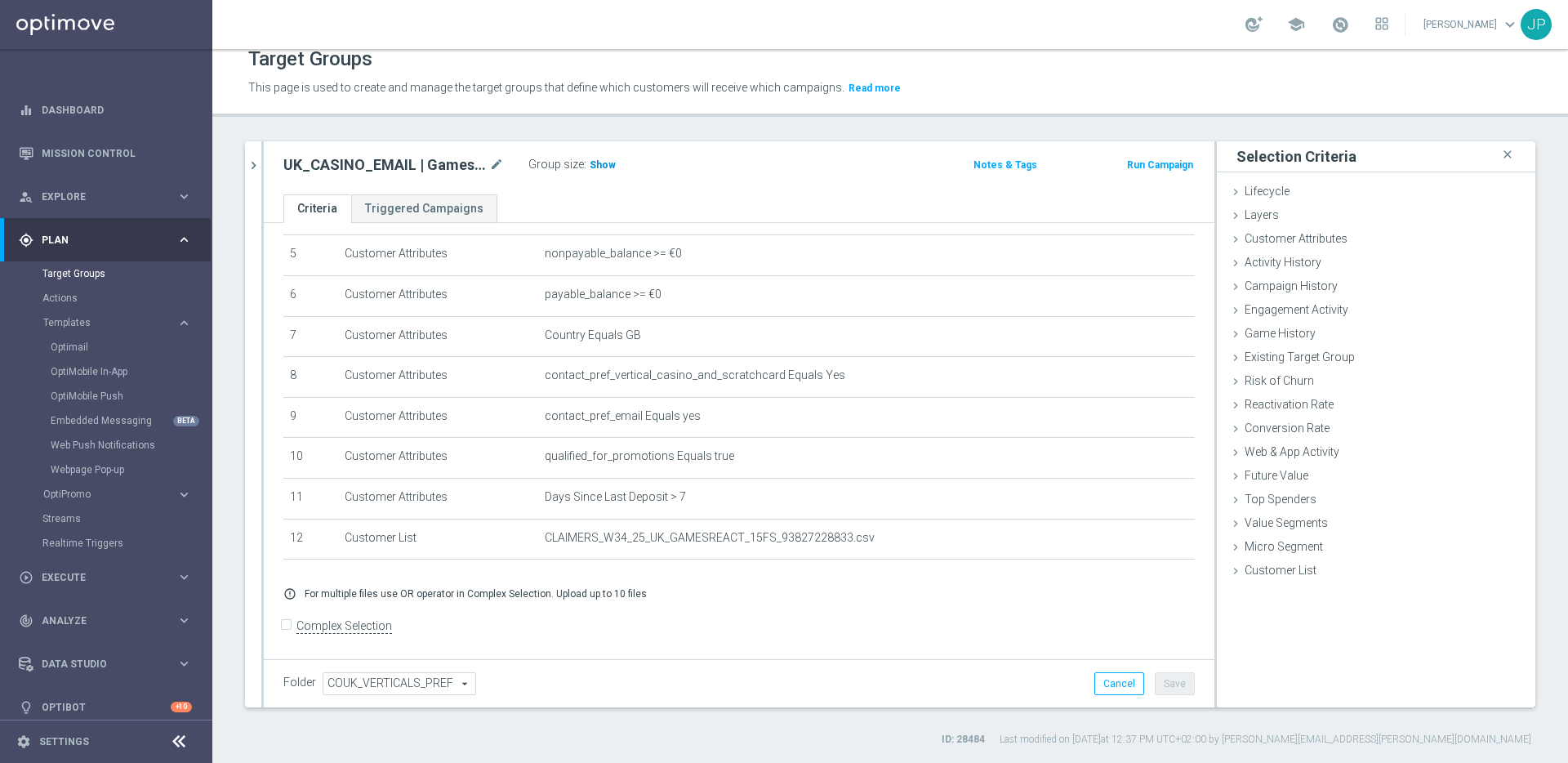
click at [594, 163] on span "Show" at bounding box center [602, 165] width 26 height 12
click at [111, 140] on link "Mission Control" at bounding box center [117, 153] width 150 height 43
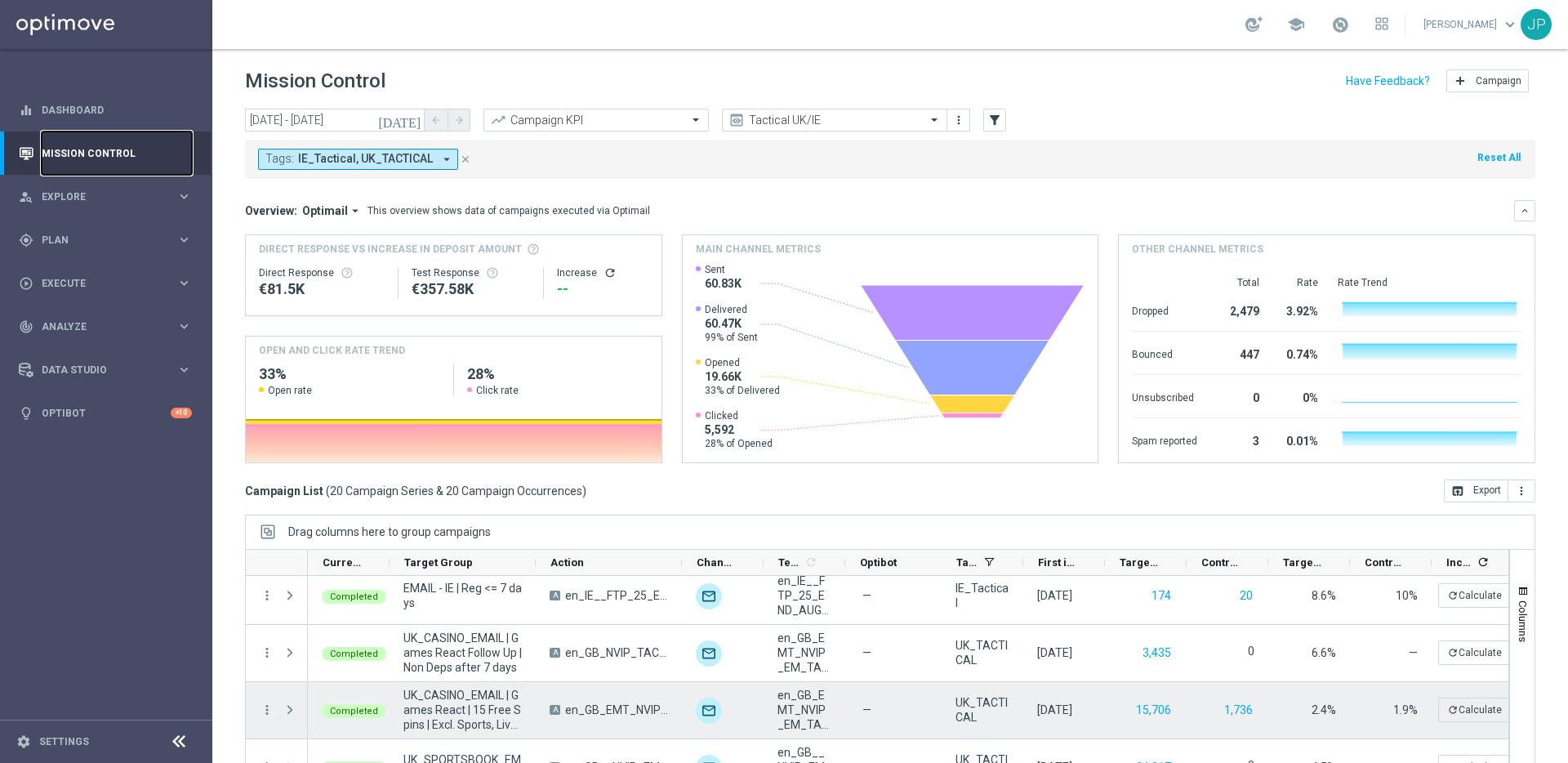
scroll to position [63, 0]
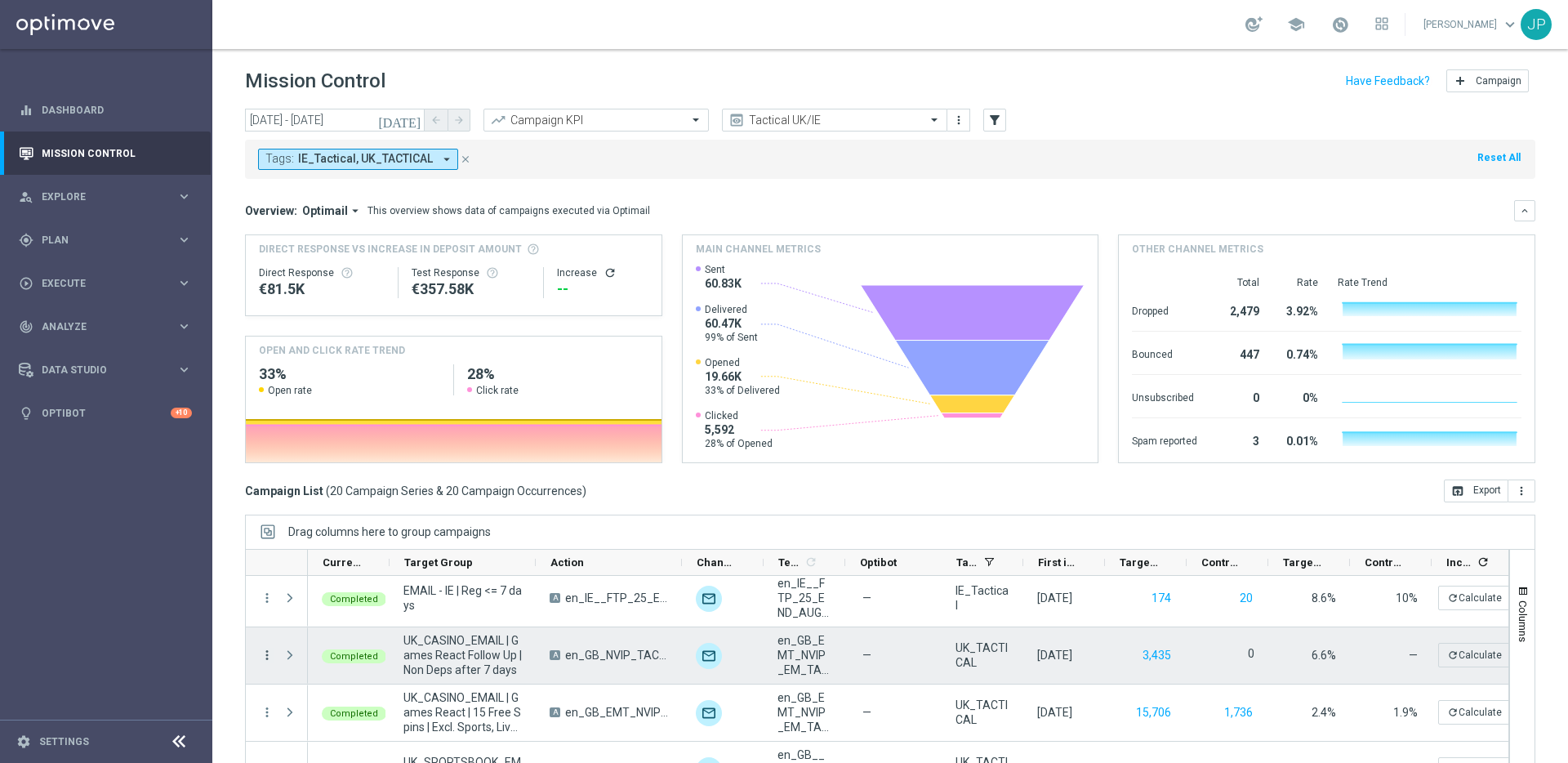
click at [267, 655] on icon "more_vert" at bounding box center [267, 655] width 15 height 15
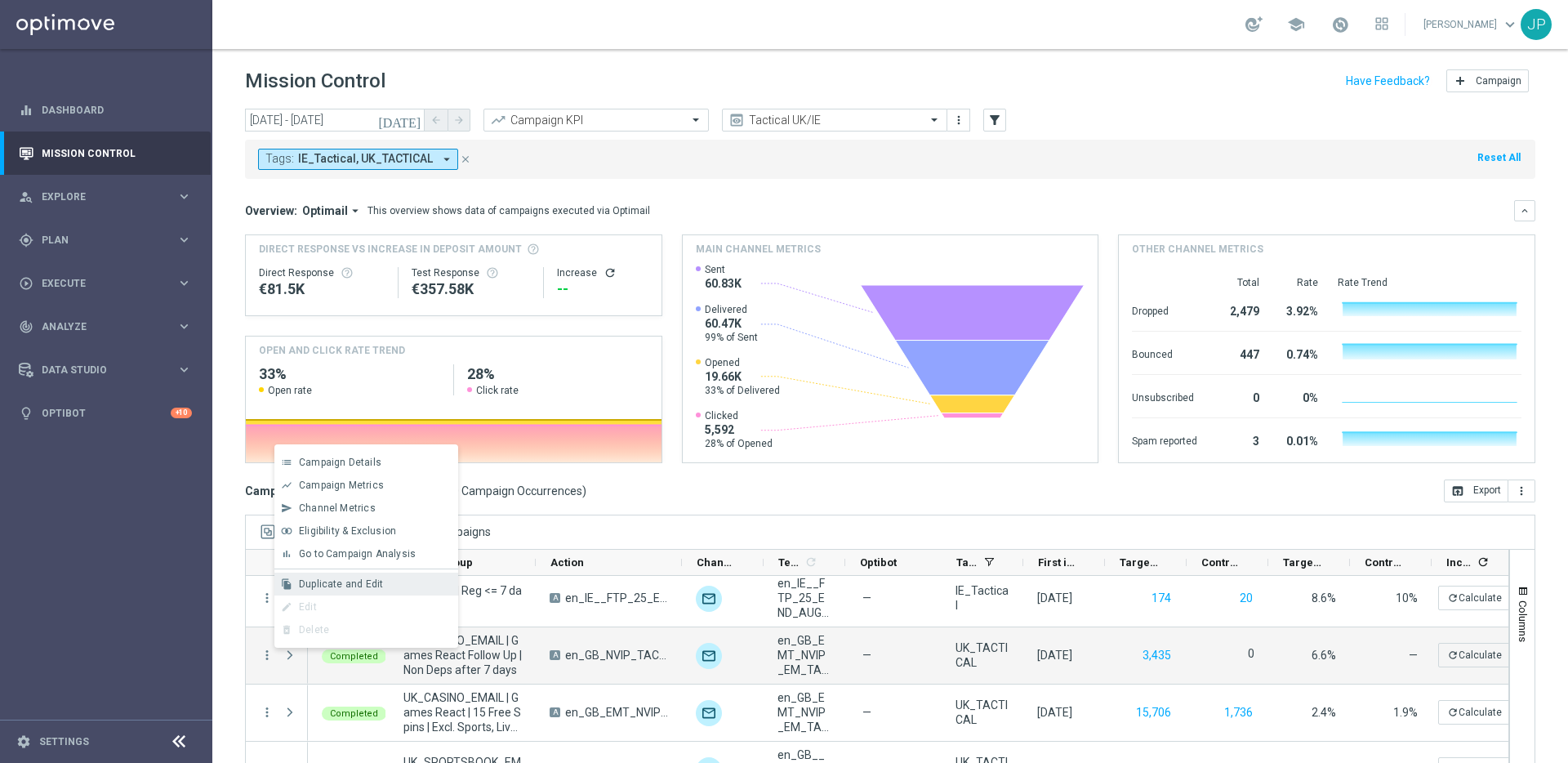
click at [375, 582] on span "Duplicate and Edit" at bounding box center [341, 585] width 84 height 12
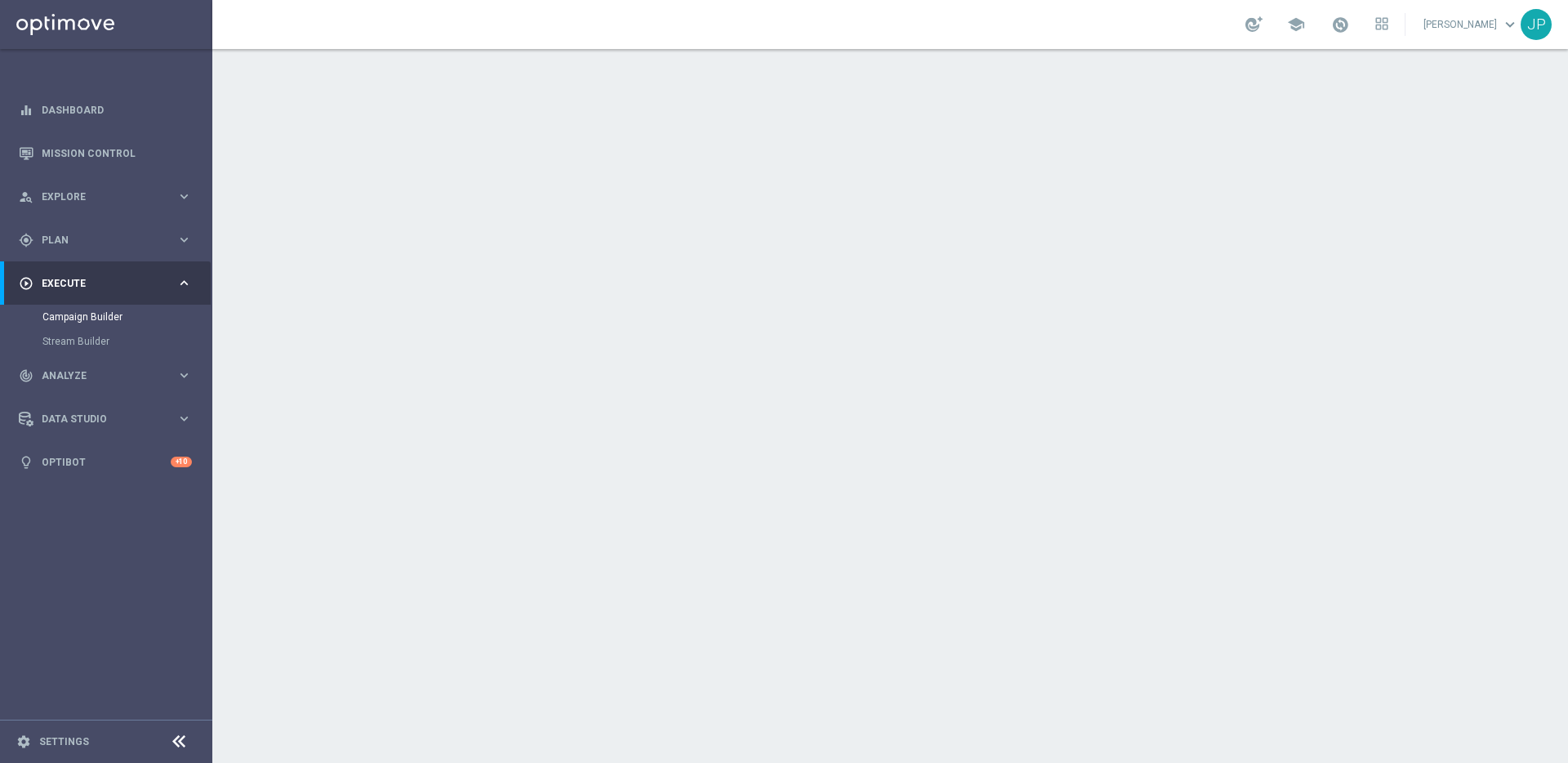
click at [1060, 302] on div "date_range Scheduling keyboard_arrow_down" at bounding box center [892, 299] width 912 height 31
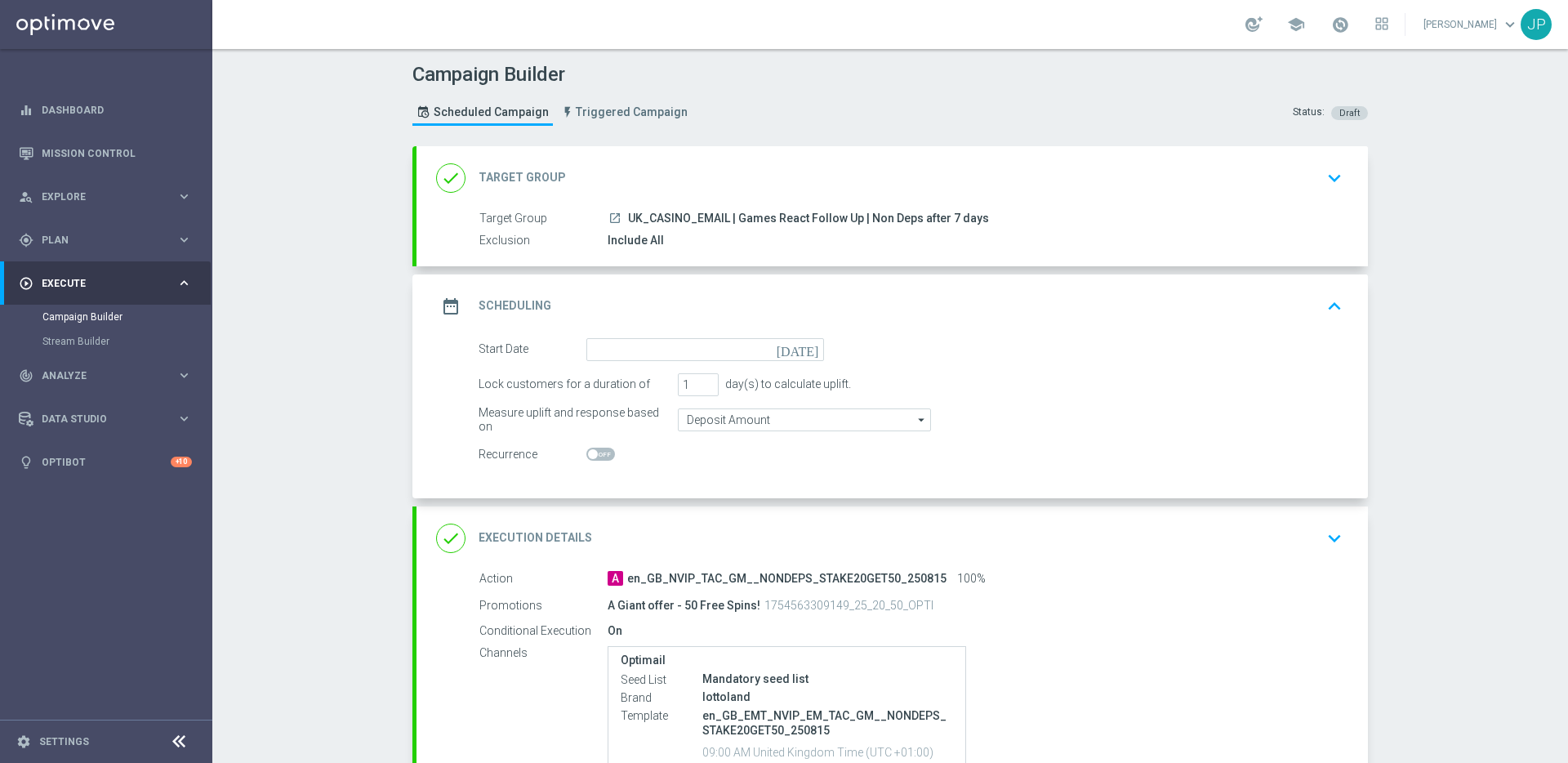
click at [811, 350] on icon "[DATE]" at bounding box center [800, 347] width 48 height 18
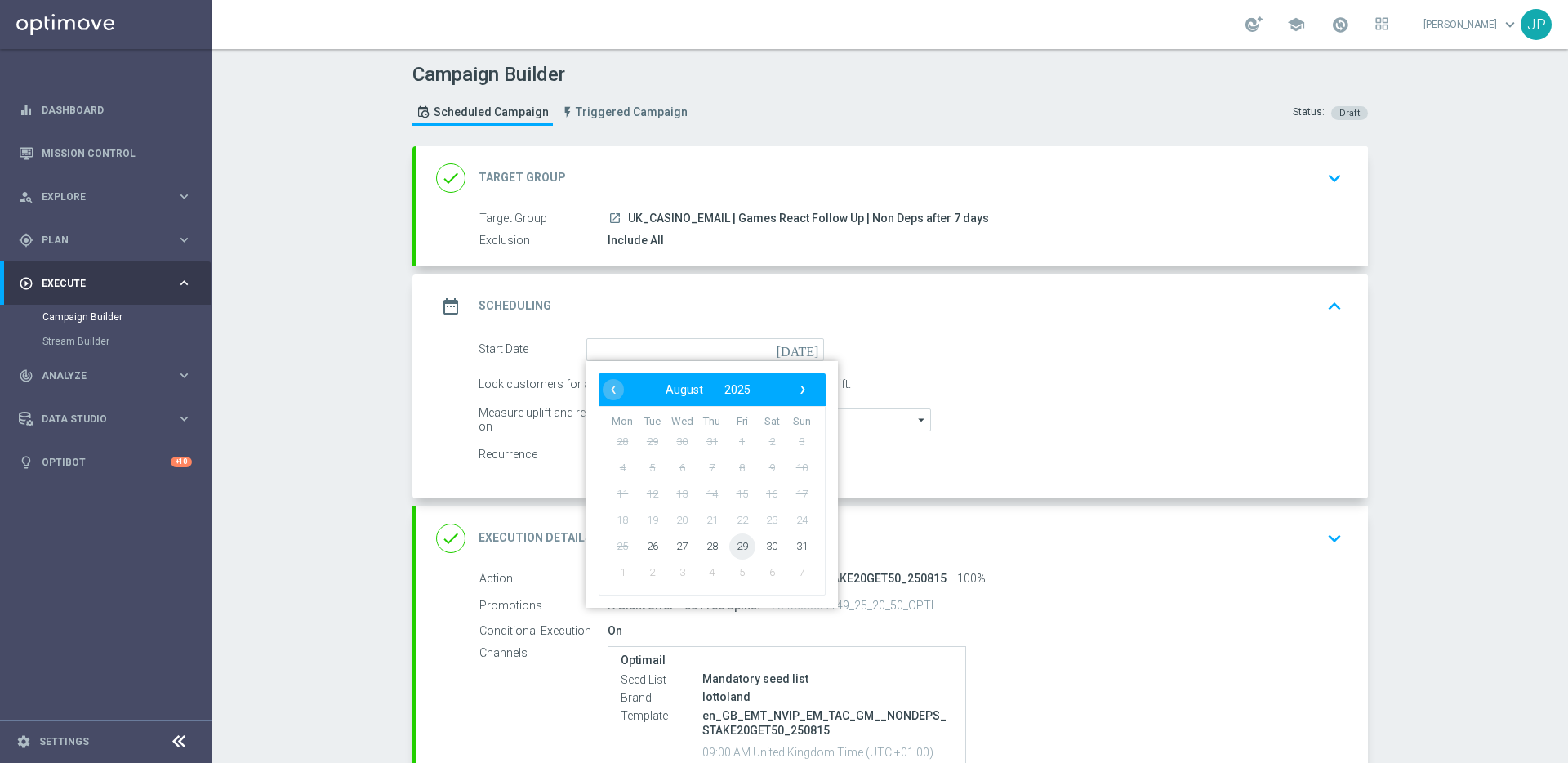
click at [745, 544] on span "29" at bounding box center [742, 546] width 26 height 26
type input "29 Aug 2025"
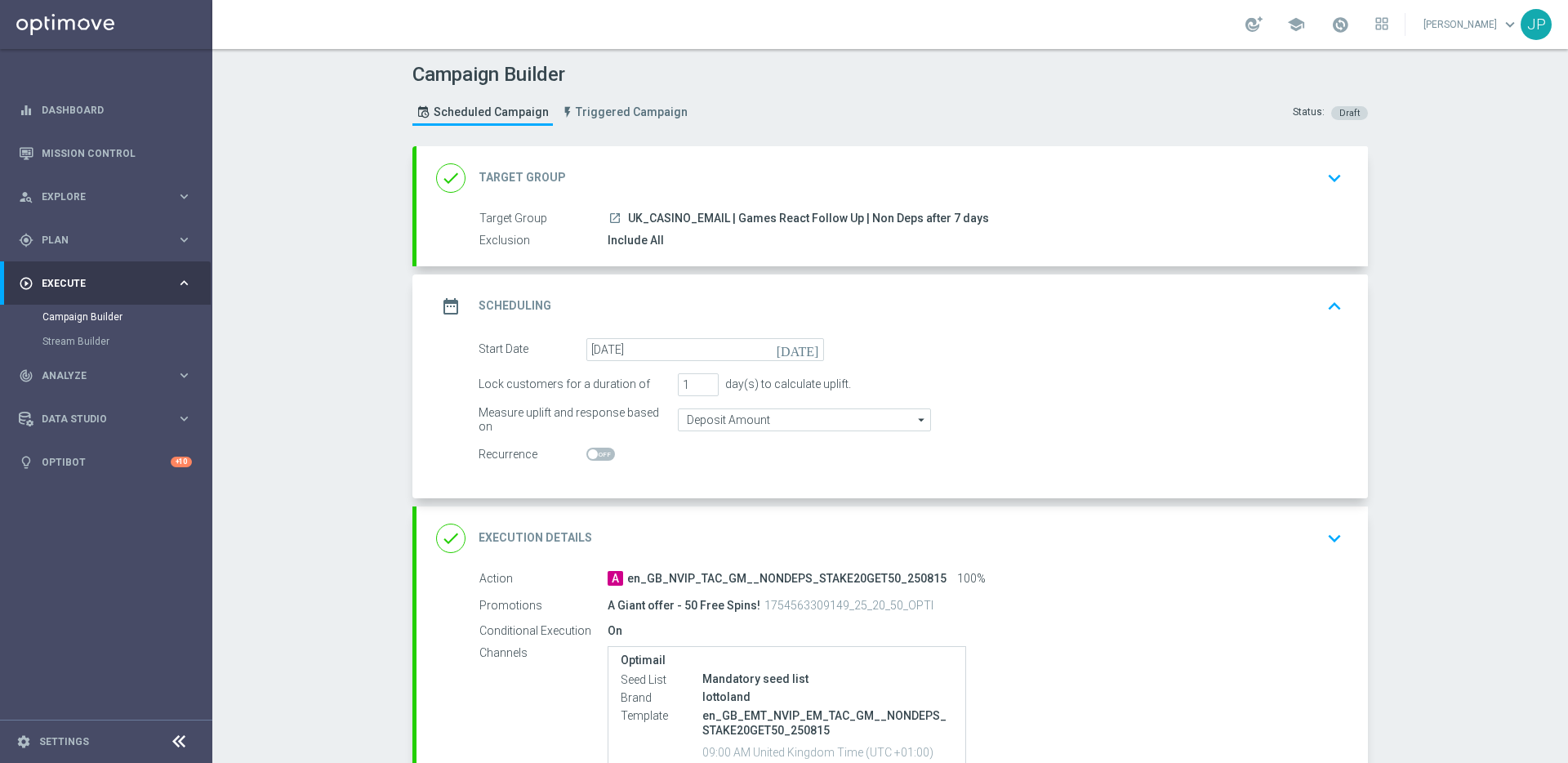
click at [1521, 273] on div "Campaign Builder Scheduled Campaign Triggered Campaign Status: Draft done Targe…" at bounding box center [890, 405] width 1356 height 714
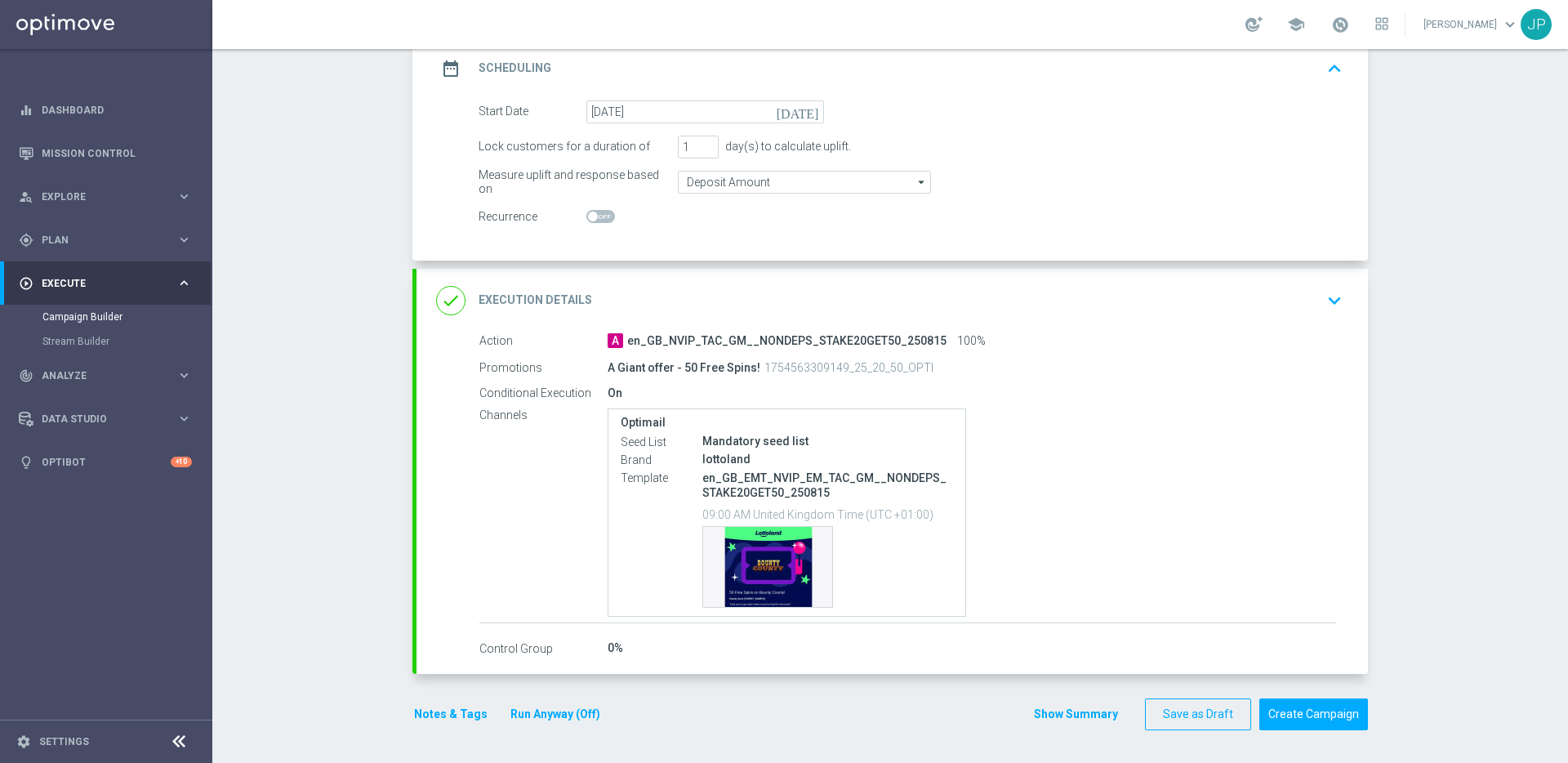
click at [826, 366] on p "1754563309149_25_20_50_OPTI" at bounding box center [849, 367] width 169 height 15
copy p "1754563309149_25_20_50_OPTI"
click at [1475, 501] on div "Campaign Builder Scheduled Campaign Triggered Campaign Status: Draft done Targe…" at bounding box center [890, 405] width 1356 height 714
click at [1325, 717] on button "Create Campaign" at bounding box center [1314, 714] width 109 height 32
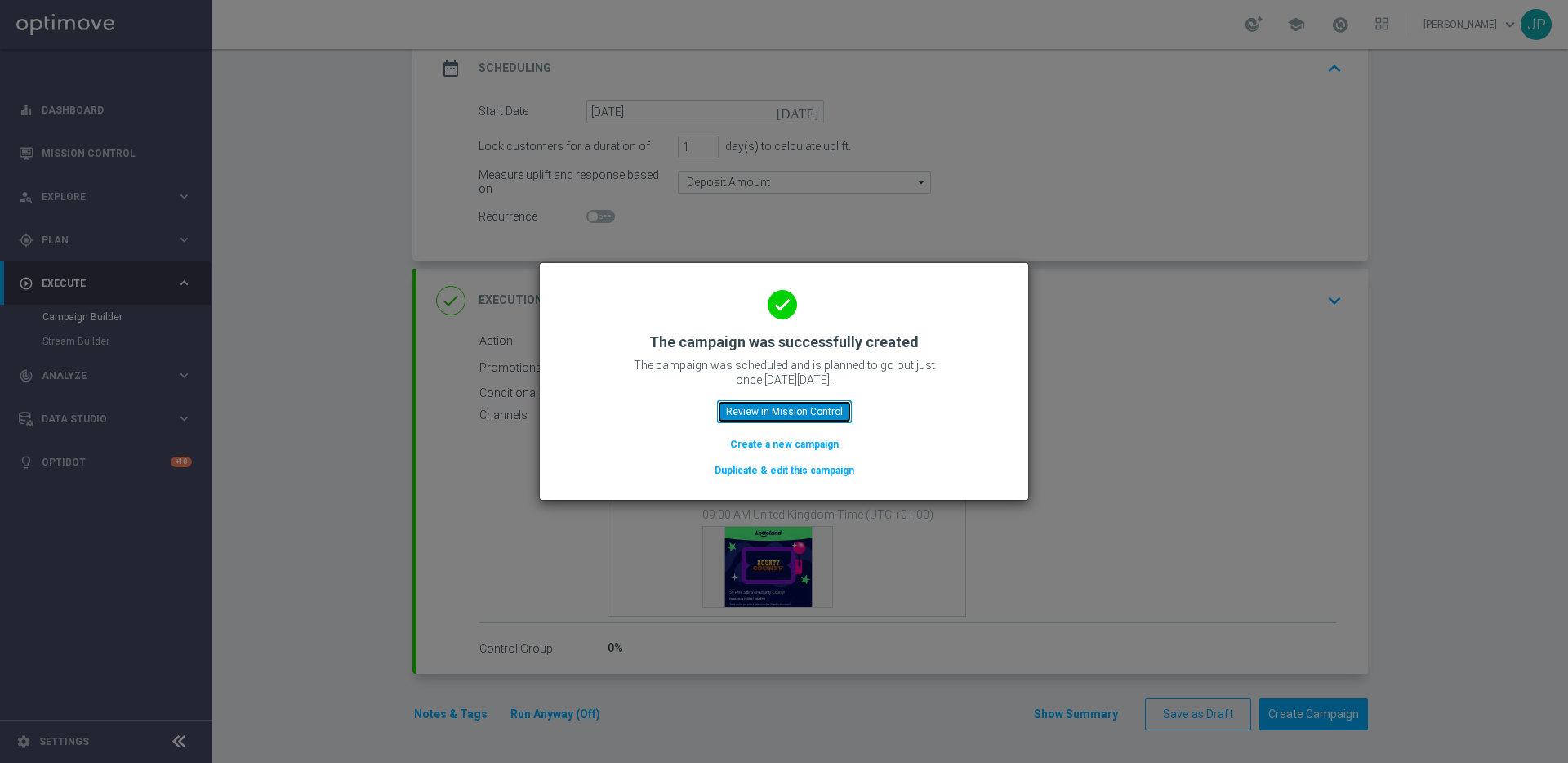
click at [831, 409] on button "Review in Mission Control" at bounding box center [784, 411] width 134 height 22
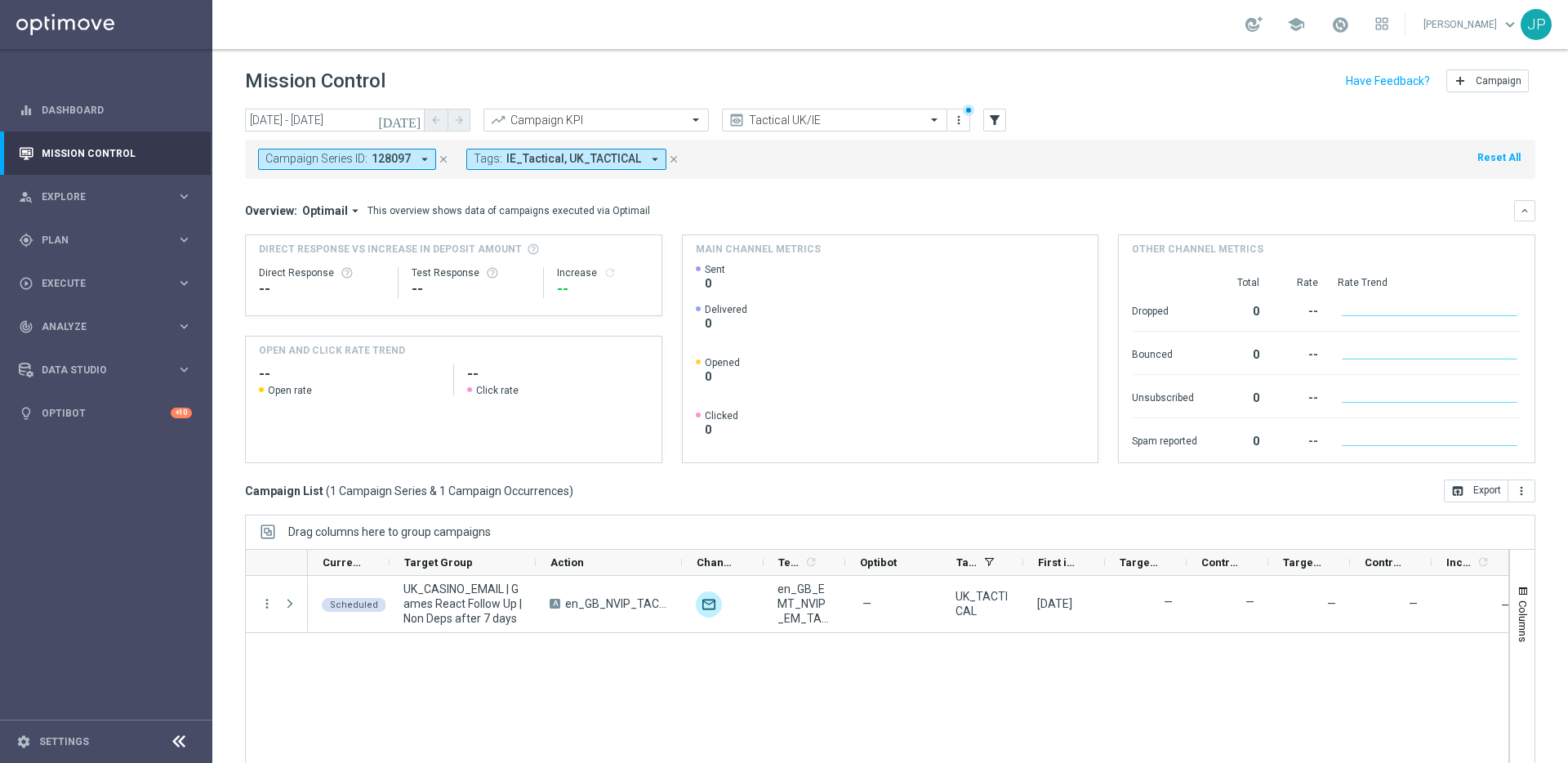
scroll to position [54, 0]
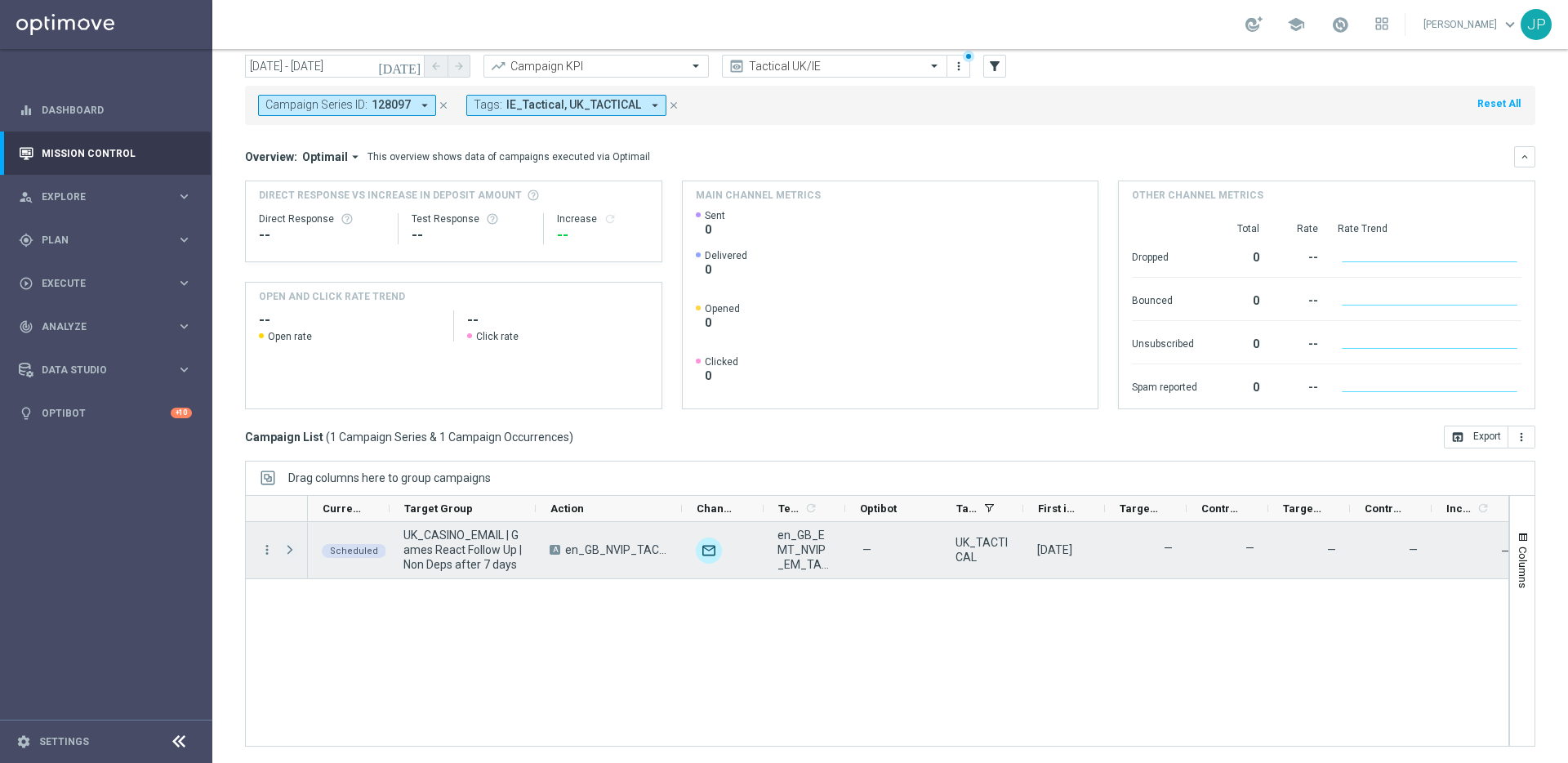
click at [291, 547] on span "Press SPACE to select this row." at bounding box center [289, 550] width 15 height 13
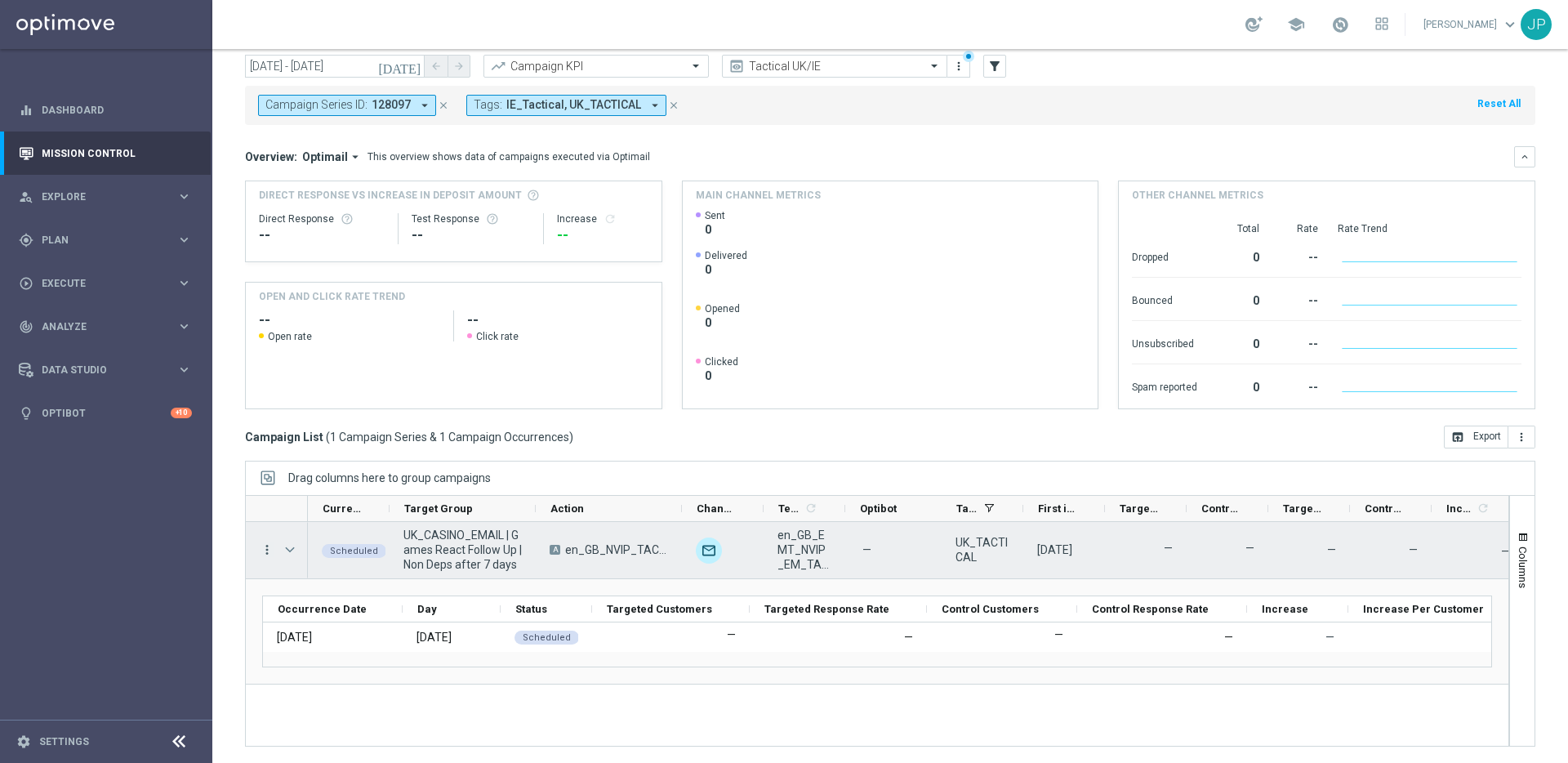
click at [270, 546] on icon "more_vert" at bounding box center [267, 550] width 15 height 15
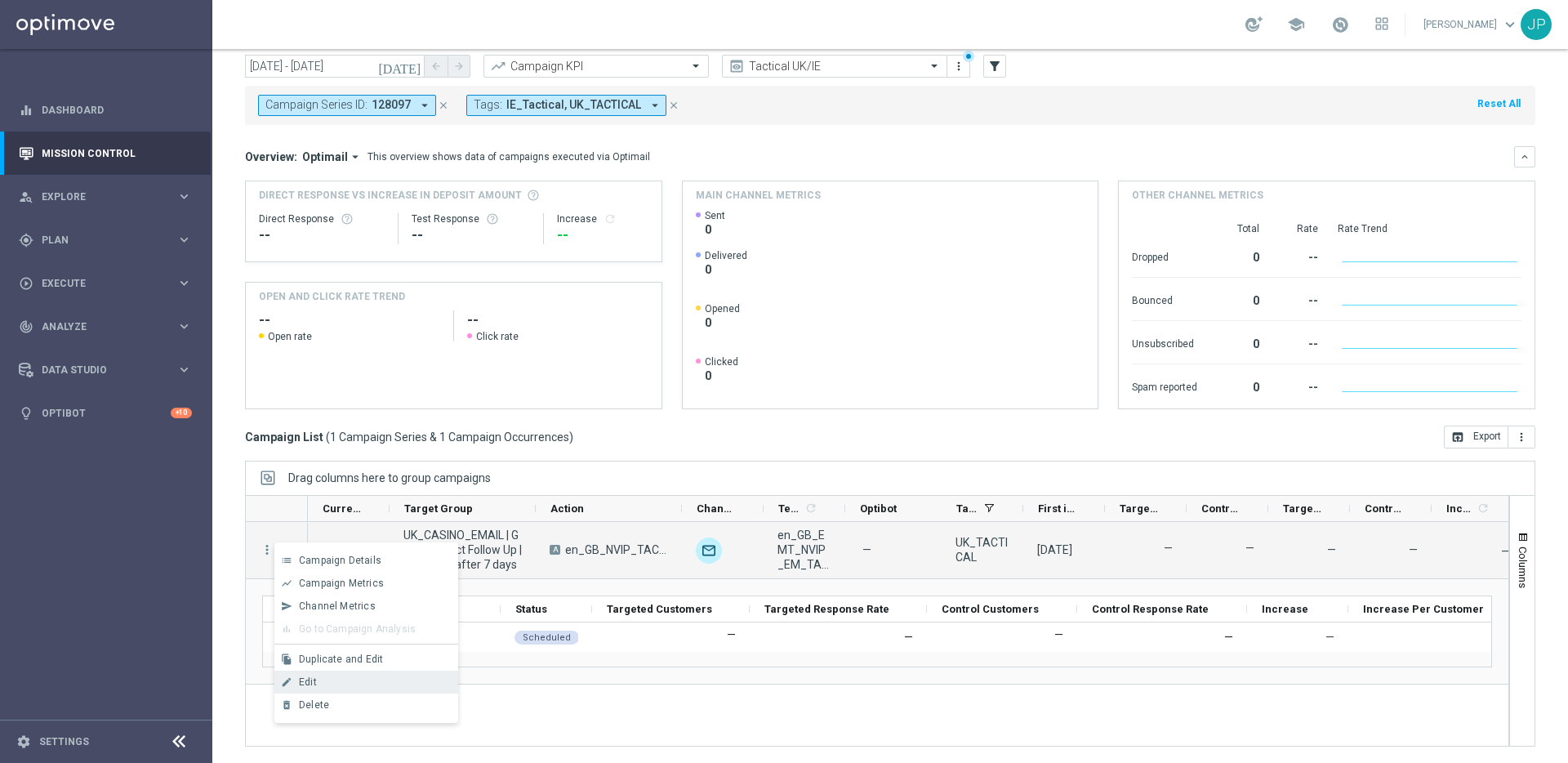
click at [361, 687] on div "Edit" at bounding box center [375, 682] width 152 height 12
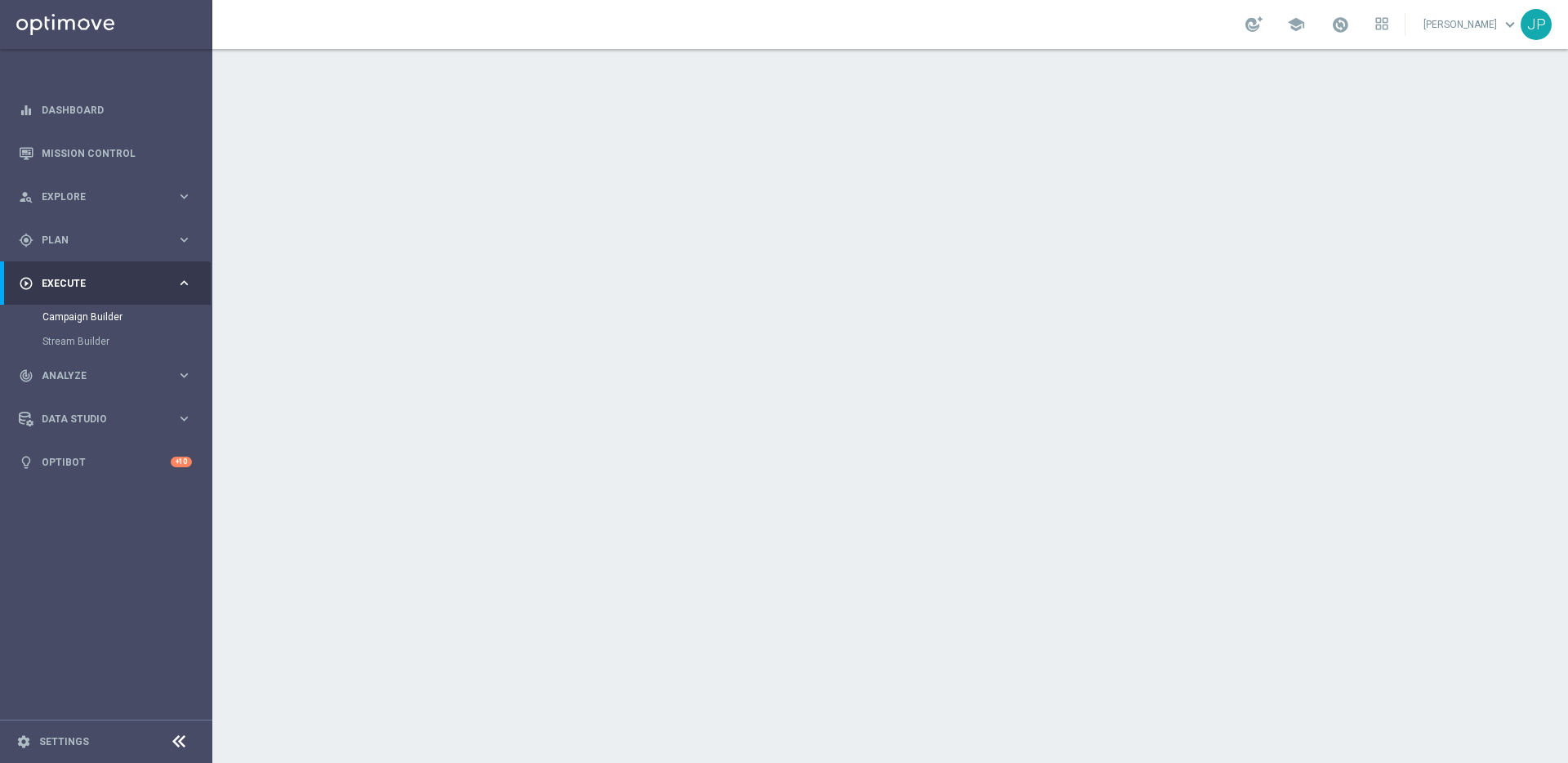
scroll to position [119, 0]
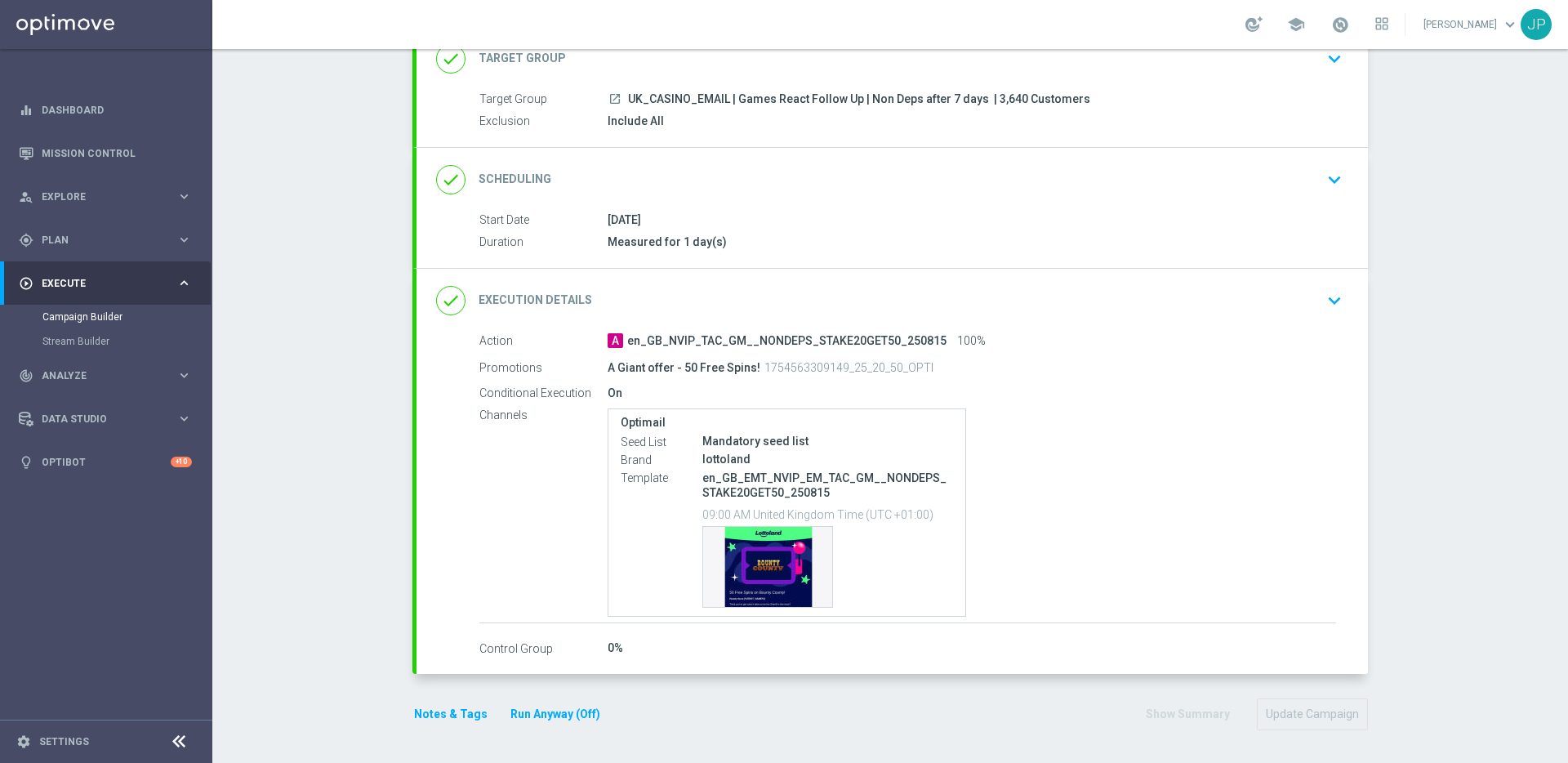
click at [650, 646] on div "0%" at bounding box center [972, 647] width 728 height 17
click at [1260, 290] on div "done Execution Details keyboard_arrow_down" at bounding box center [892, 301] width 912 height 31
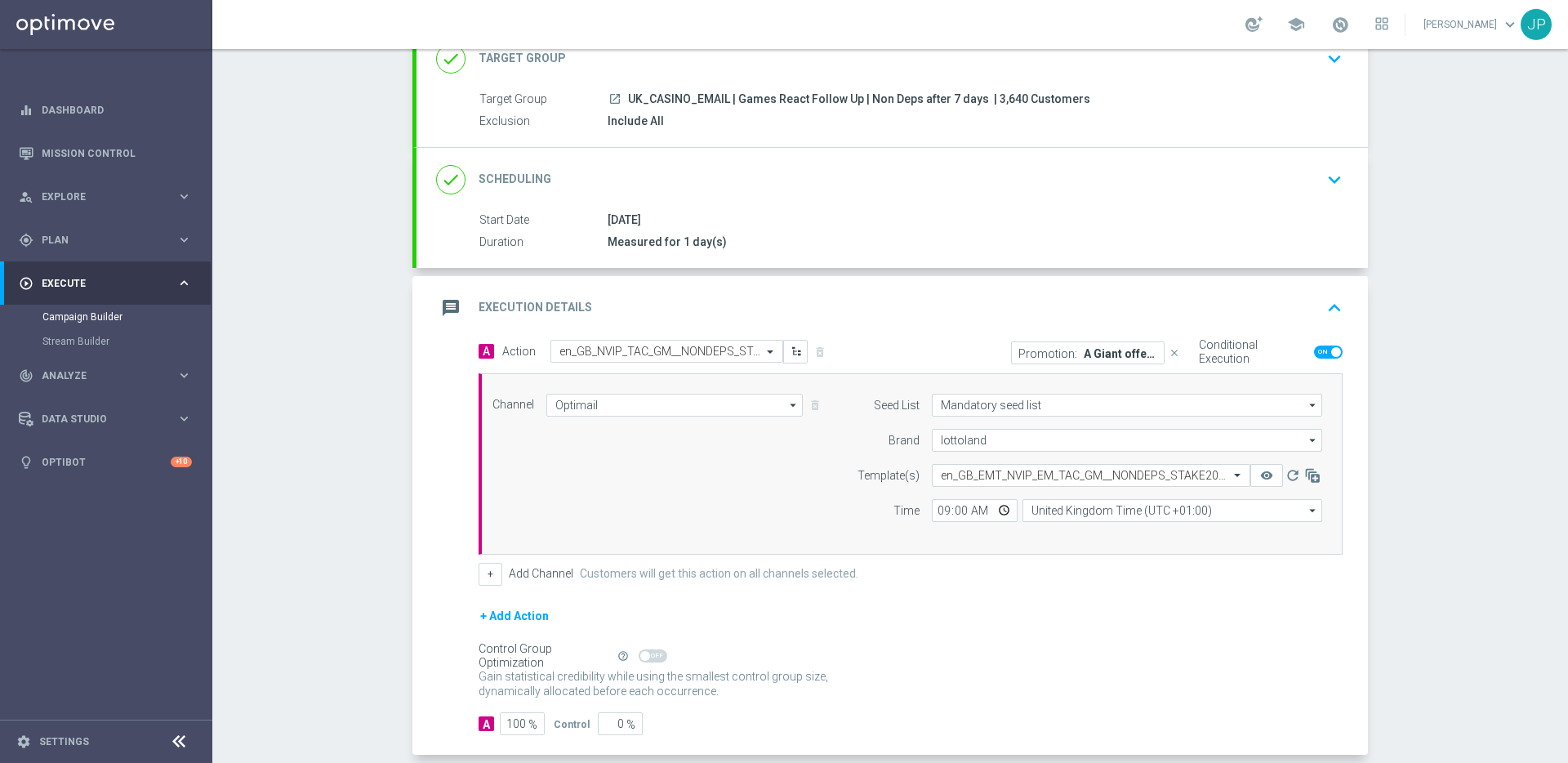
scroll to position [200, 0]
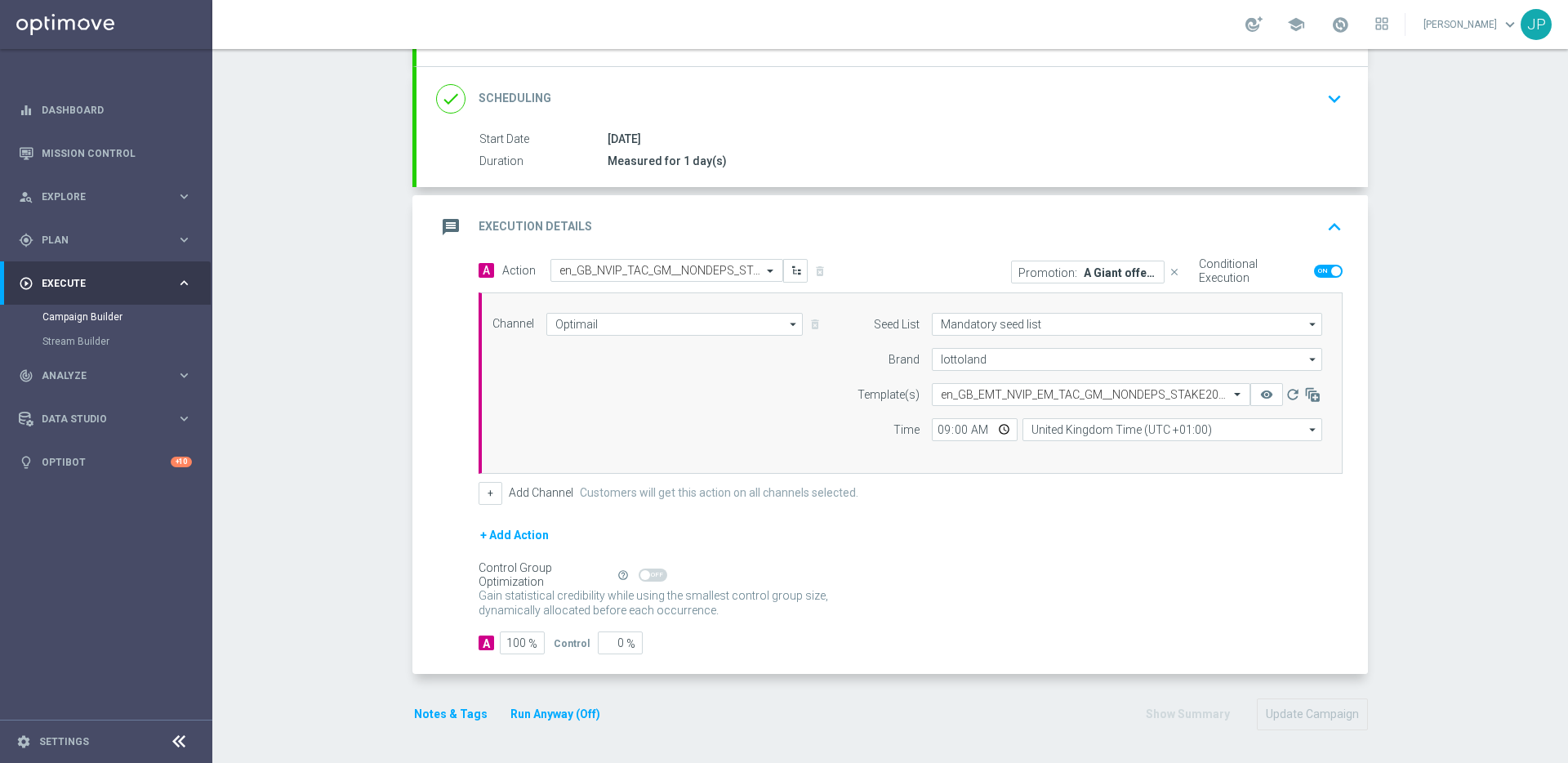
click at [626, 640] on span "%" at bounding box center [630, 644] width 9 height 14
click at [622, 642] on input "0" at bounding box center [620, 642] width 45 height 22
type input "01"
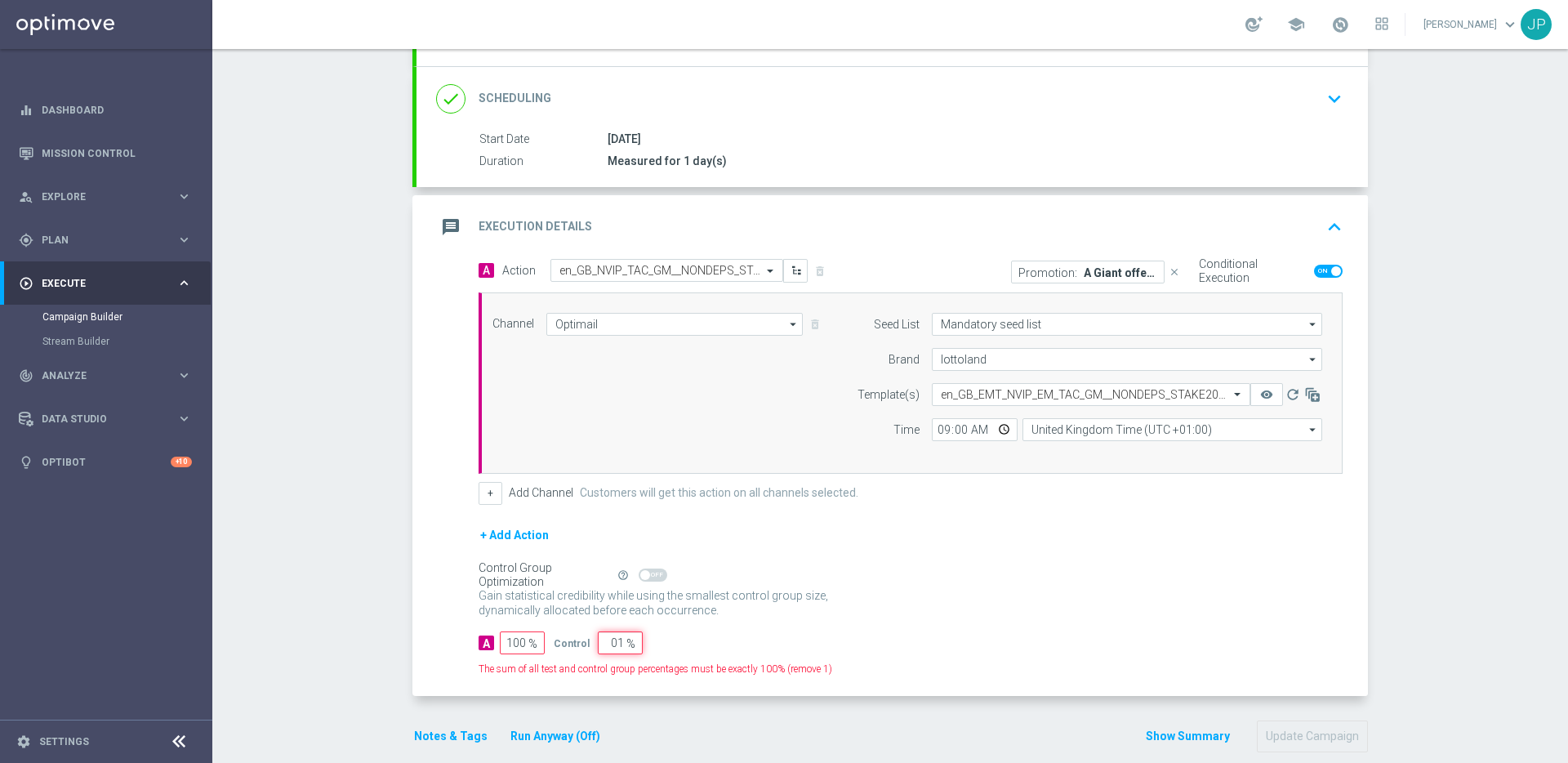
type input "99"
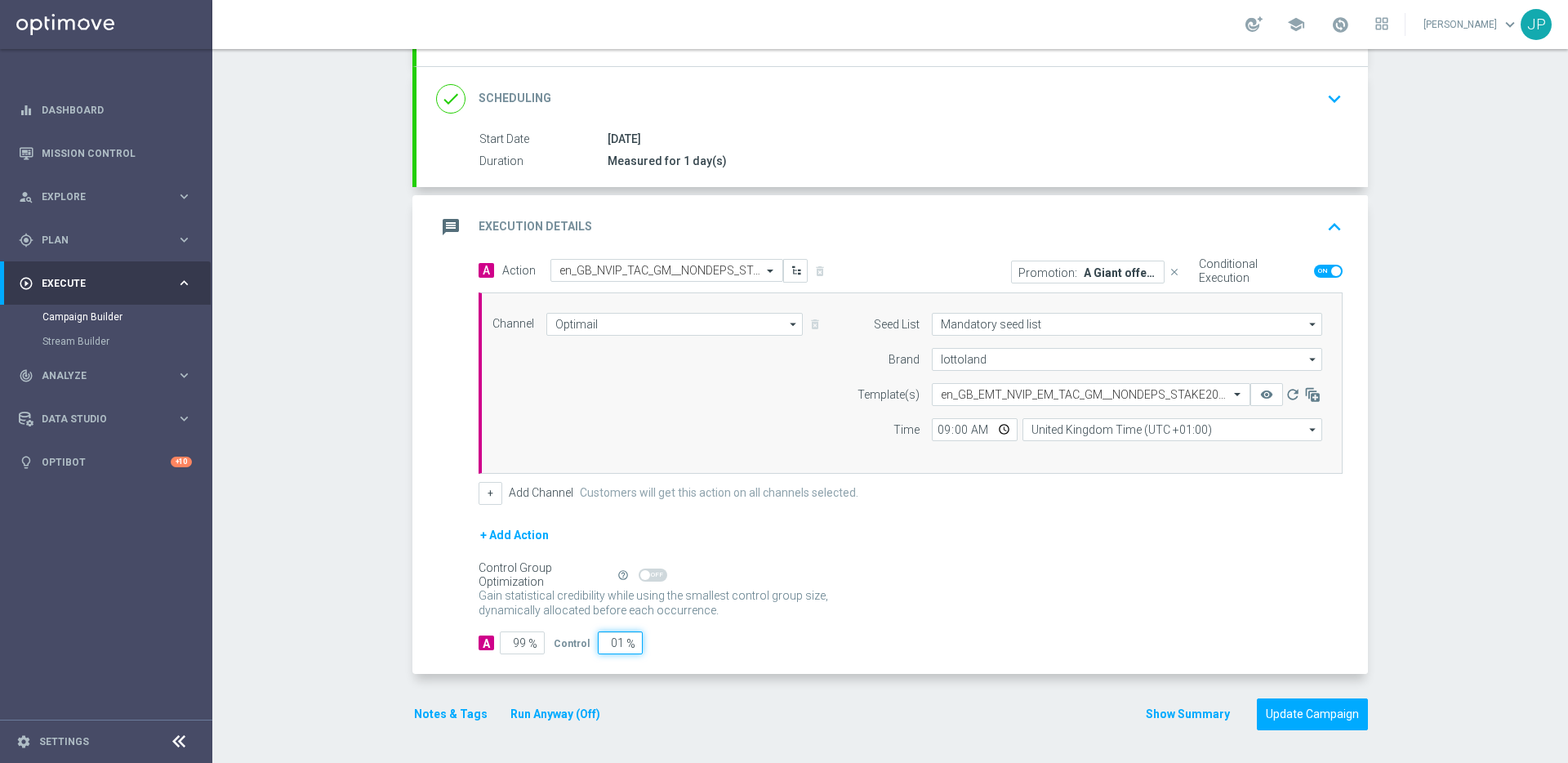
type input "0"
type input "100"
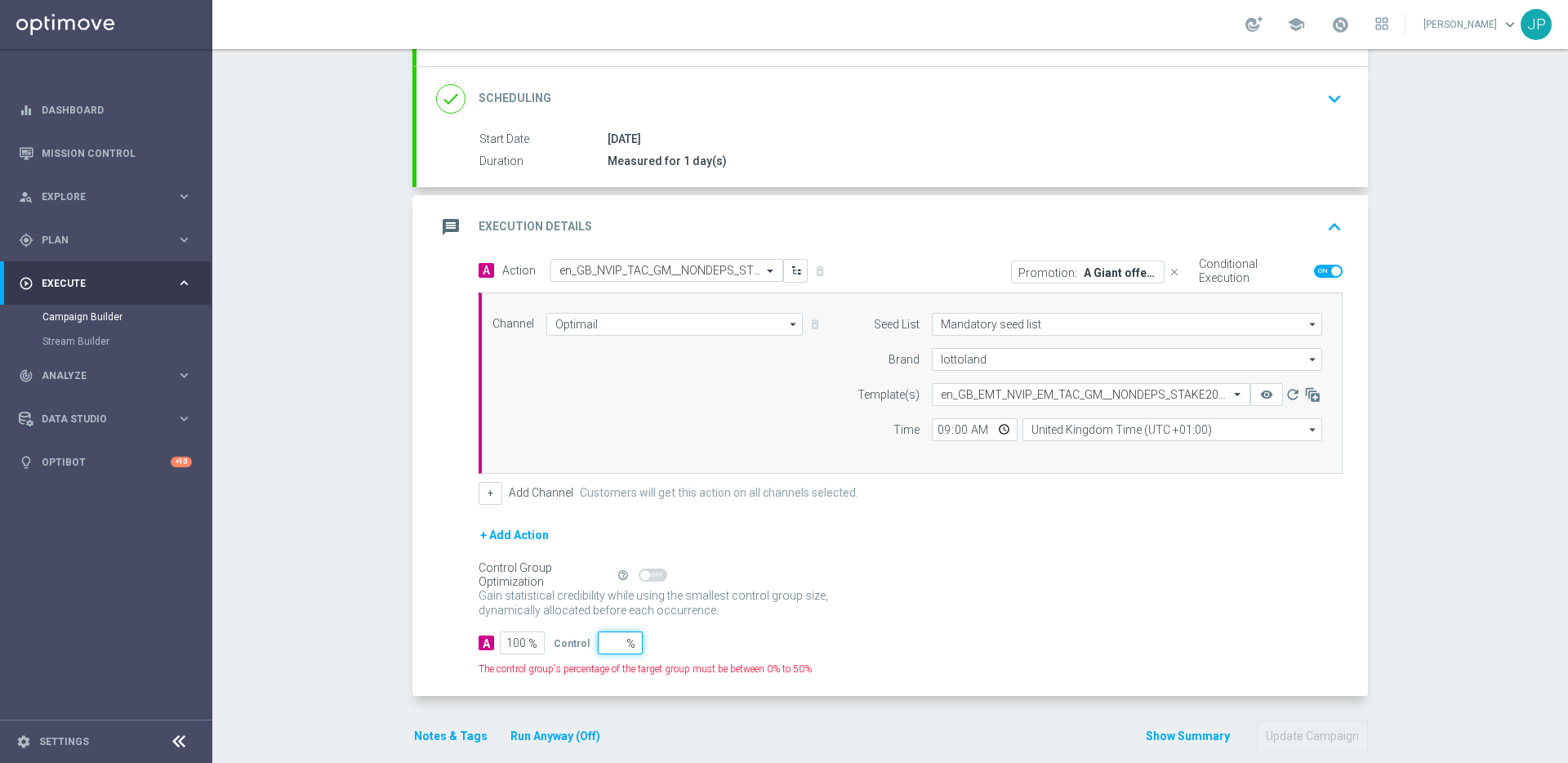
type input "1"
type input "99"
type input "10"
type input "90"
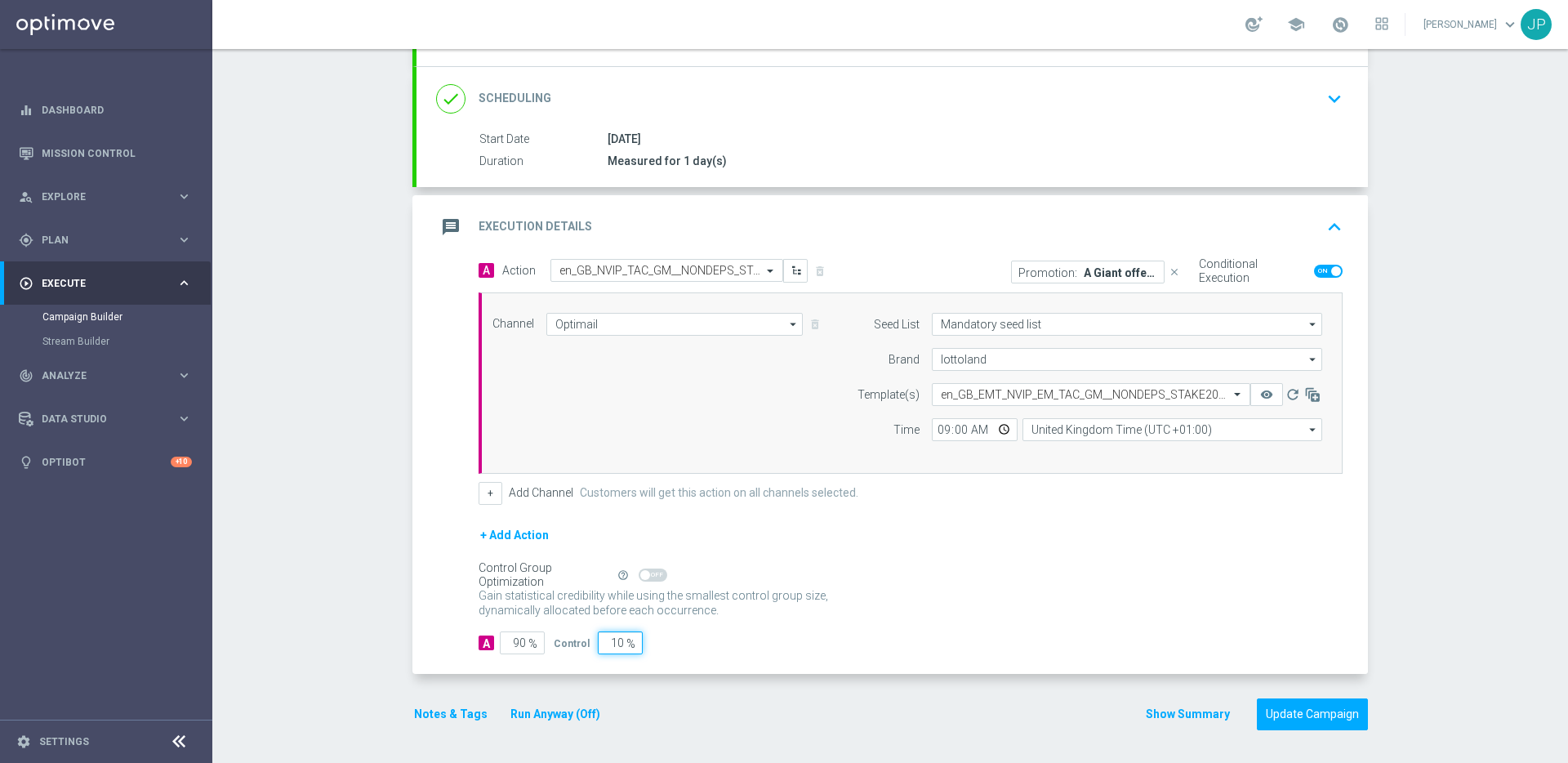
type input "10"
click at [1071, 585] on div "Gain statistical credibility while using the smallest control group size, dynam…" at bounding box center [910, 603] width 864 height 39
click at [1340, 720] on button "Update Campaign" at bounding box center [1312, 714] width 111 height 32
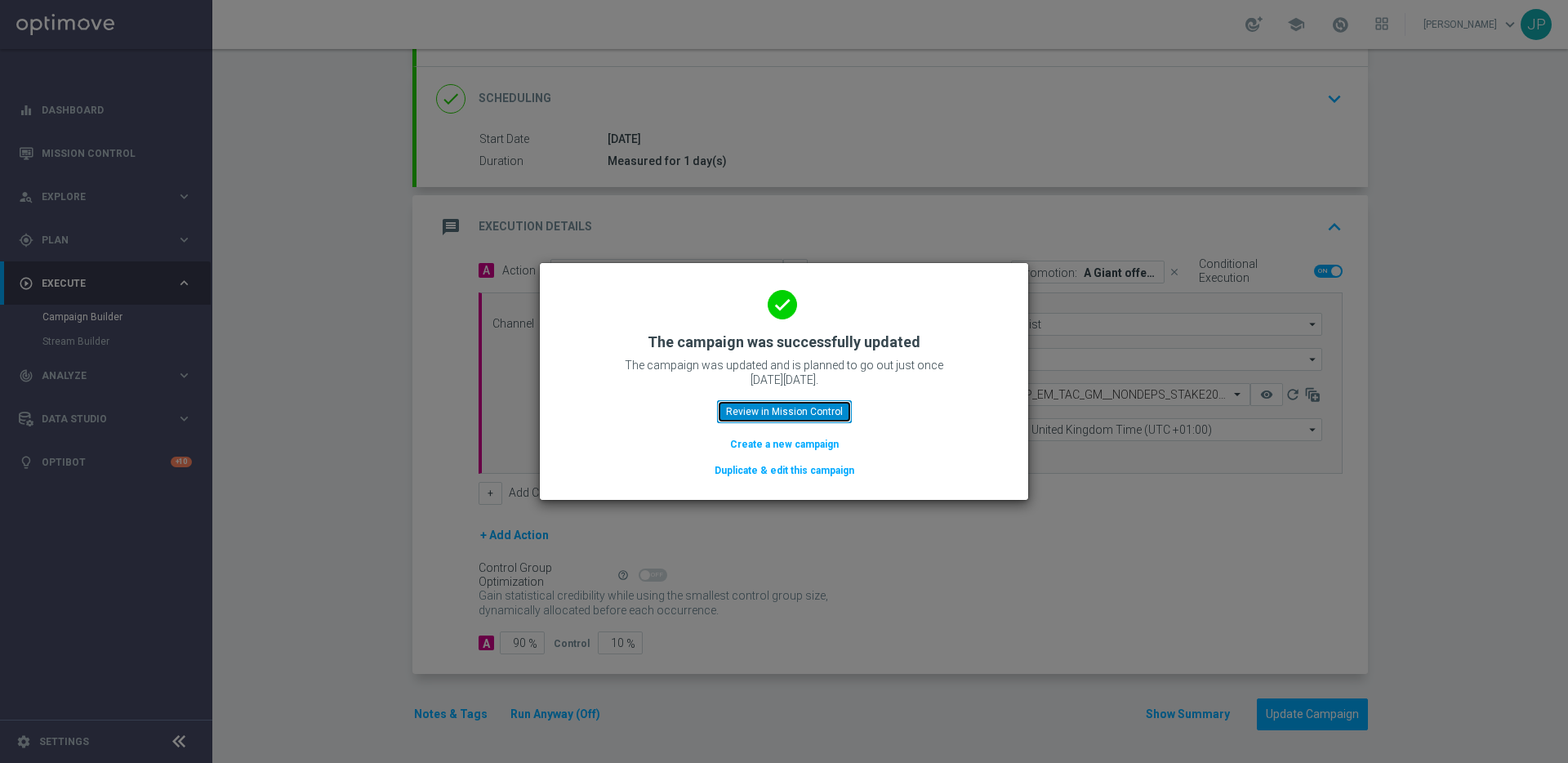
click at [786, 407] on button "Review in Mission Control" at bounding box center [784, 411] width 134 height 22
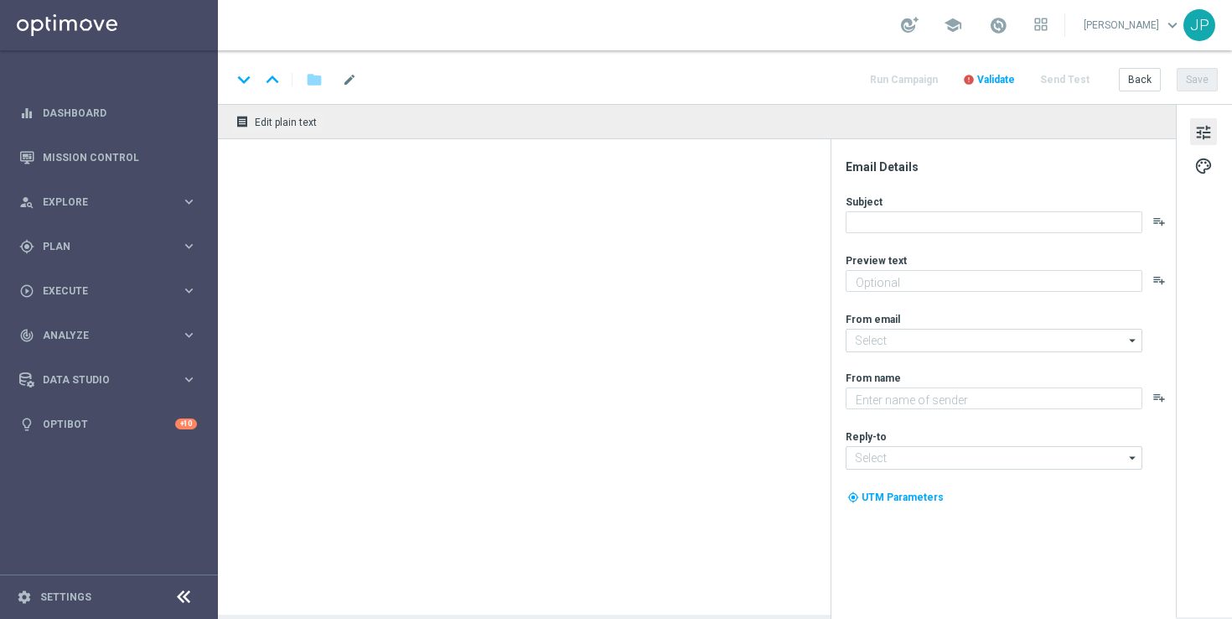
type textarea "72 hours to claim your Bounty..."
type textarea "Lottoland"
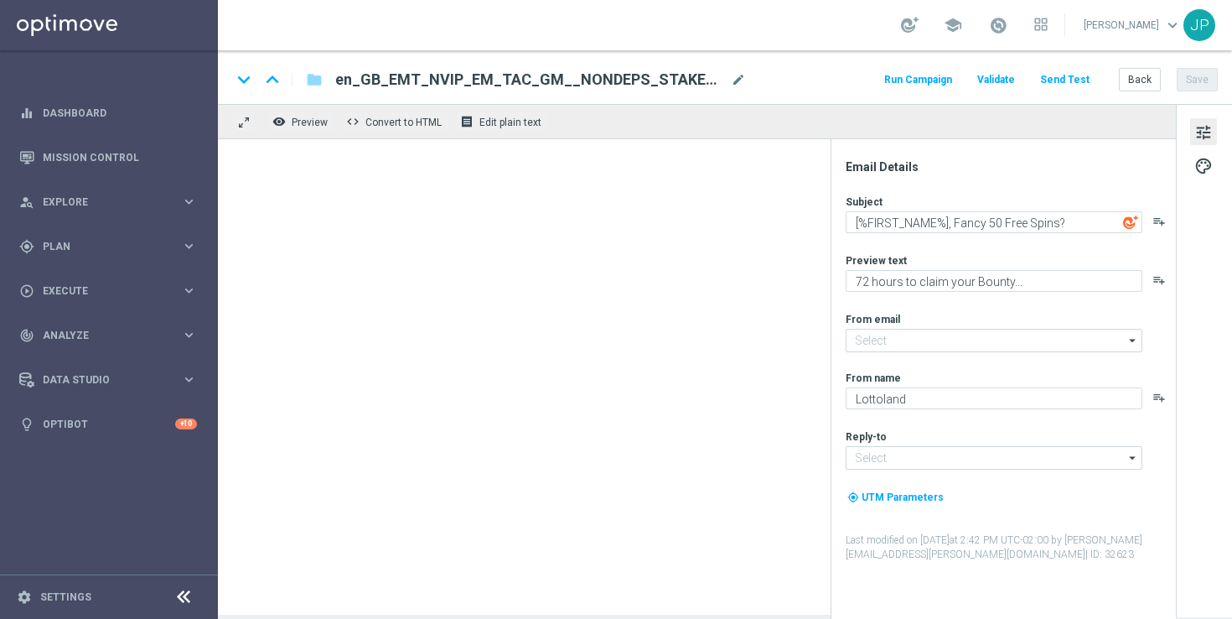
type input "[EMAIL_ADDRESS][DOMAIN_NAME]"
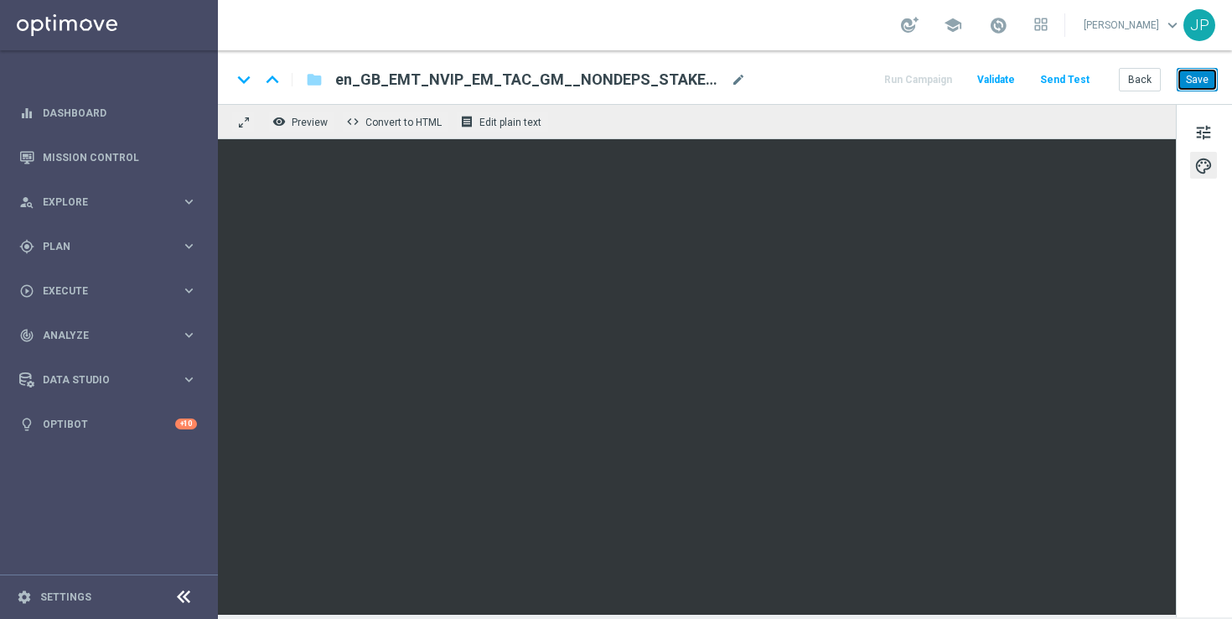
click at [1210, 70] on button "Save" at bounding box center [1197, 79] width 41 height 23
click at [1211, 78] on button "Save" at bounding box center [1197, 79] width 41 height 23
click at [1217, 78] on button "Save" at bounding box center [1197, 79] width 41 height 23
